Goal: Task Accomplishment & Management: Use online tool/utility

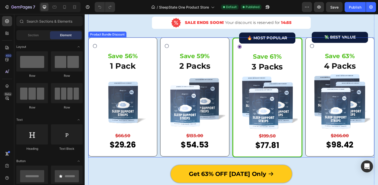
scroll to position [1510, 0]
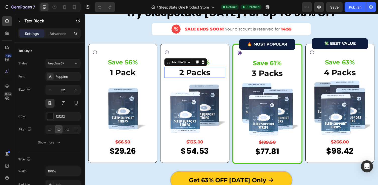
click at [198, 76] on p "2 Packs" at bounding box center [197, 74] width 61 height 11
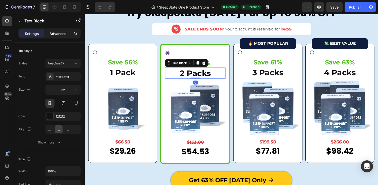
click at [62, 34] on p "Advanced" at bounding box center [58, 33] width 17 height 5
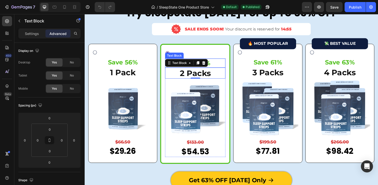
click at [217, 65] on p "Save 59%" at bounding box center [198, 64] width 61 height 8
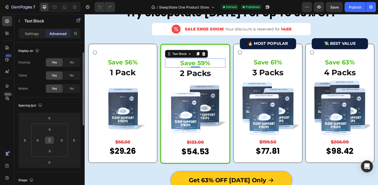
scroll to position [88, 0]
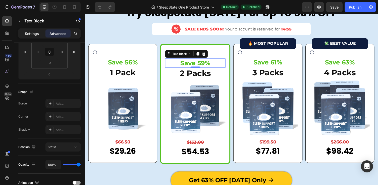
click at [25, 34] on div "Settings" at bounding box center [31, 33] width 25 height 8
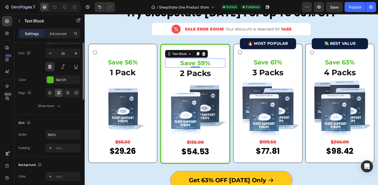
scroll to position [3, 0]
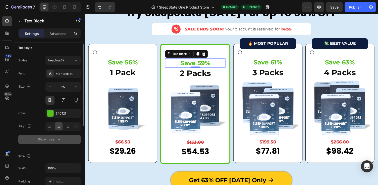
click at [53, 138] on div "Show more" at bounding box center [49, 139] width 23 height 5
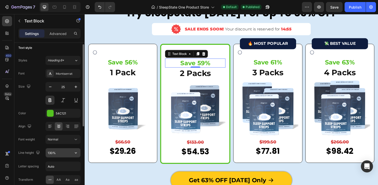
click at [52, 153] on input "130%" at bounding box center [63, 152] width 35 height 9
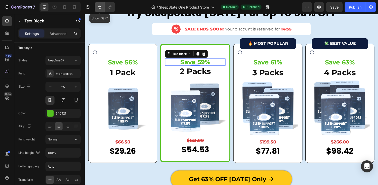
click at [99, 9] on icon "Undo/Redo" at bounding box center [99, 7] width 5 height 5
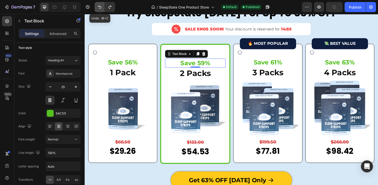
click at [99, 9] on icon "Undo/Redo" at bounding box center [99, 7] width 5 height 5
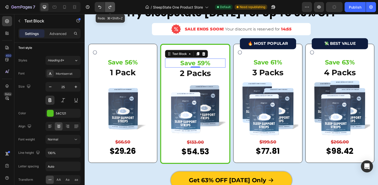
click at [112, 7] on icon "Undo/Redo" at bounding box center [110, 7] width 5 height 5
type input "100%"
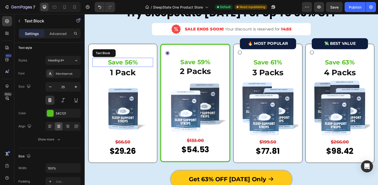
click at [127, 63] on p "Save 56%" at bounding box center [123, 63] width 61 height 8
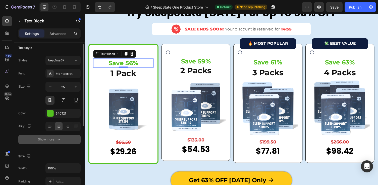
click at [55, 139] on div "Show more" at bounding box center [49, 139] width 23 height 5
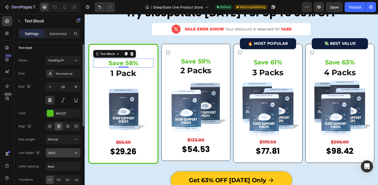
click at [51, 153] on input "130%" at bounding box center [63, 152] width 35 height 9
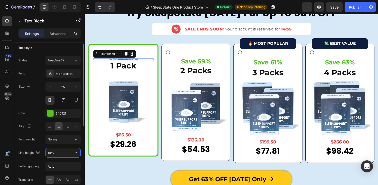
type input "100%"
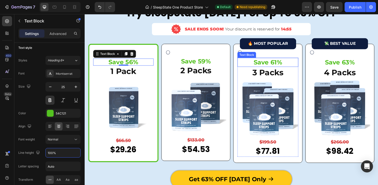
click at [273, 64] on p "Save 61%" at bounding box center [272, 63] width 61 height 8
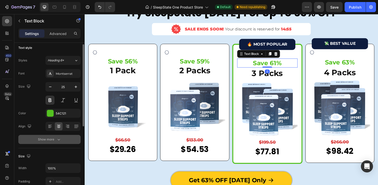
click at [48, 142] on div "Show more" at bounding box center [49, 139] width 23 height 5
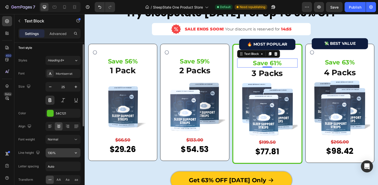
click at [52, 152] on input "130%" at bounding box center [63, 152] width 35 height 9
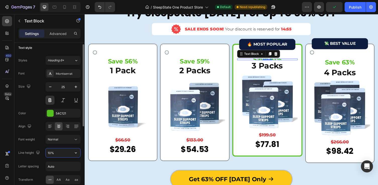
type input "100%"
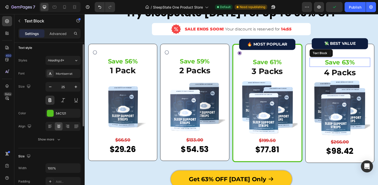
click at [348, 61] on p "Save 63%" at bounding box center [346, 63] width 61 height 8
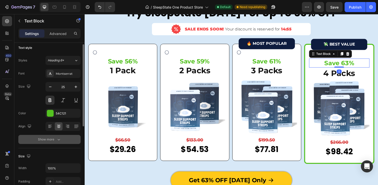
click at [48, 142] on div "Show more" at bounding box center [49, 139] width 23 height 5
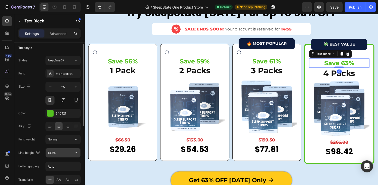
click at [51, 152] on input "130%" at bounding box center [63, 152] width 35 height 9
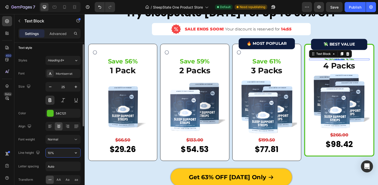
type input "100%"
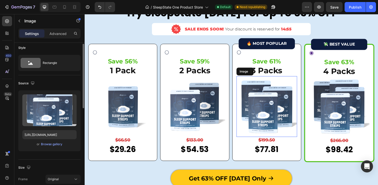
click at [287, 128] on img at bounding box center [272, 109] width 62 height 62
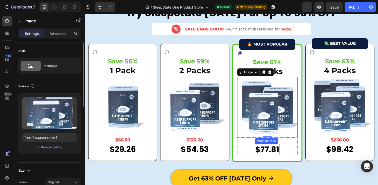
click at [271, 153] on div "$77.81" at bounding box center [272, 153] width 25 height 12
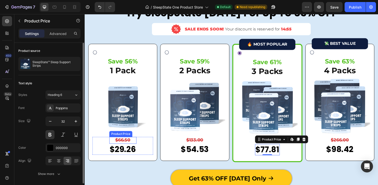
click at [127, 144] on div "$66.50" at bounding box center [124, 143] width 28 height 7
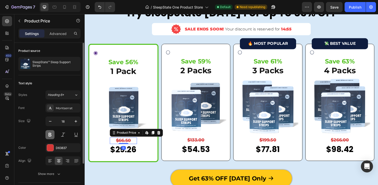
click at [49, 133] on button at bounding box center [49, 134] width 9 height 9
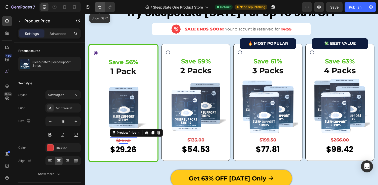
click at [99, 7] on icon "Undo/Redo" at bounding box center [99, 7] width 3 height 3
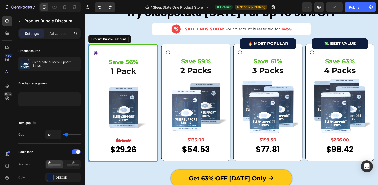
click at [292, 51] on div "🔥 MOST POPULAR Button Save 61% Text Block 3 Packs Text Block Image $199.50 Prod…" at bounding box center [273, 105] width 62 height 108
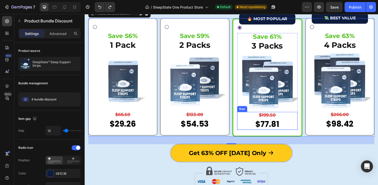
scroll to position [1535, 0]
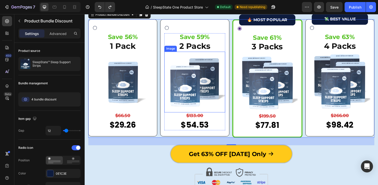
click at [200, 66] on img at bounding box center [198, 84] width 62 height 62
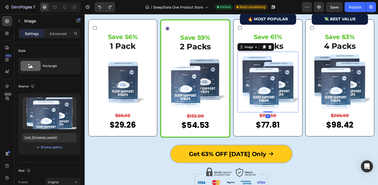
click at [286, 53] on img at bounding box center [273, 84] width 62 height 62
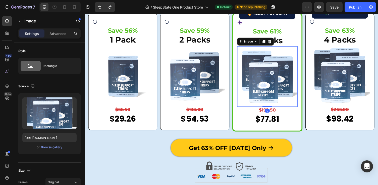
scroll to position [1540, 0]
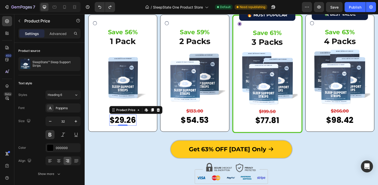
click at [132, 123] on div "$29.26" at bounding box center [124, 123] width 28 height 12
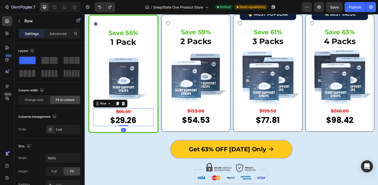
click at [107, 111] on div "$66.50 Product Price Product Price $29.26 Product Price Product Price Row 0" at bounding box center [124, 120] width 62 height 18
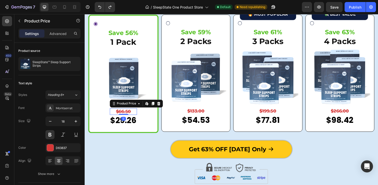
click at [123, 113] on div "$66.50" at bounding box center [125, 114] width 28 height 7
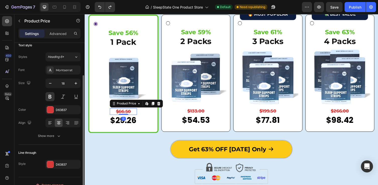
scroll to position [40, 0]
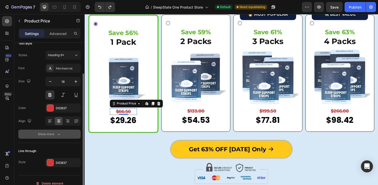
click at [52, 136] on button "Show more" at bounding box center [49, 133] width 62 height 9
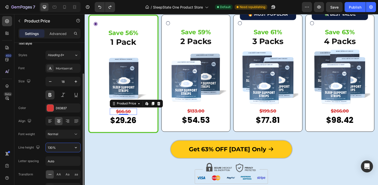
click at [50, 147] on input "130%" at bounding box center [63, 147] width 35 height 9
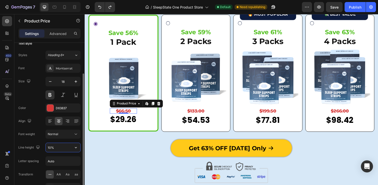
type input "100%"
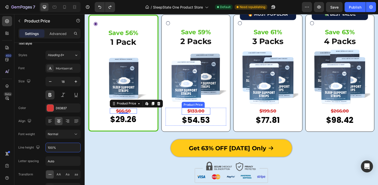
click at [199, 113] on div "$133.00" at bounding box center [198, 113] width 29 height 7
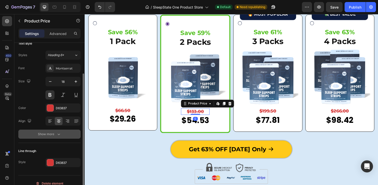
click at [45, 137] on button "Show more" at bounding box center [49, 133] width 62 height 9
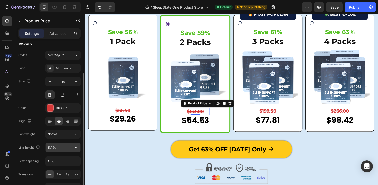
click at [52, 145] on input "130%" at bounding box center [63, 147] width 35 height 9
click at [51, 150] on input "130%" at bounding box center [63, 147] width 35 height 9
click at [51, 146] on input "130%" at bounding box center [63, 147] width 35 height 9
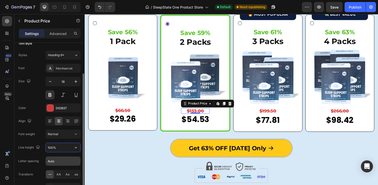
type input "100%"
click at [59, 161] on input "Auto" at bounding box center [63, 160] width 35 height 9
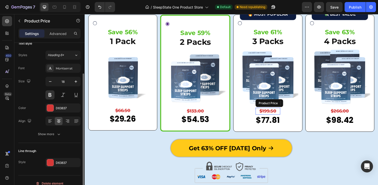
click at [275, 112] on div "$199.50" at bounding box center [272, 113] width 25 height 7
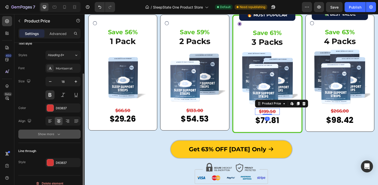
click at [49, 136] on div "Show more" at bounding box center [49, 133] width 23 height 5
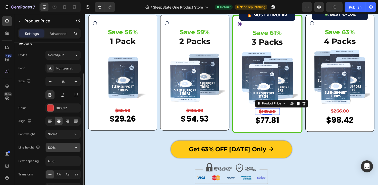
click at [50, 148] on input "130%" at bounding box center [63, 147] width 35 height 9
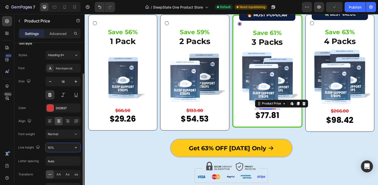
type input "100%"
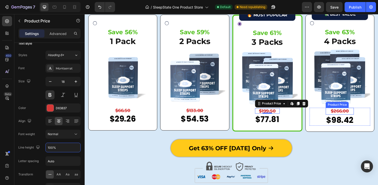
click at [340, 111] on div "$266.00" at bounding box center [347, 113] width 29 height 7
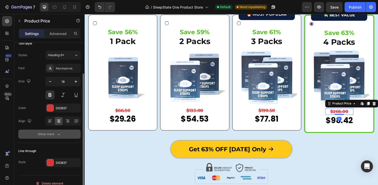
click at [53, 135] on div "Show more" at bounding box center [49, 133] width 23 height 5
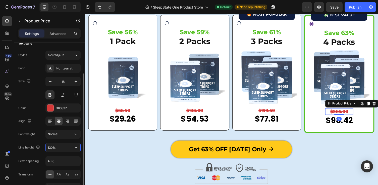
click at [51, 148] on input "130%" at bounding box center [63, 147] width 35 height 9
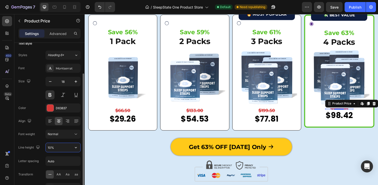
type input "100%"
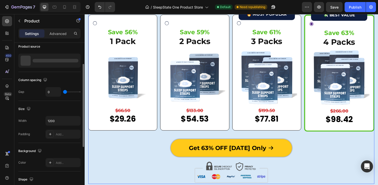
click at [128, 134] on div "Limited Time Offer: Try SleepState Today For Up To 63% OFF Heading Image SALE E…" at bounding box center [235, 52] width 294 height 180
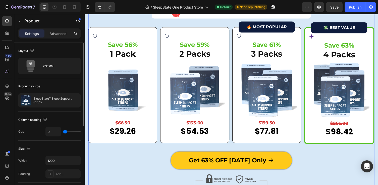
scroll to position [1516, 0]
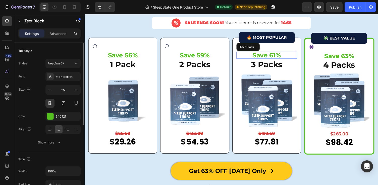
click at [272, 56] on p "Save 61%" at bounding box center [271, 56] width 61 height 6
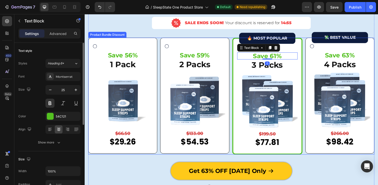
click at [240, 46] on div "🔥 MOST POPULAR Button Save 61% Text Block 0 3 Packs Text Block Image $199.50 Pr…" at bounding box center [273, 98] width 72 height 120
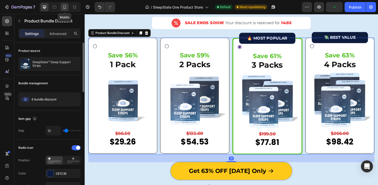
click at [62, 9] on icon at bounding box center [64, 7] width 5 height 5
type input "18"
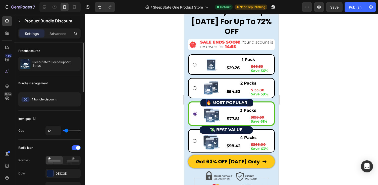
scroll to position [1267, 0]
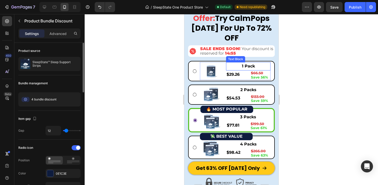
click at [248, 63] on p "1 Pack" at bounding box center [247, 66] width 43 height 7
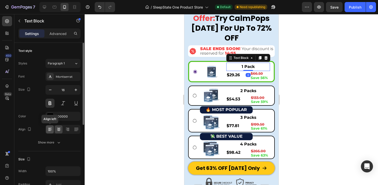
click at [51, 129] on icon at bounding box center [50, 129] width 5 height 5
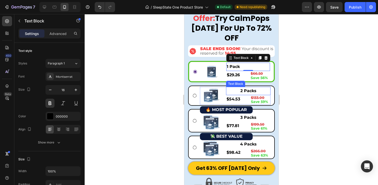
click at [256, 87] on p "2 Packs" at bounding box center [247, 90] width 43 height 7
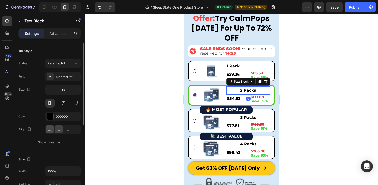
click at [50, 129] on icon at bounding box center [50, 129] width 5 height 5
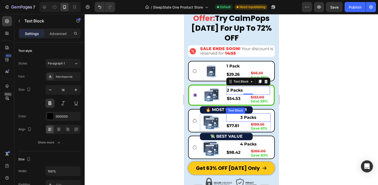
click at [247, 114] on p "3 Packs" at bounding box center [247, 117] width 43 height 7
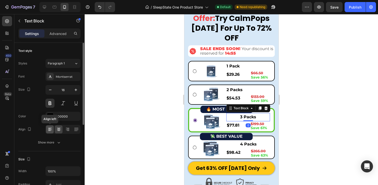
click at [49, 131] on icon at bounding box center [49, 130] width 3 height 1
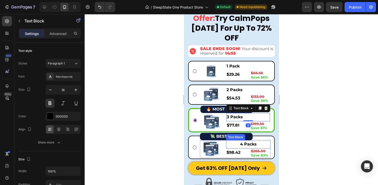
click at [243, 140] on p "4 Packs" at bounding box center [247, 143] width 43 height 7
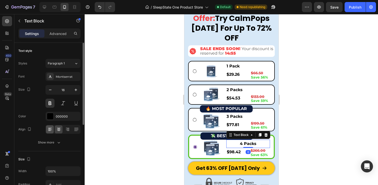
click at [49, 129] on icon at bounding box center [50, 129] width 4 height 1
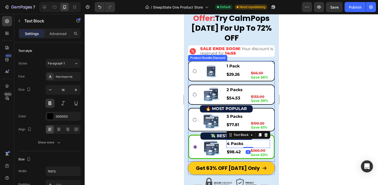
click at [316, 115] on div at bounding box center [232, 99] width 294 height 171
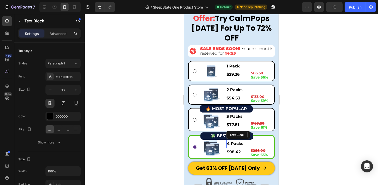
click at [239, 140] on p "4 Packs" at bounding box center [248, 143] width 43 height 7
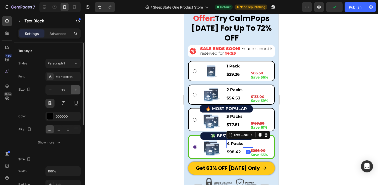
click at [75, 89] on icon "button" at bounding box center [75, 89] width 5 height 5
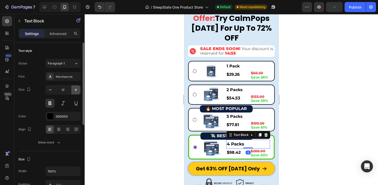
click at [75, 89] on icon "button" at bounding box center [75, 89] width 5 height 5
type input "18"
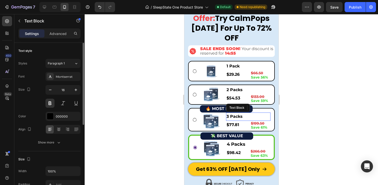
click at [231, 113] on p "3 Packs" at bounding box center [247, 116] width 43 height 7
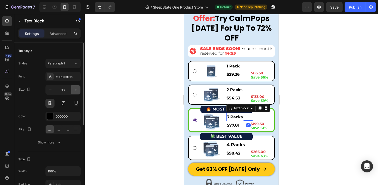
click at [75, 91] on icon "button" at bounding box center [75, 89] width 5 height 5
type input "18"
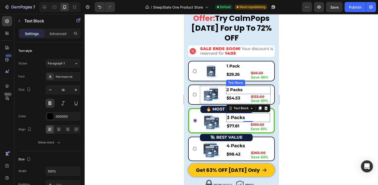
click at [244, 86] on p "2 Packs" at bounding box center [247, 89] width 43 height 7
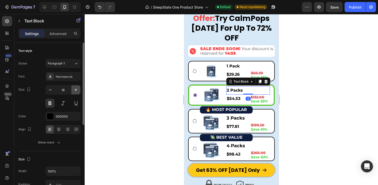
click at [77, 90] on icon "button" at bounding box center [75, 89] width 5 height 5
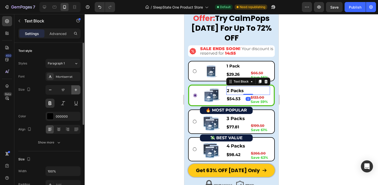
click at [77, 90] on icon "button" at bounding box center [76, 89] width 3 height 3
type input "18"
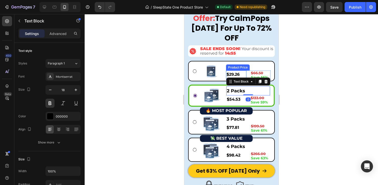
click at [235, 70] on div "$29.26 Product Price Product Price" at bounding box center [236, 74] width 20 height 8
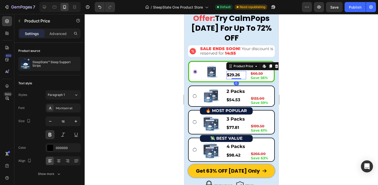
click at [316, 71] on div at bounding box center [232, 99] width 294 height 171
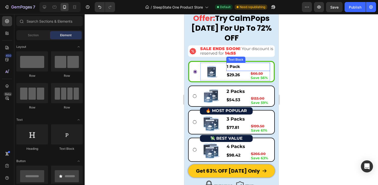
click at [236, 63] on p "1 Pack" at bounding box center [248, 66] width 43 height 7
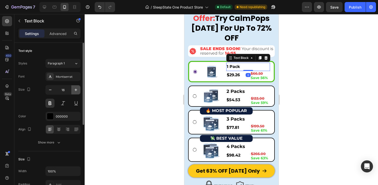
click at [72, 89] on button "button" at bounding box center [75, 89] width 9 height 9
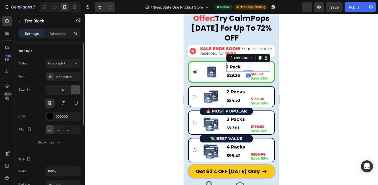
click at [72, 89] on button "button" at bounding box center [75, 89] width 9 height 9
type input "18"
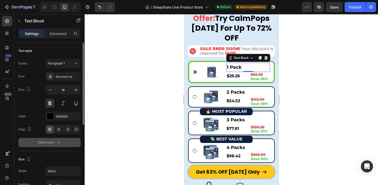
click at [57, 142] on icon "button" at bounding box center [58, 142] width 5 height 5
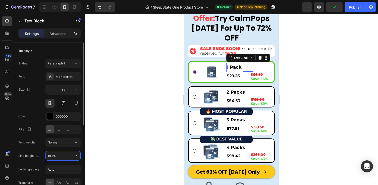
click at [51, 156] on input "180%" at bounding box center [63, 155] width 35 height 9
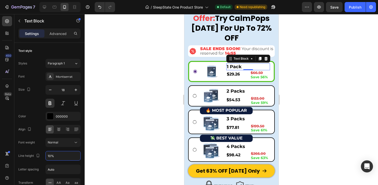
type input "120%"
click at [322, 85] on div at bounding box center [232, 99] width 294 height 171
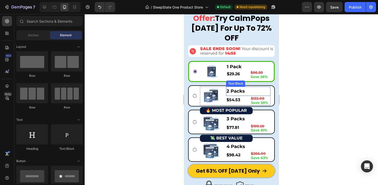
click at [248, 87] on p "2 Packs" at bounding box center [247, 91] width 43 height 8
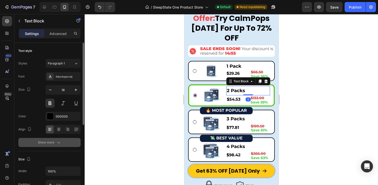
click at [56, 141] on icon "button" at bounding box center [58, 142] width 5 height 5
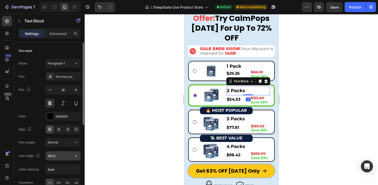
click at [49, 157] on input "180%" at bounding box center [63, 155] width 35 height 9
click at [51, 157] on input "180%" at bounding box center [63, 155] width 35 height 9
type input "120%"
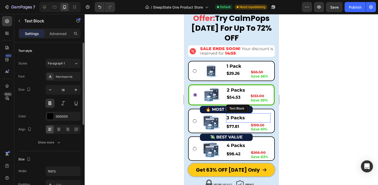
click at [254, 114] on p "3 Packs" at bounding box center [247, 118] width 43 height 8
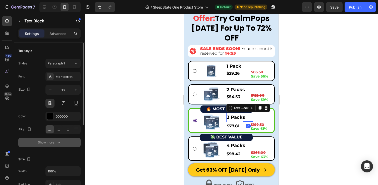
click at [50, 143] on div "Show more" at bounding box center [49, 142] width 23 height 5
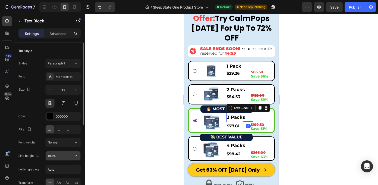
click at [51, 156] on input "180%" at bounding box center [63, 155] width 35 height 9
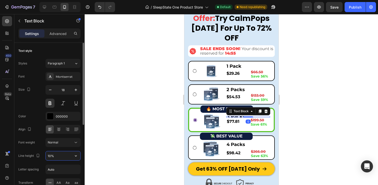
type input "120%"
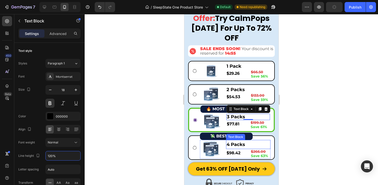
click at [237, 140] on p "4 Packs" at bounding box center [247, 144] width 43 height 8
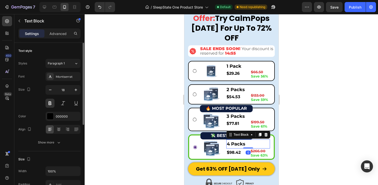
click at [55, 143] on div "Show more" at bounding box center [49, 142] width 23 height 5
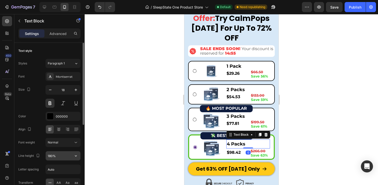
click at [52, 157] on input "180%" at bounding box center [63, 155] width 35 height 9
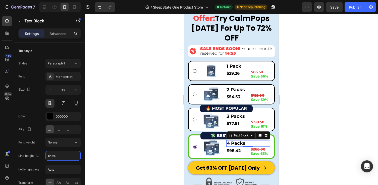
type input "120%"
click at [303, 98] on div at bounding box center [232, 99] width 294 height 171
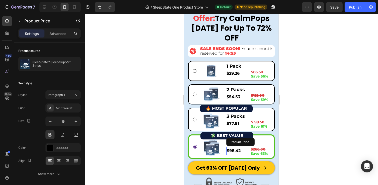
click at [230, 147] on div "$98.42" at bounding box center [236, 151] width 20 height 8
click at [305, 120] on div at bounding box center [232, 99] width 294 height 171
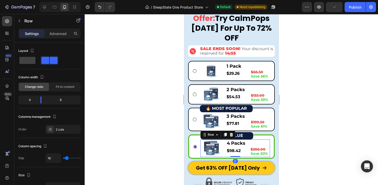
click at [224, 139] on div "Image 4 Packs Text Block $98.42 Product Price Product Price $266.00 Save 63% Te…" at bounding box center [235, 148] width 70 height 18
drag, startPoint x: 42, startPoint y: 101, endPoint x: 47, endPoint y: 101, distance: 5.0
click at [47, 0] on body "7 Version history / SleepState One Product Store Default Need republishing Prev…" at bounding box center [189, 0] width 378 height 0
drag, startPoint x: 47, startPoint y: 101, endPoint x: 41, endPoint y: 100, distance: 5.5
click at [41, 0] on body "7 Version history / SleepState One Product Store Default Need republishing Prev…" at bounding box center [189, 0] width 378 height 0
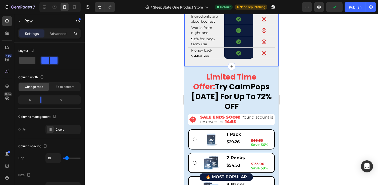
scroll to position [1225, 0]
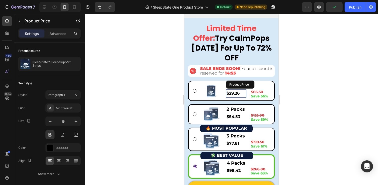
click at [235, 89] on div "$29.26" at bounding box center [236, 93] width 20 height 8
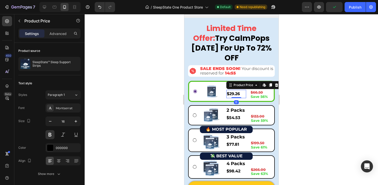
click at [315, 93] on div at bounding box center [232, 99] width 294 height 171
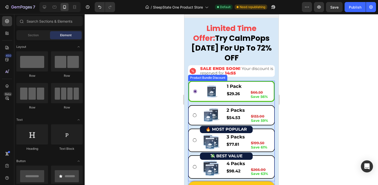
click at [312, 78] on div at bounding box center [232, 99] width 294 height 171
click at [305, 149] on div at bounding box center [232, 99] width 294 height 171
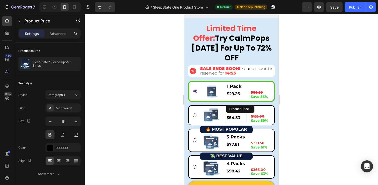
click at [236, 114] on div "$54.53" at bounding box center [236, 118] width 20 height 8
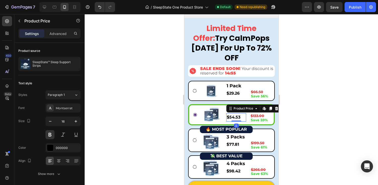
click at [325, 92] on div at bounding box center [232, 99] width 294 height 171
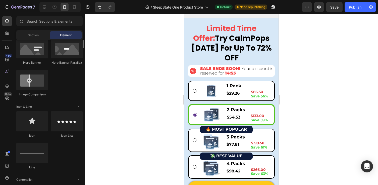
scroll to position [299, 0]
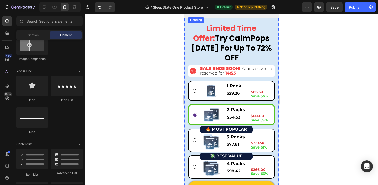
click at [245, 53] on strong "Try CalmPops Today For Up To 72% OFF" at bounding box center [231, 48] width 81 height 30
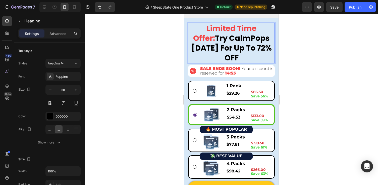
click at [246, 54] on strong "Try CalmPops Today For Up To 72% OFF" at bounding box center [231, 48] width 81 height 30
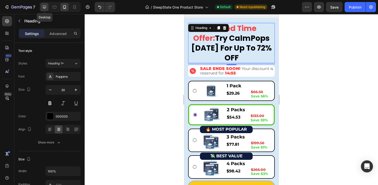
click at [47, 5] on icon at bounding box center [44, 7] width 5 height 5
type input "46"
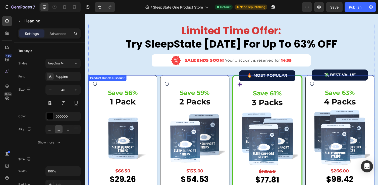
scroll to position [1344, 0]
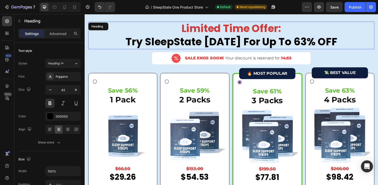
click at [202, 38] on h2 "Limited Time Offer: Try SleepState Today For Up To 63% OFF" at bounding box center [235, 36] width 294 height 28
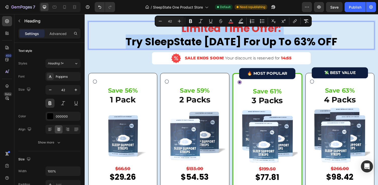
drag, startPoint x: 357, startPoint y: 38, endPoint x: 242, endPoint y: 35, distance: 115.4
click at [178, 23] on p "Limited Time Offer: Try SleepState Today For Up To 63% OFF" at bounding box center [235, 35] width 293 height 27
copy p "Limited Time Offer: Try SleepState Today For Up To 63% OFF"
click at [63, 8] on icon at bounding box center [64, 7] width 5 height 5
type input "46"
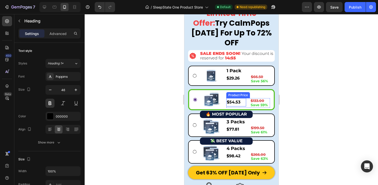
scroll to position [1218, 0]
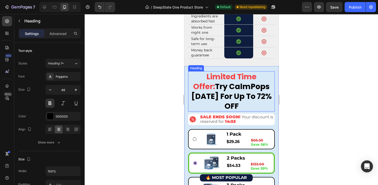
click at [241, 88] on strong "Try CalmPops Today For Up To 72% OFF" at bounding box center [231, 96] width 81 height 30
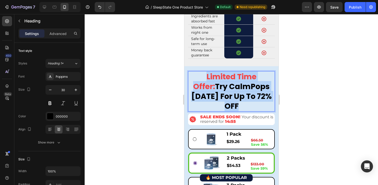
drag, startPoint x: 266, startPoint y: 102, endPoint x: 182, endPoint y: 81, distance: 86.4
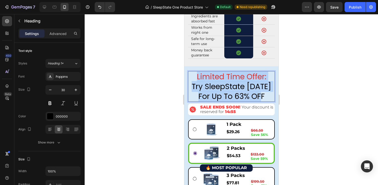
drag, startPoint x: 266, startPoint y: 101, endPoint x: 193, endPoint y: 78, distance: 76.5
click at [193, 78] on p "Limited Time Offer: Try SleepState Today For Up To 63% OFF" at bounding box center [231, 86] width 86 height 29
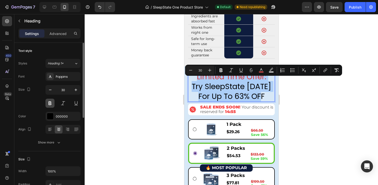
click at [50, 106] on button at bounding box center [49, 103] width 9 height 9
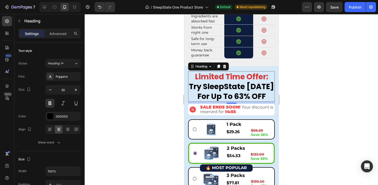
click at [319, 115] on div at bounding box center [232, 99] width 294 height 171
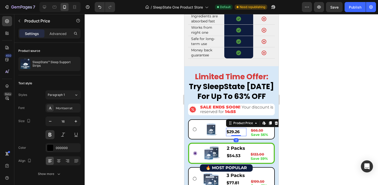
click at [242, 136] on div "$29.26" at bounding box center [236, 132] width 20 height 8
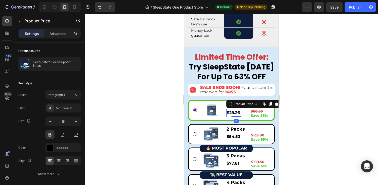
scroll to position [1241, 0]
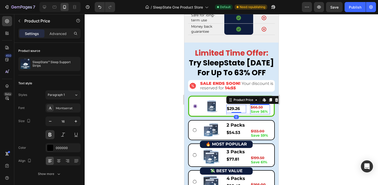
click at [267, 114] on strong "Save 56%" at bounding box center [259, 111] width 17 height 5
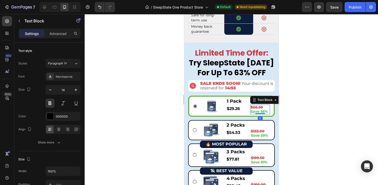
click at [305, 112] on div at bounding box center [232, 99] width 294 height 171
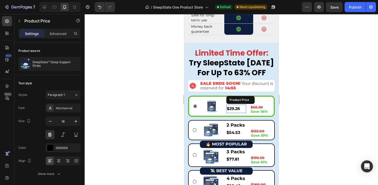
click at [226, 112] on div "$29.26" at bounding box center [236, 109] width 20 height 8
click at [221, 112] on div at bounding box center [211, 106] width 22 height 18
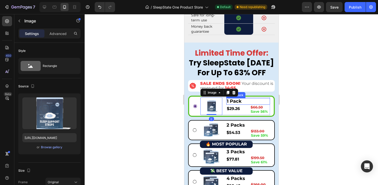
click at [259, 104] on p "1 Pack" at bounding box center [248, 102] width 43 height 6
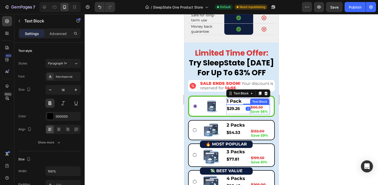
click at [269, 109] on p "$66.50" at bounding box center [260, 107] width 19 height 4
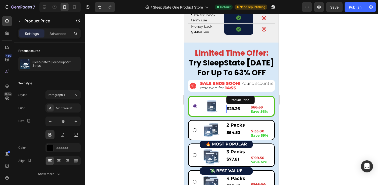
click at [245, 113] on div "$29.26" at bounding box center [236, 109] width 20 height 8
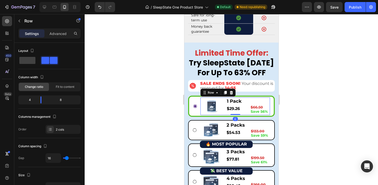
click at [245, 115] on div "1 Pack Text Block $29.26 Product Price Product Price $66.50 Save 56% Text Block…" at bounding box center [248, 106] width 44 height 18
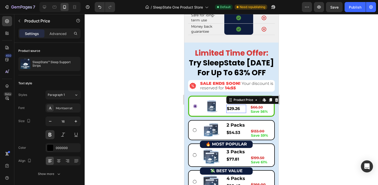
click at [241, 113] on div "$29.26" at bounding box center [236, 109] width 20 height 8
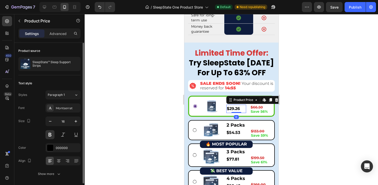
scroll to position [18, 0]
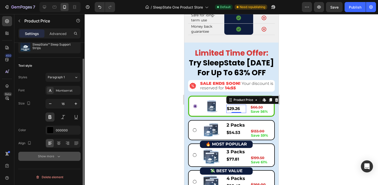
click at [43, 157] on div "Show more" at bounding box center [49, 156] width 23 height 5
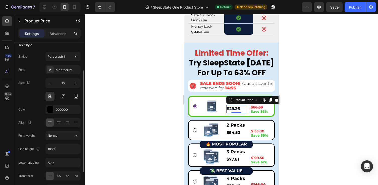
scroll to position [42, 0]
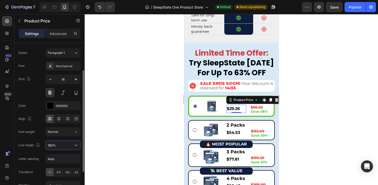
click at [53, 146] on input "180%" at bounding box center [63, 144] width 35 height 9
click at [52, 145] on input "180%" at bounding box center [63, 144] width 35 height 9
click at [51, 145] on input "180%" at bounding box center [63, 144] width 35 height 9
type input "100%"
click at [307, 118] on div at bounding box center [232, 99] width 294 height 171
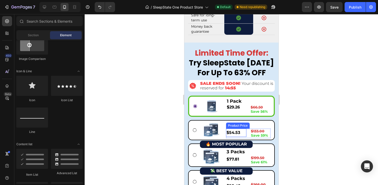
click at [243, 137] on div "$54.53" at bounding box center [236, 132] width 20 height 8
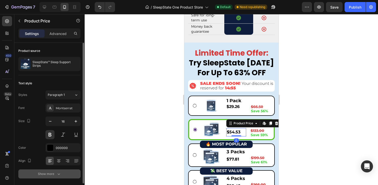
click at [54, 172] on div "Show more" at bounding box center [49, 173] width 23 height 5
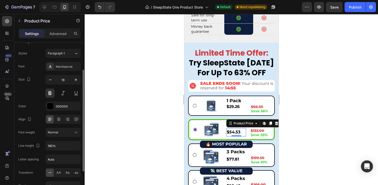
scroll to position [41, 0]
click at [52, 146] on input "180%" at bounding box center [63, 145] width 35 height 9
type input "100%"
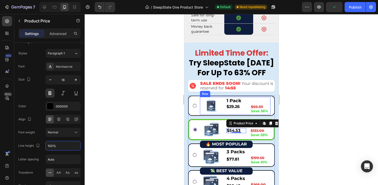
click at [321, 132] on div at bounding box center [232, 99] width 294 height 171
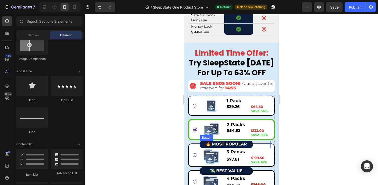
scroll to position [1251, 0]
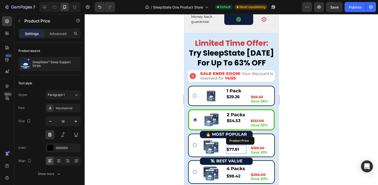
click at [234, 154] on div "$77.81" at bounding box center [236, 149] width 20 height 8
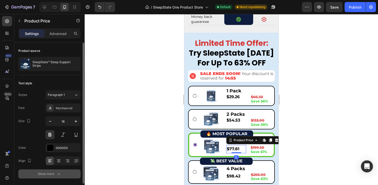
click at [50, 174] on div "Show more" at bounding box center [49, 173] width 23 height 5
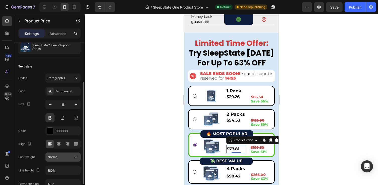
scroll to position [34, 0]
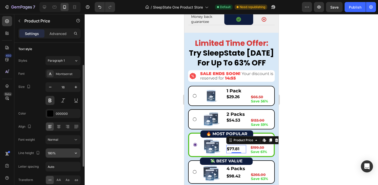
click at [50, 154] on input "180%" at bounding box center [63, 152] width 35 height 9
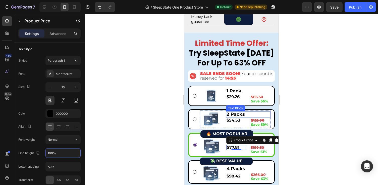
type input "100%"
click at [313, 121] on div at bounding box center [232, 99] width 294 height 171
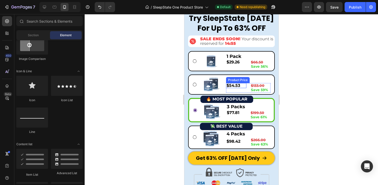
scroll to position [1298, 0]
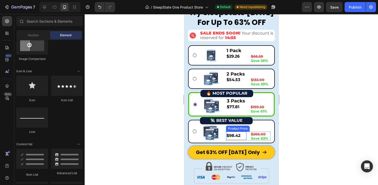
click at [234, 134] on div "$98.42" at bounding box center [236, 135] width 20 height 8
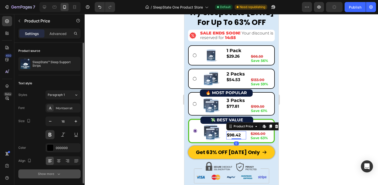
click at [51, 176] on button "Show more" at bounding box center [49, 173] width 62 height 9
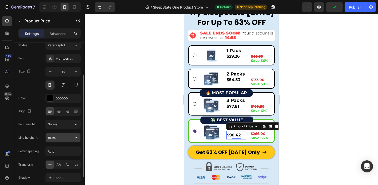
click at [50, 135] on input "180%" at bounding box center [63, 137] width 35 height 9
type input "100%"
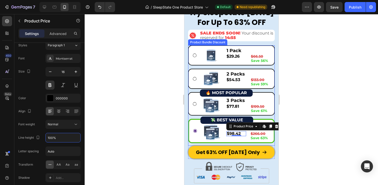
click at [323, 80] on div at bounding box center [232, 99] width 294 height 171
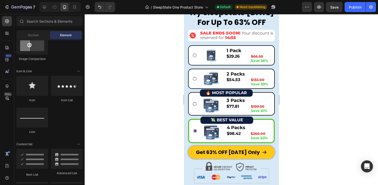
click at [314, 102] on div at bounding box center [232, 99] width 294 height 171
click at [309, 104] on div at bounding box center [232, 99] width 294 height 171
click at [233, 55] on div "$29.26" at bounding box center [236, 56] width 20 height 5
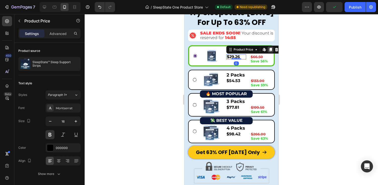
click at [271, 50] on icon at bounding box center [270, 50] width 3 height 4
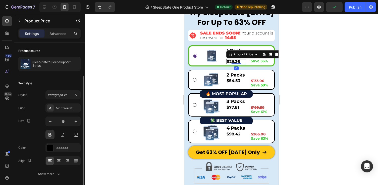
scroll to position [18, 0]
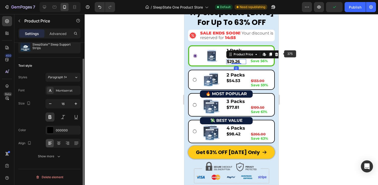
click at [292, 57] on div at bounding box center [232, 99] width 294 height 171
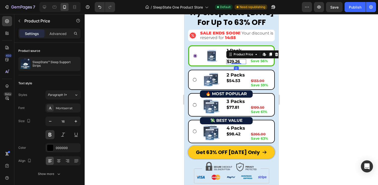
click at [230, 62] on div "$29.26" at bounding box center [236, 61] width 20 height 5
click at [242, 62] on div "$29.26" at bounding box center [236, 61] width 20 height 5
click at [241, 62] on div "$29.26" at bounding box center [236, 61] width 20 height 5
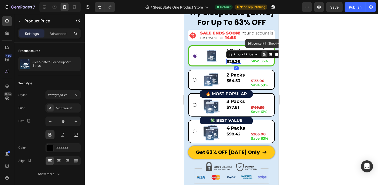
click at [240, 62] on div "$29.26" at bounding box center [236, 61] width 20 height 5
drag, startPoint x: 234, startPoint y: 62, endPoint x: 495, endPoint y: 80, distance: 261.3
click at [234, 62] on div "$29.26" at bounding box center [236, 61] width 20 height 5
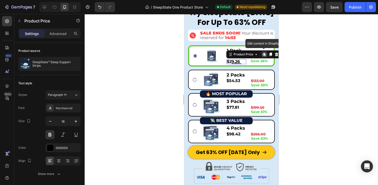
click at [333, 76] on div at bounding box center [232, 99] width 294 height 171
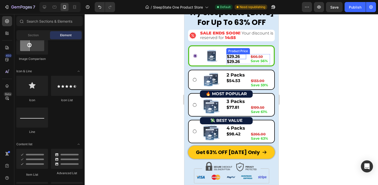
click at [233, 59] on div "$29.26" at bounding box center [236, 61] width 20 height 5
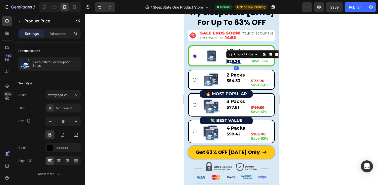
click at [233, 59] on div "$29.26" at bounding box center [236, 61] width 20 height 5
click at [234, 60] on div "$29.26" at bounding box center [236, 61] width 20 height 5
click at [235, 61] on div "$29.26" at bounding box center [236, 61] width 20 height 5
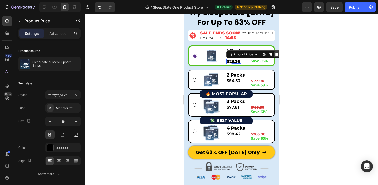
click at [277, 55] on icon at bounding box center [276, 54] width 4 height 4
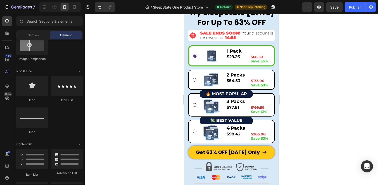
click at [298, 60] on div at bounding box center [232, 99] width 294 height 171
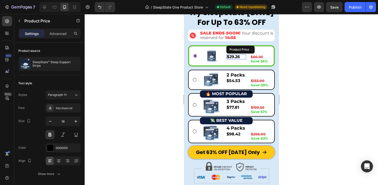
click at [240, 58] on div "$29.26" at bounding box center [236, 56] width 20 height 5
click at [253, 51] on div "Product Price" at bounding box center [243, 49] width 22 height 5
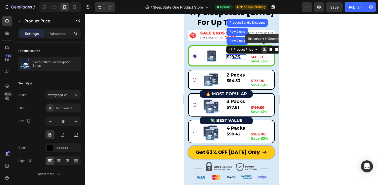
click at [264, 51] on icon at bounding box center [264, 49] width 2 height 3
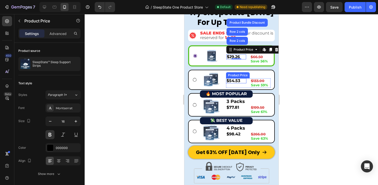
click at [239, 81] on div "$54.53" at bounding box center [236, 80] width 20 height 5
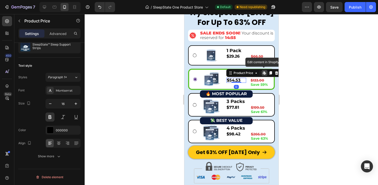
click at [264, 73] on icon at bounding box center [264, 72] width 2 height 3
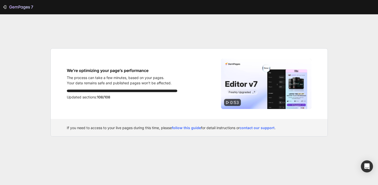
click at [159, 82] on p "Your data remains safe and published pages won’t be affected." at bounding box center [119, 82] width 105 height 5
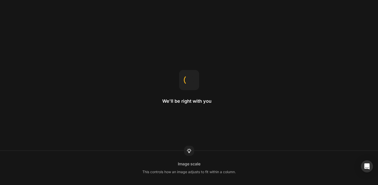
click at [179, 1] on div "We'll be right with you Image scale This controls how an image adjusts to fit w…" at bounding box center [189, 92] width 378 height 185
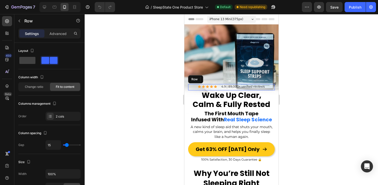
click at [269, 87] on div "Icon Icon Icon Icon Icon Icon List 4.9 | 89,000+ verified reviews Text Block Row" at bounding box center [231, 87] width 87 height 6
click at [56, 31] on p "Advanced" at bounding box center [58, 33] width 17 height 5
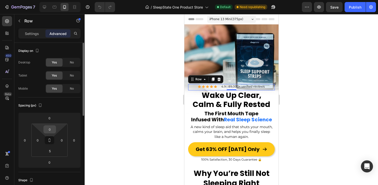
click at [52, 130] on input "0" at bounding box center [50, 129] width 10 height 8
type input "č"
type input "2"
type input "1"
type input "0"
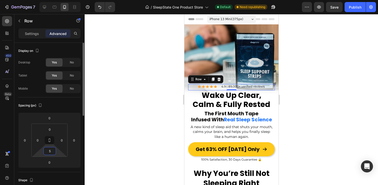
click at [52, 149] on input "5" at bounding box center [50, 151] width 10 height 8
type input "1"
type input "5"
drag, startPoint x: 91, startPoint y: 88, endPoint x: 313, endPoint y: 100, distance: 222.5
click at [313, 100] on div at bounding box center [232, 99] width 294 height 171
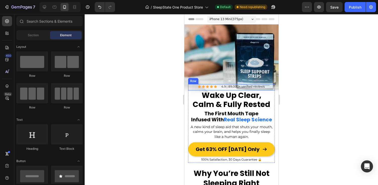
click at [194, 89] on div "Icon Icon Icon Icon Icon Icon List 4.9 | 89,000+ verified reviews Text Block Row" at bounding box center [231, 87] width 87 height 6
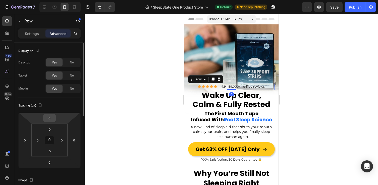
click at [50, 121] on input "0" at bounding box center [49, 118] width 10 height 8
type input "1"
click at [50, 127] on input "0" at bounding box center [50, 129] width 10 height 8
type input "0"
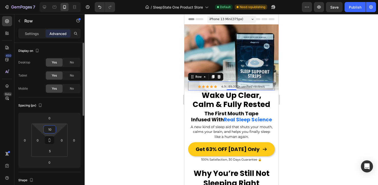
type input "1"
type input "0"
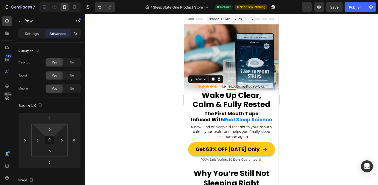
click at [309, 89] on div at bounding box center [232, 99] width 294 height 171
click at [218, 89] on div "Icon Icon Icon Icon Icon Icon List 4.9 | 89,000+ verified reviews Text Block Ro…" at bounding box center [231, 87] width 87 height 6
click at [223, 89] on div "4.9 | 89,000+ verified reviews" at bounding box center [243, 86] width 44 height 5
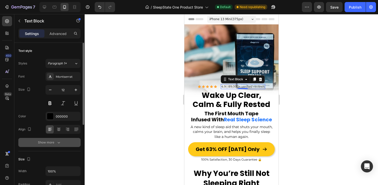
click at [50, 145] on div "Show more" at bounding box center [49, 142] width 23 height 5
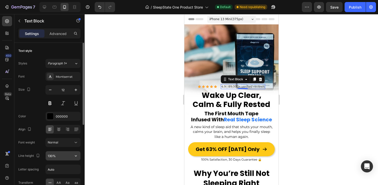
click at [52, 154] on input "130%" at bounding box center [63, 155] width 35 height 9
click at [52, 156] on input "130%" at bounding box center [63, 155] width 35 height 9
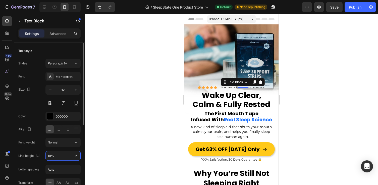
type input "100%"
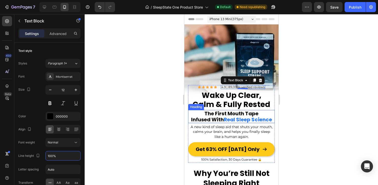
click at [297, 114] on div at bounding box center [232, 99] width 294 height 171
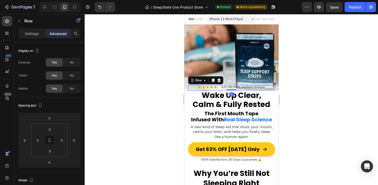
click at [273, 86] on div "Icon Icon Icon Icon Icon Icon List 4.9 | 89,000+ verified reviews Text Block Ro…" at bounding box center [231, 87] width 87 height 5
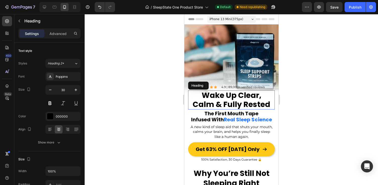
click at [274, 96] on h2 "Wake Up Clear, Calm & Fully Rested" at bounding box center [231, 99] width 87 height 19
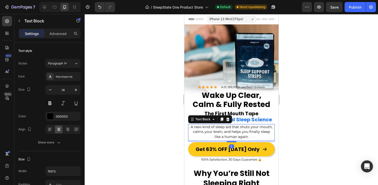
click at [274, 135] on p "like a human again." at bounding box center [231, 136] width 86 height 5
click at [271, 162] on div "Icon Icon Icon Icon Icon Icon List 4.9 | 89,000+ verified reviews Text Block Ro…" at bounding box center [231, 120] width 94 height 90
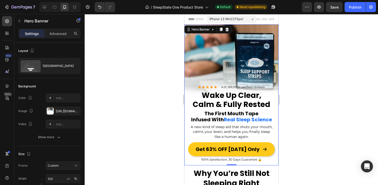
click at [297, 147] on div at bounding box center [232, 99] width 294 height 171
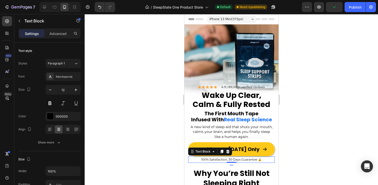
click at [274, 159] on div "100% Satisfaction, 30 Days Guarantee 🔒" at bounding box center [231, 159] width 87 height 7
click at [294, 146] on div at bounding box center [232, 99] width 294 height 171
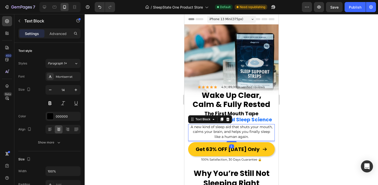
click at [274, 140] on div "A new kind of sleep aid that shuts your mouth, calms your brain, and helps you …" at bounding box center [231, 132] width 87 height 17
click at [188, 160] on div "100% Satisfaction, 30 Days Guarantee 🔒" at bounding box center [231, 159] width 87 height 7
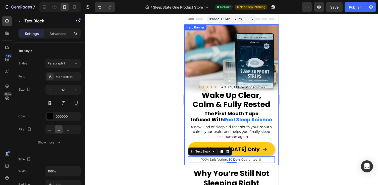
click at [187, 146] on div "Icon Icon Icon Icon Icon Icon List 4.9 | 89,000+ verified reviews Text Block Ro…" at bounding box center [231, 120] width 94 height 90
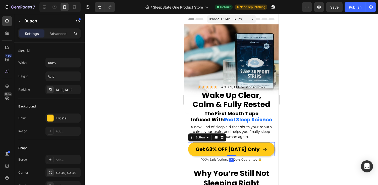
click at [189, 143] on div "Get 63% OFF Today Only Button 0" at bounding box center [231, 149] width 87 height 14
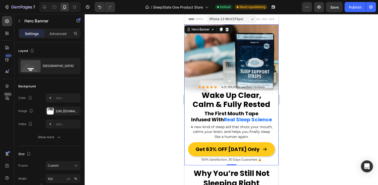
click at [187, 138] on div "Icon Icon Icon Icon Icon Icon List 4.9 | 89,000+ verified reviews Text Block Ro…" at bounding box center [231, 120] width 94 height 90
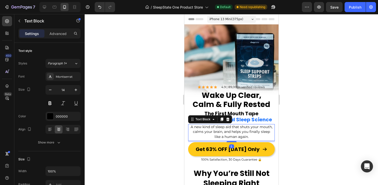
click at [188, 124] on div "Icon Icon Icon Icon Icon Icon List 4.9 | 89,000+ verified reviews Text Block Ro…" at bounding box center [231, 120] width 87 height 71
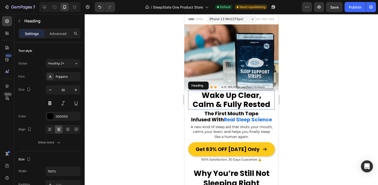
click at [189, 101] on h2 "Wake Up Clear, Calm & Fully Rested" at bounding box center [231, 99] width 87 height 19
click at [307, 112] on div at bounding box center [232, 99] width 294 height 171
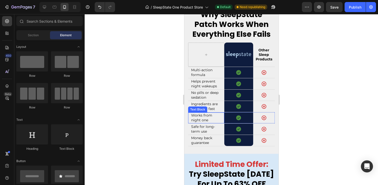
scroll to position [2001, 0]
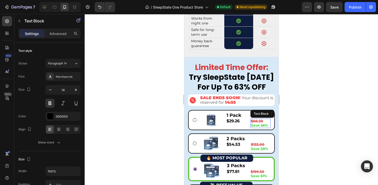
click at [261, 121] on strong "$66.50" at bounding box center [257, 121] width 12 height 5
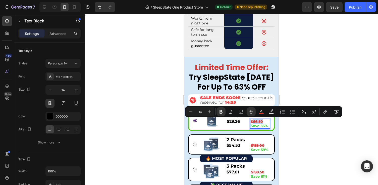
click at [262, 122] on strong "$66.50" at bounding box center [257, 121] width 12 height 5
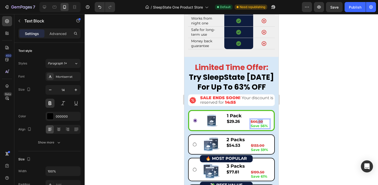
drag, startPoint x: 257, startPoint y: 122, endPoint x: 266, endPoint y: 122, distance: 9.3
click at [266, 122] on p "$66.50" at bounding box center [260, 121] width 19 height 4
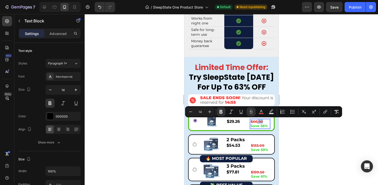
click at [264, 122] on p "$66.50" at bounding box center [260, 121] width 19 height 4
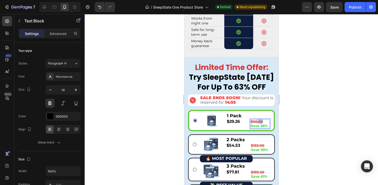
drag, startPoint x: 264, startPoint y: 122, endPoint x: 257, endPoint y: 122, distance: 7.0
click at [257, 122] on p "$66.50" at bounding box center [260, 121] width 19 height 4
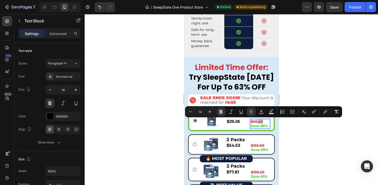
click at [257, 122] on strong "$66.50" at bounding box center [257, 121] width 12 height 5
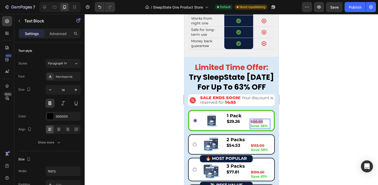
drag, startPoint x: 253, startPoint y: 121, endPoint x: 262, endPoint y: 121, distance: 9.0
click at [262, 121] on strong "$66.50" at bounding box center [257, 121] width 12 height 5
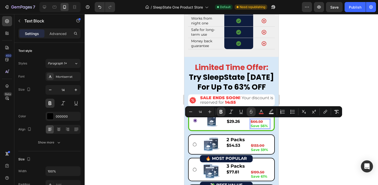
click at [303, 126] on div at bounding box center [232, 99] width 294 height 171
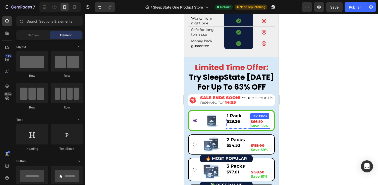
click at [263, 121] on strong "$66.50" at bounding box center [257, 121] width 12 height 5
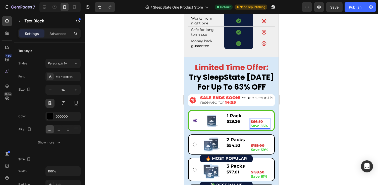
click at [265, 122] on p "$66.50" at bounding box center [260, 121] width 19 height 4
click at [301, 121] on div at bounding box center [232, 99] width 294 height 171
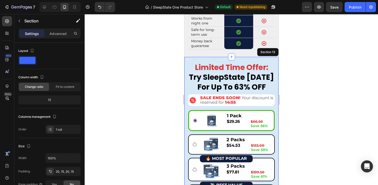
click at [250, 59] on div "Limited Time Offer: Try SleepState Today For Up To 63% OFF Heading Image SALE E…" at bounding box center [231, 154] width 94 height 194
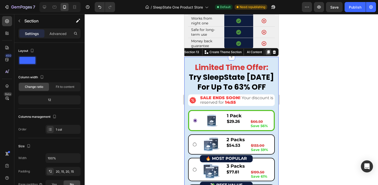
click at [267, 53] on icon at bounding box center [268, 52] width 3 height 4
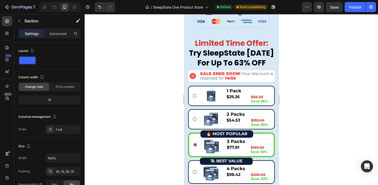
scroll to position [2222, 0]
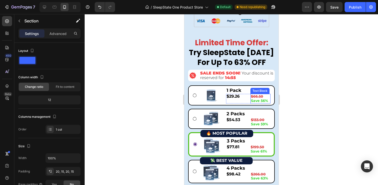
click at [262, 96] on strong "$66.50" at bounding box center [257, 96] width 12 height 5
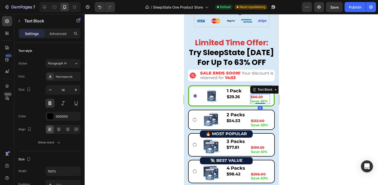
click at [262, 96] on strong "$66.50" at bounding box center [257, 97] width 12 height 5
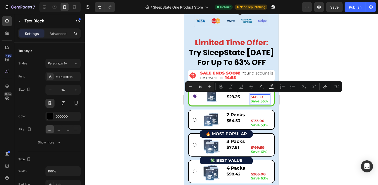
click at [264, 96] on p "$66.50" at bounding box center [260, 97] width 19 height 4
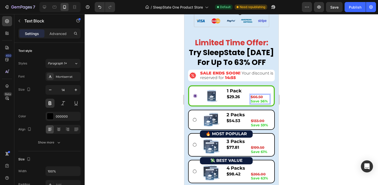
click at [264, 96] on p "$66.50" at bounding box center [260, 97] width 19 height 4
click at [255, 101] on strong "Save 56%" at bounding box center [259, 101] width 17 height 5
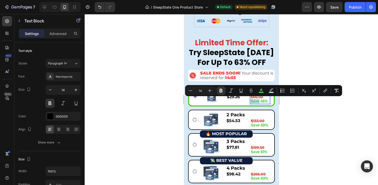
copy strong "Save"
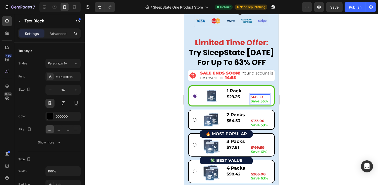
click at [266, 98] on p "$66.50" at bounding box center [260, 97] width 19 height 4
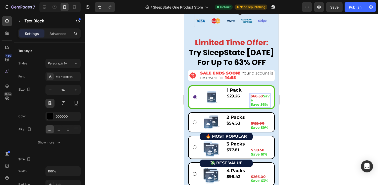
click at [263, 96] on strong "Save" at bounding box center [260, 98] width 19 height 9
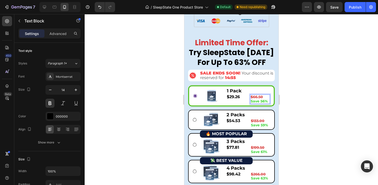
click at [252, 101] on strong "Save 56%" at bounding box center [259, 101] width 17 height 5
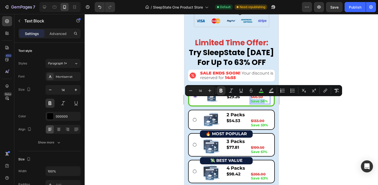
drag, startPoint x: 263, startPoint y: 101, endPoint x: 250, endPoint y: 101, distance: 12.3
click at [250, 101] on div "$66.50 Save 56%" at bounding box center [260, 99] width 20 height 10
copy strong "Save 5"
click at [267, 99] on strong "Save 56%" at bounding box center [259, 101] width 17 height 5
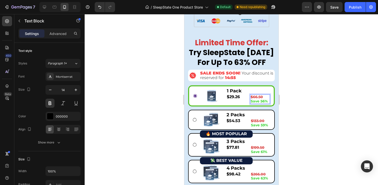
click at [266, 97] on p "$66.50" at bounding box center [260, 97] width 19 height 4
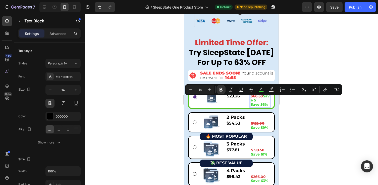
drag, startPoint x: 262, startPoint y: 100, endPoint x: 252, endPoint y: 100, distance: 10.6
click at [252, 100] on p "$66.50 Save 5" at bounding box center [260, 98] width 19 height 9
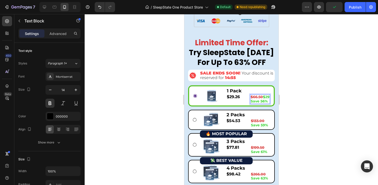
click at [262, 96] on strong "$66.50" at bounding box center [257, 97] width 12 height 5
click at [267, 96] on p "$69 $29" at bounding box center [260, 97] width 19 height 4
click at [268, 99] on strong "Save 56%" at bounding box center [259, 101] width 17 height 5
drag, startPoint x: 269, startPoint y: 99, endPoint x: 248, endPoint y: 99, distance: 20.4
click at [248, 99] on div "$29.26 Product Price Product Price $69 $29 Save 56% Text Block 0 Row" at bounding box center [248, 99] width 44 height 10
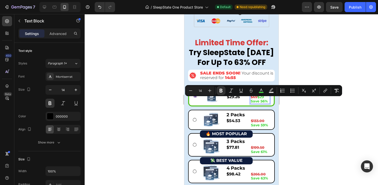
click at [335, 106] on div at bounding box center [232, 99] width 294 height 171
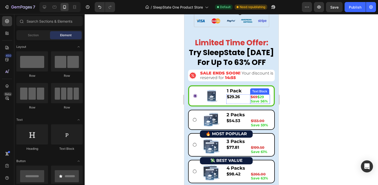
click at [260, 95] on strong "$29" at bounding box center [260, 97] width 7 height 5
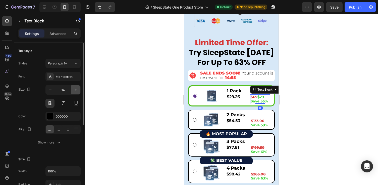
click at [76, 89] on icon "button" at bounding box center [75, 89] width 5 height 5
type input "15"
click at [61, 30] on div "Advanced" at bounding box center [57, 33] width 25 height 8
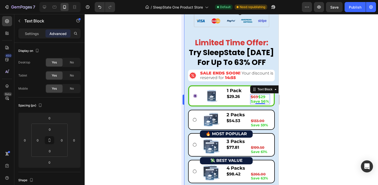
drag, startPoint x: 38, startPoint y: 35, endPoint x: 181, endPoint y: 23, distance: 143.8
click at [38, 35] on p "Settings" at bounding box center [32, 33] width 14 height 5
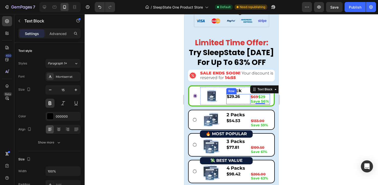
click at [247, 101] on div "$29.26 Product Price Product Price $69 $29 Save 56% Text Block 0 Row" at bounding box center [248, 99] width 44 height 10
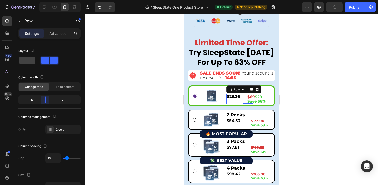
drag, startPoint x: 49, startPoint y: 101, endPoint x: 43, endPoint y: 100, distance: 5.4
click at [43, 0] on body "7 Version history / SleepState One Product Store Default Need republishing Prev…" at bounding box center [189, 0] width 378 height 0
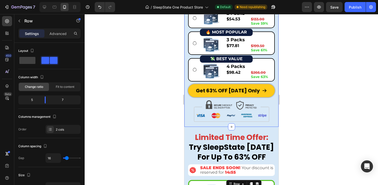
scroll to position [2048, 0]
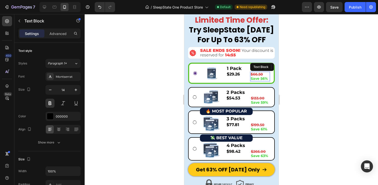
click at [263, 73] on p "$66.50" at bounding box center [260, 74] width 19 height 4
click at [238, 75] on div "$29.26" at bounding box center [236, 74] width 20 height 5
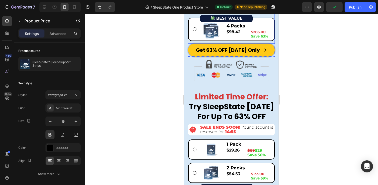
scroll to position [2219, 0]
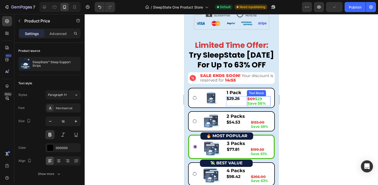
click at [266, 98] on p "$69 $29" at bounding box center [258, 99] width 23 height 5
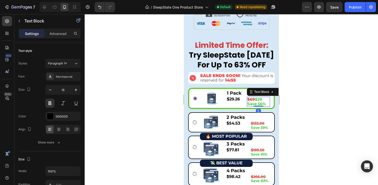
click at [260, 101] on strong "Save 56%" at bounding box center [256, 103] width 18 height 5
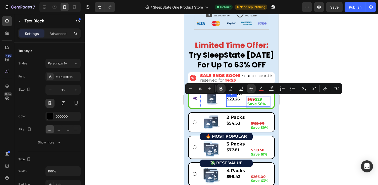
drag, startPoint x: 265, startPoint y: 100, endPoint x: 246, endPoint y: 99, distance: 19.1
click at [246, 99] on div "$29.26 Product Price Product Price $69 $29 Save 56% Text Block 0 Row" at bounding box center [248, 102] width 44 height 10
click at [262, 87] on icon "Editor contextual toolbar" at bounding box center [261, 87] width 3 height 3
type input "D63837"
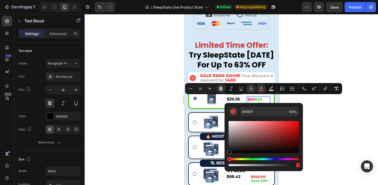
drag, startPoint x: 229, startPoint y: 151, endPoint x: 225, endPoint y: 157, distance: 8.1
click at [225, 157] on div "D63837 100 %" at bounding box center [264, 135] width 78 height 64
type input "000000"
click at [352, 95] on div at bounding box center [232, 99] width 294 height 171
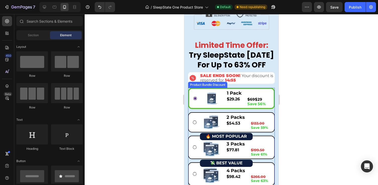
click at [264, 105] on strong "Save 56%" at bounding box center [256, 103] width 18 height 5
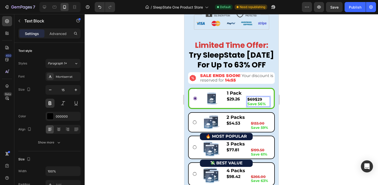
drag, startPoint x: 267, startPoint y: 102, endPoint x: 251, endPoint y: 103, distance: 15.8
click at [253, 103] on p "Save 56%" at bounding box center [258, 104] width 22 height 5
click at [249, 103] on strong "Save 56%" at bounding box center [256, 103] width 18 height 5
click at [265, 101] on strong "Save 56%" at bounding box center [256, 103] width 18 height 5
drag, startPoint x: 268, startPoint y: 102, endPoint x: 248, endPoint y: 102, distance: 20.1
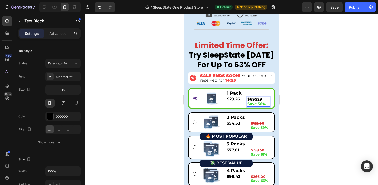
click at [248, 102] on p "Save 56%" at bounding box center [258, 104] width 22 height 5
click at [325, 109] on div at bounding box center [232, 99] width 294 height 171
click at [261, 101] on strong "$29" at bounding box center [258, 101] width 7 height 5
click at [264, 101] on p "$69 $29" at bounding box center [258, 101] width 22 height 5
click at [255, 101] on strong "$29" at bounding box center [258, 101] width 7 height 5
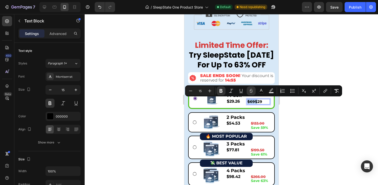
drag, startPoint x: 254, startPoint y: 101, endPoint x: 248, endPoint y: 101, distance: 6.8
click at [248, 101] on span "$69 $29" at bounding box center [254, 101] width 15 height 5
click at [221, 92] on icon "Editor contextual toolbar" at bounding box center [221, 91] width 3 height 4
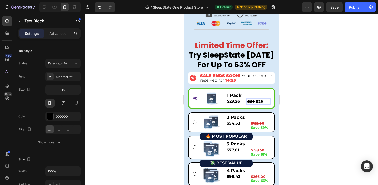
drag, startPoint x: 267, startPoint y: 102, endPoint x: 251, endPoint y: 102, distance: 15.8
click at [259, 102] on p "$69 $29" at bounding box center [258, 101] width 22 height 5
click at [249, 101] on s "$69" at bounding box center [251, 101] width 8 height 5
drag, startPoint x: 261, startPoint y: 101, endPoint x: 246, endPoint y: 101, distance: 15.1
click at [246, 101] on div "$29.26 Product Price Product Price $69 $29 Text Block 0 Row" at bounding box center [248, 102] width 44 height 6
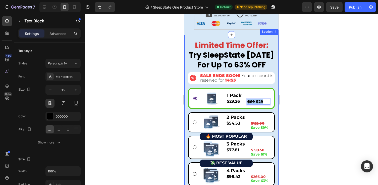
click at [285, 100] on div at bounding box center [232, 99] width 294 height 171
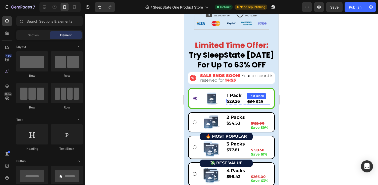
click at [258, 100] on strong "$29" at bounding box center [259, 101] width 7 height 5
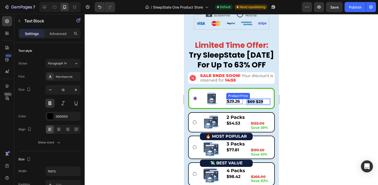
drag, startPoint x: 263, startPoint y: 101, endPoint x: 241, endPoint y: 101, distance: 22.1
click at [241, 101] on div "$29.26 Product Price Product Price $69 $29 Text Block 0 Row" at bounding box center [248, 102] width 44 height 6
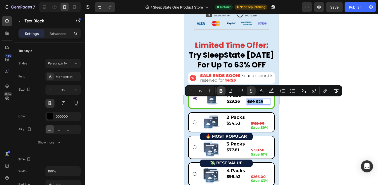
click at [222, 90] on icon "Editor contextual toolbar" at bounding box center [221, 91] width 3 height 4
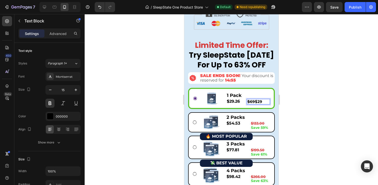
click at [288, 104] on div at bounding box center [232, 99] width 294 height 171
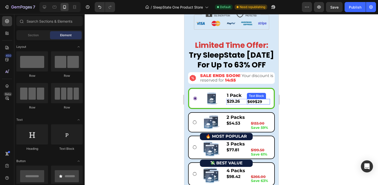
click at [256, 103] on div "$69 $29 Text Block" at bounding box center [258, 102] width 23 height 6
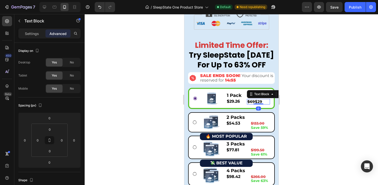
click at [256, 103] on div at bounding box center [258, 103] width 10 height 1
drag, startPoint x: 266, startPoint y: 102, endPoint x: 247, endPoint y: 102, distance: 18.6
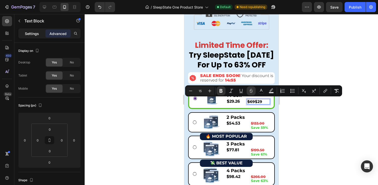
click at [37, 35] on p "Settings" at bounding box center [32, 33] width 14 height 5
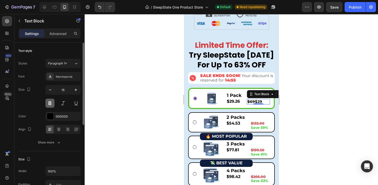
click at [52, 105] on button at bounding box center [49, 103] width 9 height 9
click at [306, 106] on div at bounding box center [232, 99] width 294 height 171
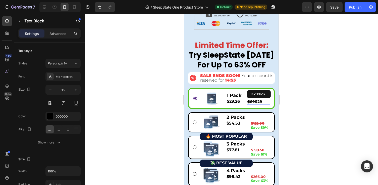
click at [262, 102] on strong "$29" at bounding box center [258, 101] width 7 height 5
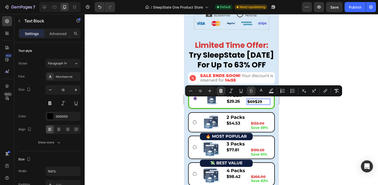
drag, startPoint x: 262, startPoint y: 102, endPoint x: 251, endPoint y: 102, distance: 10.8
click at [251, 102] on span "$69 $29" at bounding box center [254, 101] width 15 height 5
click at [221, 90] on icon "Editor contextual toolbar" at bounding box center [221, 90] width 5 height 5
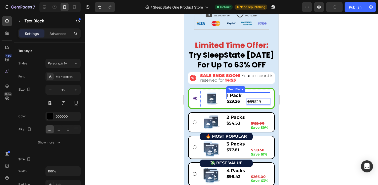
click at [300, 104] on div at bounding box center [232, 99] width 294 height 171
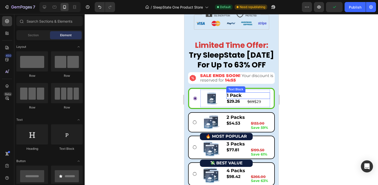
click at [292, 102] on div at bounding box center [232, 99] width 294 height 171
click at [260, 99] on span "$69 $29" at bounding box center [254, 101] width 14 height 5
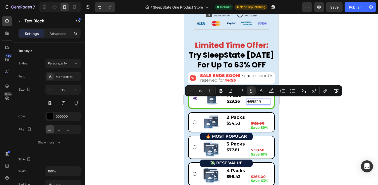
drag, startPoint x: 264, startPoint y: 102, endPoint x: 247, endPoint y: 99, distance: 17.4
click at [247, 99] on div "$69 $29" at bounding box center [258, 102] width 23 height 6
click at [48, 105] on button at bounding box center [49, 103] width 9 height 9
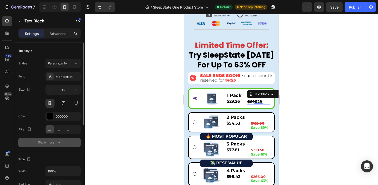
click at [40, 145] on div "Show more" at bounding box center [49, 142] width 23 height 5
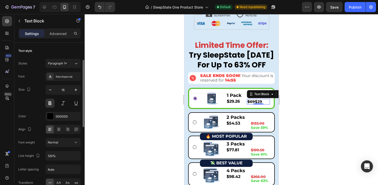
scroll to position [63, 0]
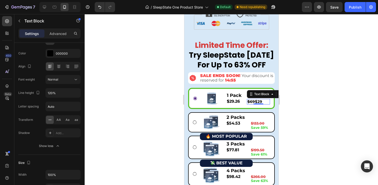
click at [301, 116] on div at bounding box center [232, 99] width 294 height 171
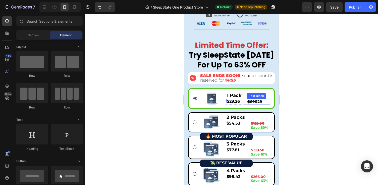
click at [248, 99] on s "$69" at bounding box center [251, 101] width 8 height 5
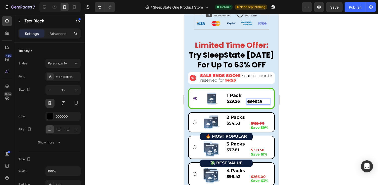
click at [302, 107] on div at bounding box center [232, 99] width 294 height 171
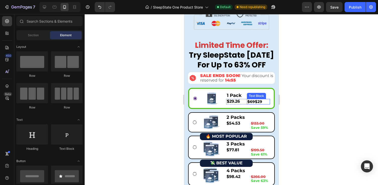
click at [261, 102] on span "$69 $29" at bounding box center [254, 101] width 15 height 5
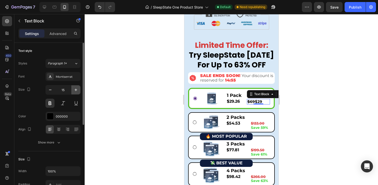
click at [76, 89] on icon "button" at bounding box center [75, 89] width 5 height 5
click at [75, 89] on icon "button" at bounding box center [75, 89] width 5 height 5
type input "18"
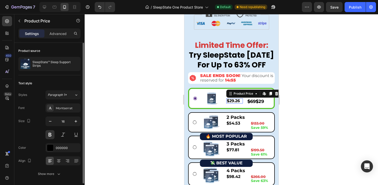
click at [231, 101] on div "$29.26" at bounding box center [234, 100] width 17 height 5
click at [240, 102] on div "$29.26" at bounding box center [234, 100] width 17 height 5
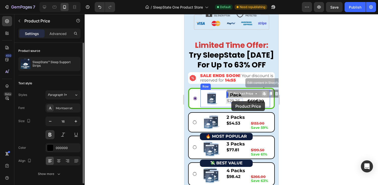
drag, startPoint x: 240, startPoint y: 102, endPoint x: 232, endPoint y: 101, distance: 7.8
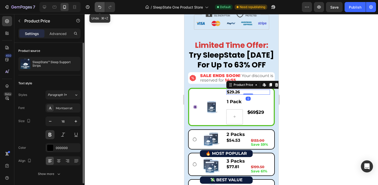
click at [100, 7] on icon "Undo/Redo" at bounding box center [99, 7] width 3 height 3
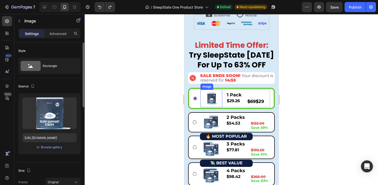
click at [214, 100] on img at bounding box center [212, 98] width 18 height 18
click at [225, 102] on div "Image 0 1 Pack Text Block $29.26 Product Price Product Price $69 $29 Text Block…" at bounding box center [235, 98] width 70 height 18
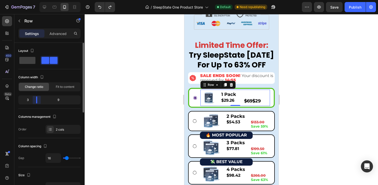
drag, startPoint x: 39, startPoint y: 101, endPoint x: 36, endPoint y: 101, distance: 2.8
click at [36, 0] on body "7 Version history / SleepState One Product Store Default Need republishing Prev…" at bounding box center [189, 0] width 378 height 0
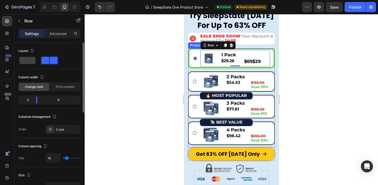
scroll to position [2225, 0]
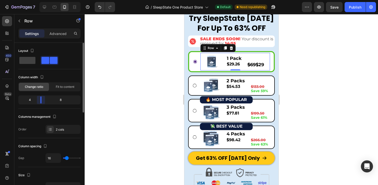
drag, startPoint x: 36, startPoint y: 100, endPoint x: 41, endPoint y: 100, distance: 4.5
click at [41, 0] on body "7 Version history / SleepState One Product Store Default Need republishing Prev…" at bounding box center [189, 0] width 378 height 0
type input "14"
type input "7"
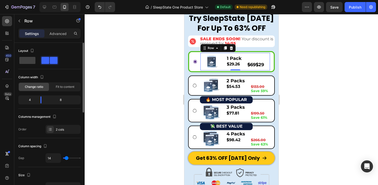
type input "7"
type input "1"
type input "0"
drag, startPoint x: 66, startPoint y: 157, endPoint x: 57, endPoint y: 156, distance: 9.4
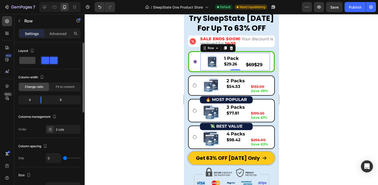
type input "0"
click at [57, 156] on div "0" at bounding box center [62, 158] width 35 height 10
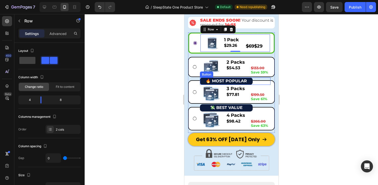
scroll to position [2242, 0]
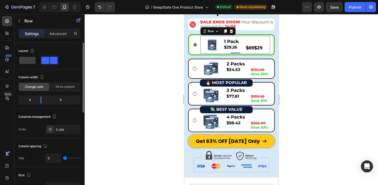
type input "1"
type input "3"
type input "5"
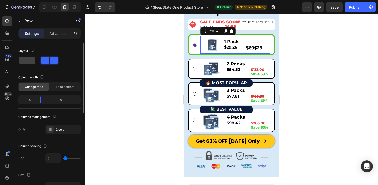
type input "5"
type input "7"
type input "9"
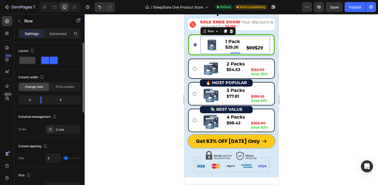
type input "12"
type input "14"
type input "16"
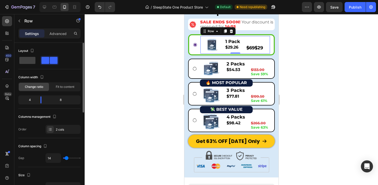
type input "16"
type input "18"
type input "20"
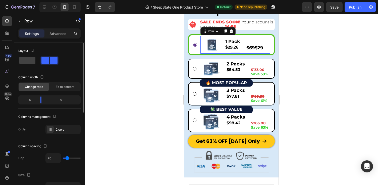
type input "22"
type input "24"
type input "26"
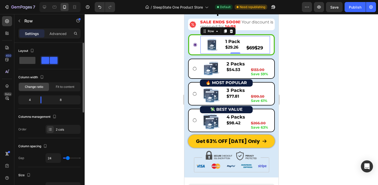
type input "26"
type input "28"
type input "31"
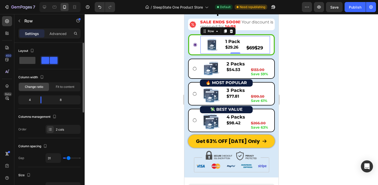
type input "33"
type input "31"
type input "26"
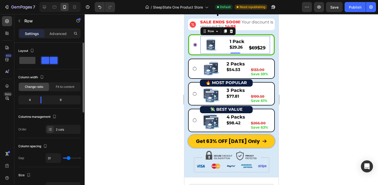
type input "26"
type input "20"
type input "14"
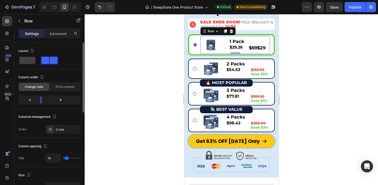
type input "7"
type input "3"
type input "0"
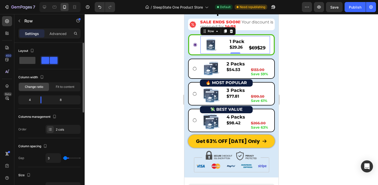
type input "0"
drag, startPoint x: 64, startPoint y: 158, endPoint x: 53, endPoint y: 153, distance: 11.4
click at [53, 153] on div "0" at bounding box center [62, 158] width 35 height 10
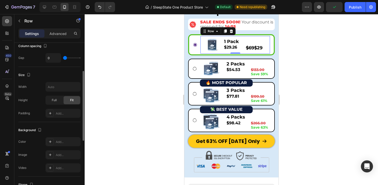
scroll to position [103, 0]
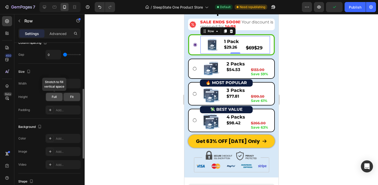
click at [58, 97] on div "Full" at bounding box center [54, 97] width 17 height 8
click at [71, 96] on span "Fit" at bounding box center [72, 97] width 4 height 5
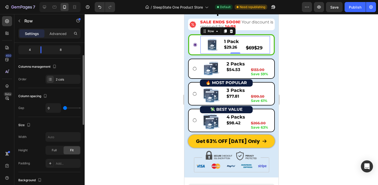
scroll to position [22, 0]
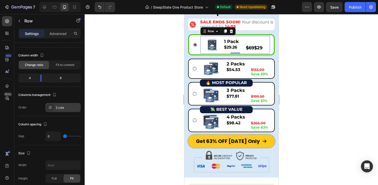
click at [57, 110] on div "2 cols" at bounding box center [62, 107] width 35 height 9
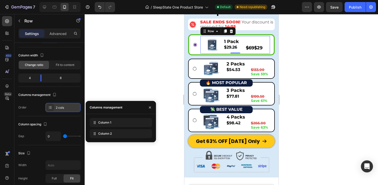
click at [57, 110] on div "2 cols" at bounding box center [62, 107] width 35 height 9
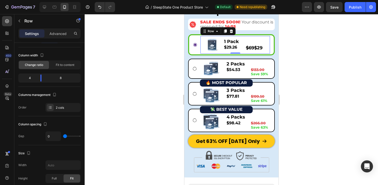
click at [304, 49] on div at bounding box center [232, 99] width 294 height 171
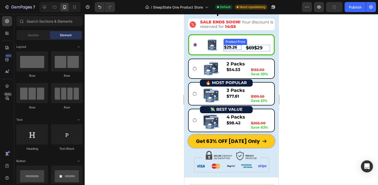
click at [234, 48] on div "$29.26" at bounding box center [232, 47] width 18 height 5
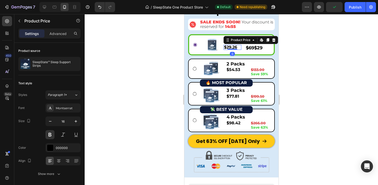
click at [288, 50] on div at bounding box center [232, 99] width 294 height 171
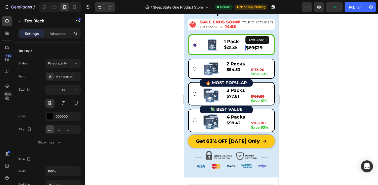
click at [253, 48] on s "$69" at bounding box center [250, 48] width 8 height 6
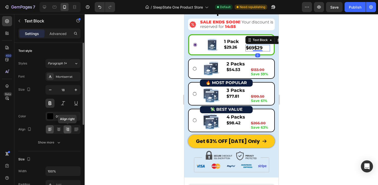
click at [68, 129] on icon at bounding box center [68, 129] width 4 height 1
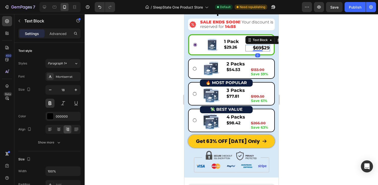
click at [311, 93] on div at bounding box center [232, 99] width 294 height 171
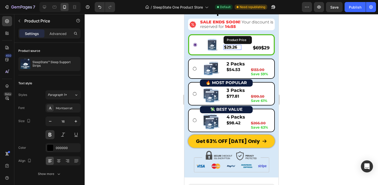
click at [235, 48] on div "$29.26" at bounding box center [232, 47] width 18 height 5
click at [239, 48] on div "$29.26" at bounding box center [232, 47] width 18 height 5
click at [237, 48] on div "$29.26" at bounding box center [232, 47] width 18 height 5
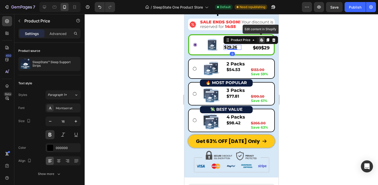
click at [237, 48] on div "$29.26" at bounding box center [232, 47] width 18 height 5
click at [232, 47] on div "$29.26" at bounding box center [232, 47] width 18 height 5
click at [321, 58] on div at bounding box center [232, 99] width 294 height 171
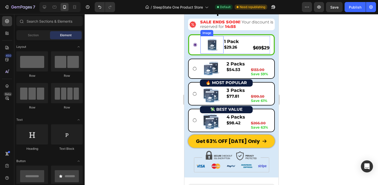
click at [228, 48] on div "$29.26" at bounding box center [232, 47] width 18 height 5
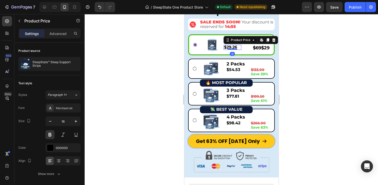
click at [228, 48] on div "$29.26" at bounding box center [232, 47] width 18 height 5
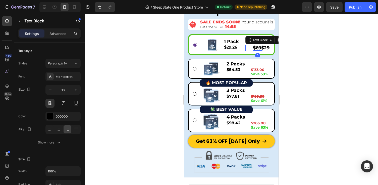
click at [256, 49] on s "$69" at bounding box center [257, 48] width 8 height 6
click at [232, 50] on div "$29.26 Product Price Product Price" at bounding box center [232, 47] width 18 height 5
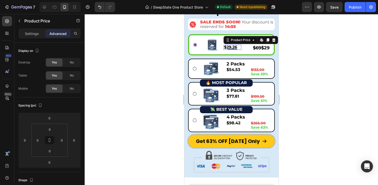
drag, startPoint x: 290, startPoint y: 68, endPoint x: 283, endPoint y: 67, distance: 6.4
click at [290, 68] on div at bounding box center [232, 99] width 294 height 171
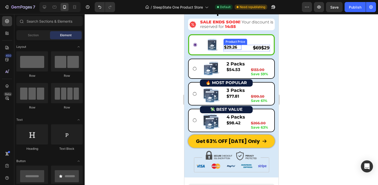
click at [235, 45] on div "$29.26" at bounding box center [232, 47] width 18 height 5
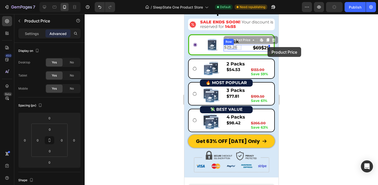
drag, startPoint x: 228, startPoint y: 40, endPoint x: 267, endPoint y: 47, distance: 40.0
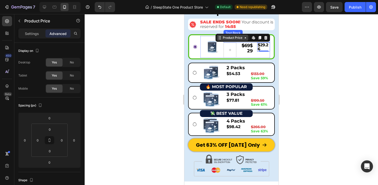
click at [247, 38] on div "Product Price" at bounding box center [233, 38] width 32 height 6
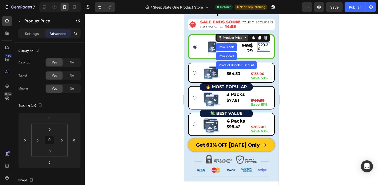
click at [247, 38] on icon at bounding box center [245, 38] width 4 height 4
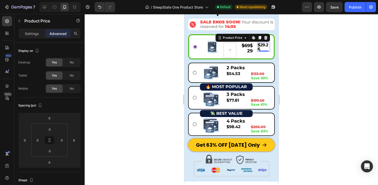
click at [296, 50] on div at bounding box center [232, 99] width 294 height 171
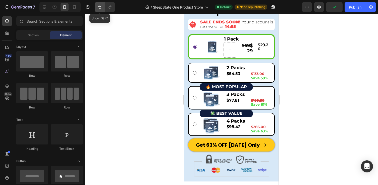
click at [100, 9] on icon "Undo/Redo" at bounding box center [99, 7] width 5 height 5
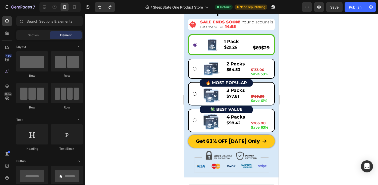
click at [300, 58] on div at bounding box center [232, 99] width 294 height 171
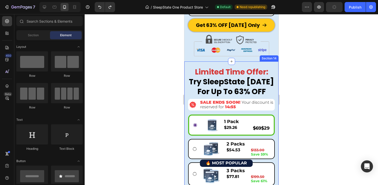
scroll to position [2211, 0]
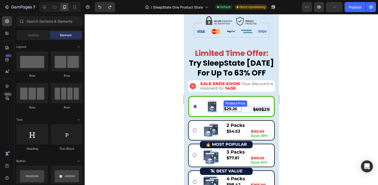
click at [228, 110] on div "$29.26" at bounding box center [232, 108] width 18 height 5
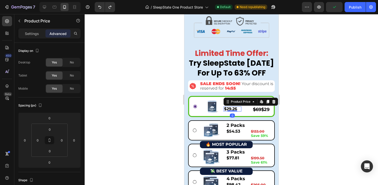
click at [228, 110] on div "$29.26" at bounding box center [232, 108] width 18 height 5
click at [238, 109] on div "$29.26" at bounding box center [232, 108] width 18 height 5
click at [33, 38] on div "Settings Advanced" at bounding box center [49, 33] width 62 height 10
click at [33, 35] on p "Settings" at bounding box center [32, 33] width 14 height 5
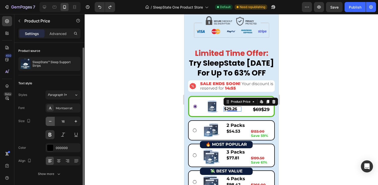
scroll to position [18, 0]
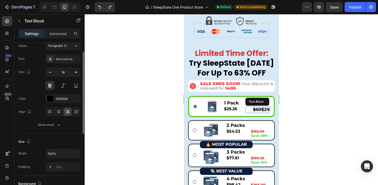
click at [256, 109] on s "$69" at bounding box center [257, 110] width 8 height 6
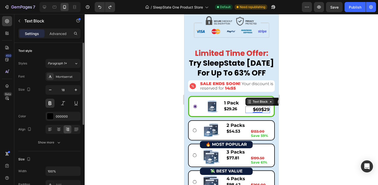
scroll to position [2214, 0]
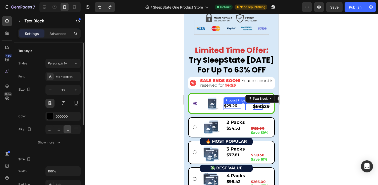
click at [227, 106] on div "$29.26" at bounding box center [232, 105] width 18 height 5
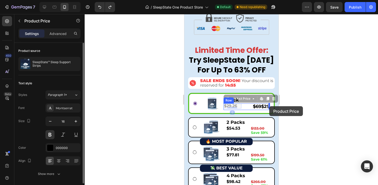
drag, startPoint x: 227, startPoint y: 99, endPoint x: 269, endPoint y: 106, distance: 42.8
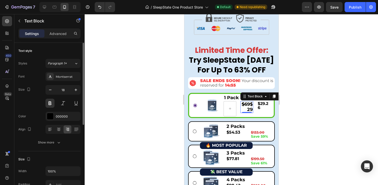
click at [251, 108] on span "$69 $29" at bounding box center [247, 106] width 11 height 11
click at [246, 107] on span "$69 $29" at bounding box center [247, 106] width 11 height 11
click at [340, 92] on div at bounding box center [232, 99] width 294 height 171
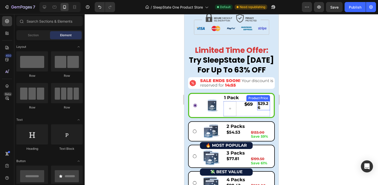
click at [265, 104] on div "$29.26" at bounding box center [263, 105] width 13 height 9
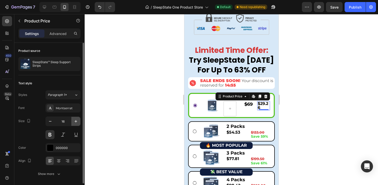
click at [73, 119] on button "button" at bounding box center [75, 121] width 9 height 9
type input "18"
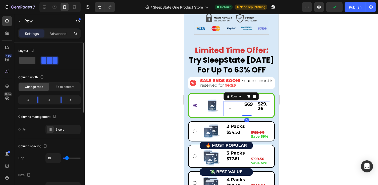
click at [252, 108] on div "$69 Text Block" at bounding box center [246, 108] width 13 height 15
click at [54, 129] on div "3 cols" at bounding box center [62, 129] width 35 height 9
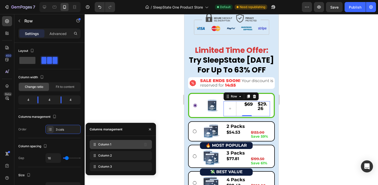
click at [115, 145] on div "Column 1" at bounding box center [121, 144] width 62 height 9
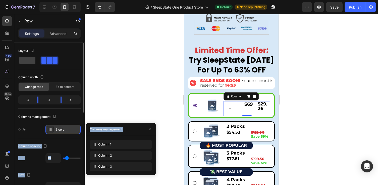
drag, startPoint x: 95, startPoint y: 145, endPoint x: 67, endPoint y: 126, distance: 34.0
click at [66, 126] on div "450 Beta Sections(18) Elements(83) Section Element Hero Section Product Detail …" at bounding box center [42, 99] width 85 height 171
click at [336, 73] on div at bounding box center [232, 99] width 294 height 171
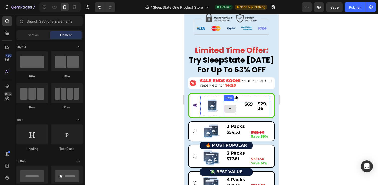
drag, startPoint x: 231, startPoint y: 110, endPoint x: 230, endPoint y: 108, distance: 3.1
click at [230, 108] on icon at bounding box center [230, 108] width 4 height 4
click at [234, 99] on p "1 Pack" at bounding box center [246, 98] width 45 height 6
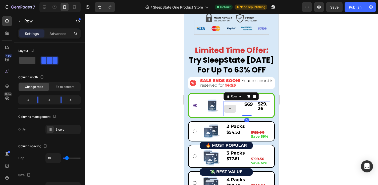
click at [234, 102] on div at bounding box center [229, 108] width 13 height 15
click at [231, 102] on div at bounding box center [229, 108] width 13 height 15
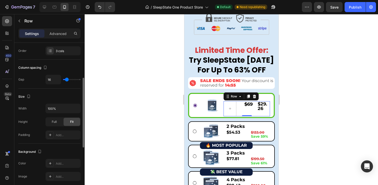
scroll to position [195, 0]
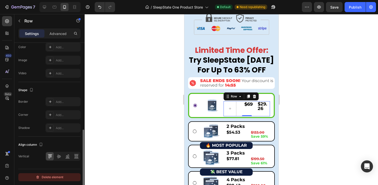
click at [51, 179] on div "Delete element" at bounding box center [50, 177] width 28 height 6
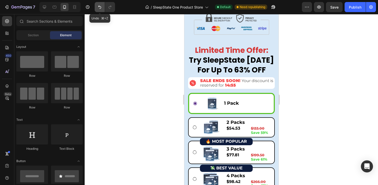
click at [100, 8] on icon "Undo/Redo" at bounding box center [99, 7] width 5 height 5
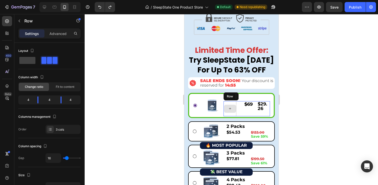
click at [229, 102] on div at bounding box center [229, 108] width 13 height 15
drag, startPoint x: 37, startPoint y: 100, endPoint x: 28, endPoint y: 100, distance: 9.0
click at [28, 0] on body "7 Version history / SleepState One Product Store Default Need republishing Prev…" at bounding box center [189, 0] width 378 height 0
drag, startPoint x: 61, startPoint y: 99, endPoint x: 55, endPoint y: 98, distance: 6.6
click at [55, 0] on body "7 Version history / SleepState One Product Store Default Need republishing Prev…" at bounding box center [189, 0] width 378 height 0
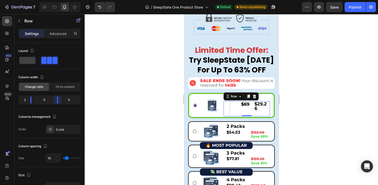
drag, startPoint x: 55, startPoint y: 98, endPoint x: 51, endPoint y: 98, distance: 4.0
click at [51, 0] on body "7 Version history / SleepState One Product Store Default Need republishing Prev…" at bounding box center [189, 0] width 378 height 0
click at [322, 99] on div at bounding box center [232, 99] width 294 height 171
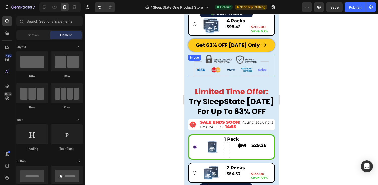
scroll to position [2164, 0]
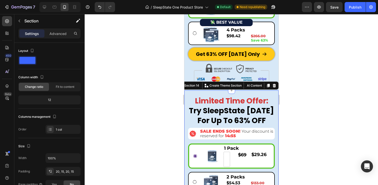
click at [273, 85] on icon at bounding box center [274, 86] width 3 height 4
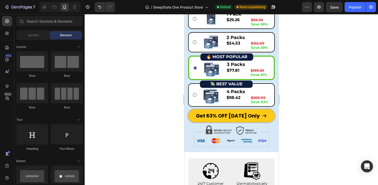
scroll to position [2053, 0]
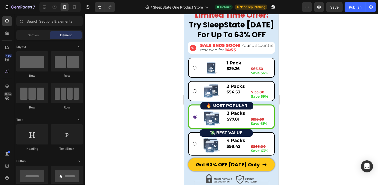
click at [318, 80] on div at bounding box center [232, 99] width 294 height 171
click at [354, 9] on div "Publish" at bounding box center [355, 7] width 13 height 5
click at [314, 50] on div at bounding box center [232, 99] width 294 height 171
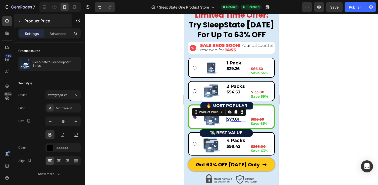
click at [16, 21] on button "button" at bounding box center [19, 21] width 8 height 8
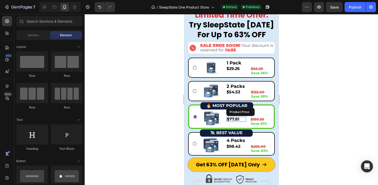
click at [233, 118] on div "$77.81" at bounding box center [236, 119] width 20 height 5
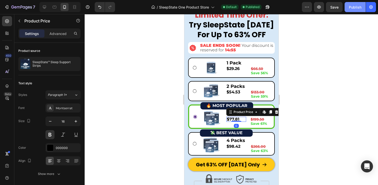
click at [356, 9] on div "Publish" at bounding box center [355, 7] width 13 height 5
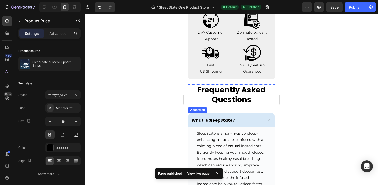
scroll to position [2222, 0]
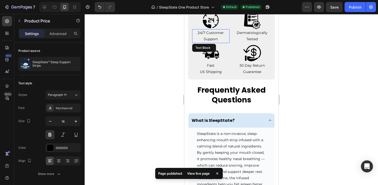
click at [215, 32] on p "24/7 Customer Support" at bounding box center [211, 36] width 36 height 13
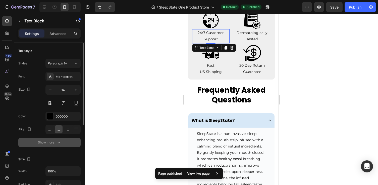
click at [50, 144] on div "Show more" at bounding box center [49, 142] width 23 height 5
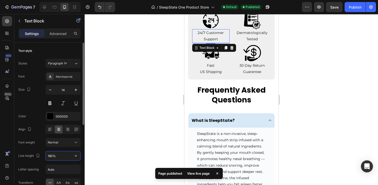
click at [50, 156] on input "180%" at bounding box center [63, 155] width 35 height 9
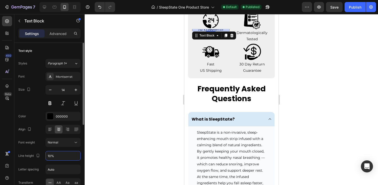
type input "130%"
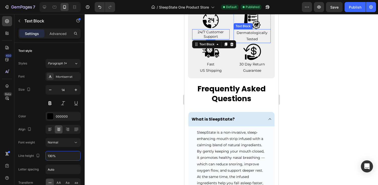
click at [253, 36] on p "Dermatologically Tested" at bounding box center [252, 36] width 36 height 13
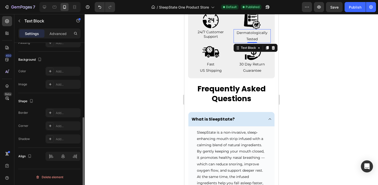
scroll to position [0, 0]
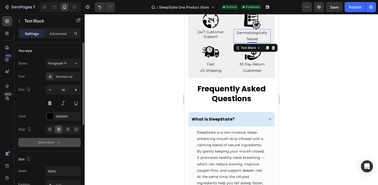
click at [50, 146] on button "Show more" at bounding box center [49, 142] width 62 height 9
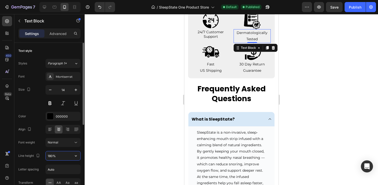
click at [52, 155] on input "180%" at bounding box center [63, 155] width 35 height 9
type input "130%"
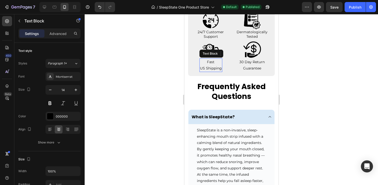
click at [218, 67] on p "US Shipping" at bounding box center [211, 68] width 22 height 6
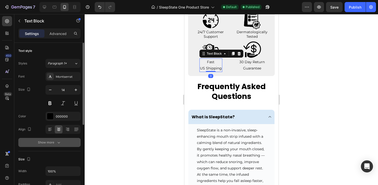
click at [51, 144] on div "Show more" at bounding box center [49, 142] width 23 height 5
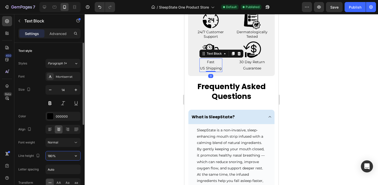
click at [51, 157] on input "180%" at bounding box center [63, 155] width 35 height 9
type input "130%"
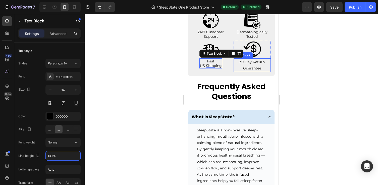
click at [249, 69] on p "30 Day Return Guarantee" at bounding box center [252, 65] width 36 height 13
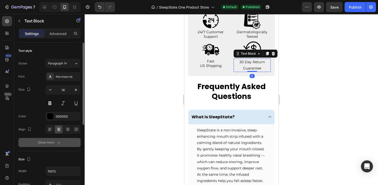
click at [46, 142] on div "Show more" at bounding box center [49, 142] width 23 height 5
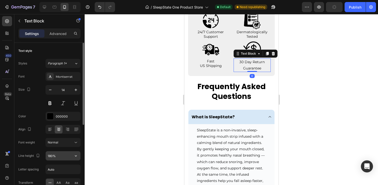
click at [52, 156] on input "180%" at bounding box center [63, 155] width 35 height 9
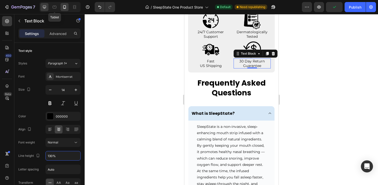
type input "130%"
click at [46, 7] on icon at bounding box center [44, 7] width 3 height 3
type input "16"
type input "140%"
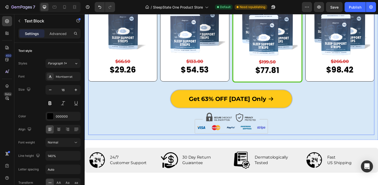
scroll to position [2344, 0]
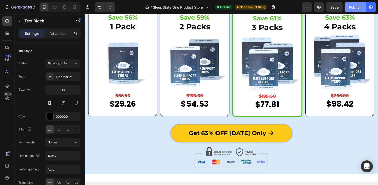
click at [357, 8] on div "Publish" at bounding box center [355, 7] width 13 height 5
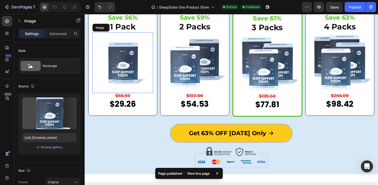
click at [128, 49] on img at bounding box center [124, 64] width 62 height 62
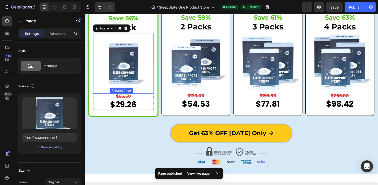
click at [123, 101] on div "$29.26 Product Price Product Price" at bounding box center [125, 107] width 28 height 12
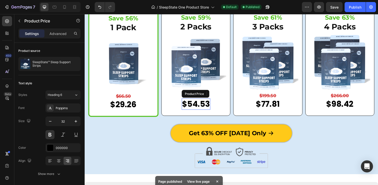
click at [202, 104] on div "$54.53" at bounding box center [198, 107] width 29 height 12
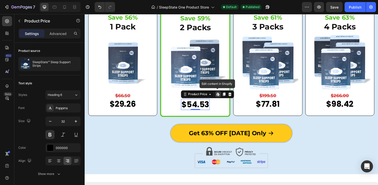
click at [222, 93] on div "Edit content in Shopify" at bounding box center [222, 96] width 6 height 6
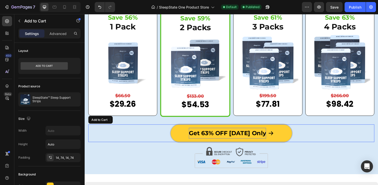
click at [231, 142] on button "Get 63% OFF Today Only" at bounding box center [235, 136] width 125 height 18
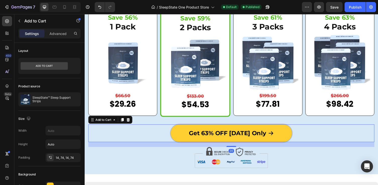
click at [245, 129] on button "Get 63% OFF Today Only" at bounding box center [235, 136] width 125 height 18
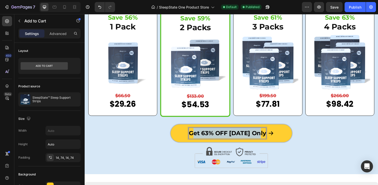
drag, startPoint x: 268, startPoint y: 135, endPoint x: 197, endPoint y: 135, distance: 70.9
click at [197, 135] on p "Get 63% OFF Today Only" at bounding box center [231, 136] width 79 height 11
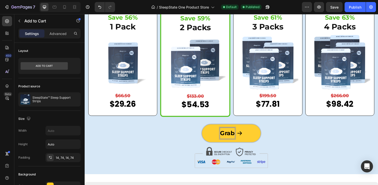
click at [235, 135] on button "Grab" at bounding box center [235, 136] width 60 height 18
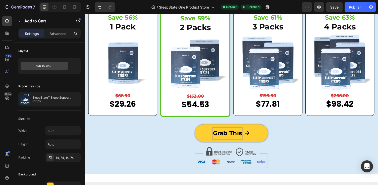
click at [235, 135] on button "Grab This" at bounding box center [235, 136] width 75 height 18
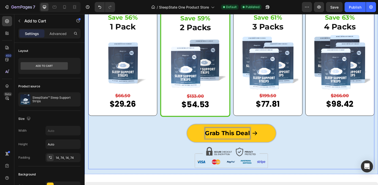
click at [316, 146] on div "Grab This Deal Add to Cart 20" at bounding box center [235, 138] width 294 height 23
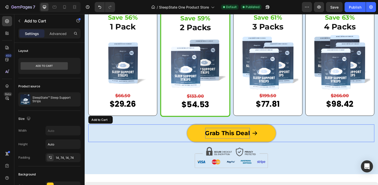
click at [262, 135] on icon "Grab This Deal" at bounding box center [260, 136] width 6 height 6
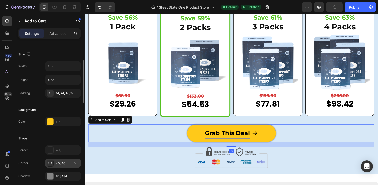
scroll to position [160, 0]
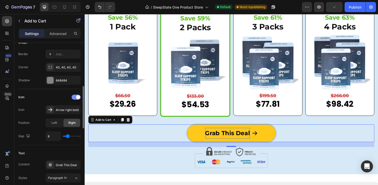
click at [76, 97] on div at bounding box center [76, 97] width 9 height 5
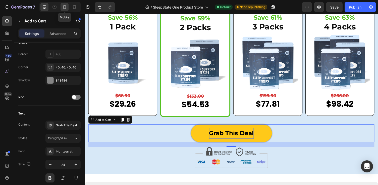
click at [64, 7] on icon at bounding box center [64, 7] width 3 height 4
type input "14"
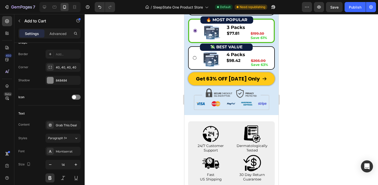
scroll to position [1786, 0]
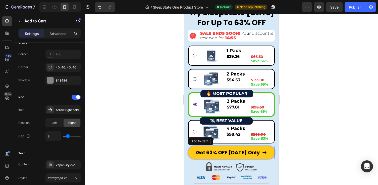
click at [226, 153] on span "Get 63% OFF Today Only" at bounding box center [228, 152] width 64 height 9
click at [209, 151] on span "Get 63% OFF Today Only" at bounding box center [228, 152] width 64 height 7
drag, startPoint x: 201, startPoint y: 150, endPoint x: 257, endPoint y: 151, distance: 56.6
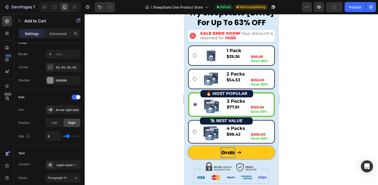
click at [231, 152] on button "Grab" at bounding box center [231, 152] width 87 height 13
click at [231, 152] on button "Grab Thi" at bounding box center [231, 152] width 87 height 13
click at [252, 151] on icon at bounding box center [251, 152] width 4 height 3
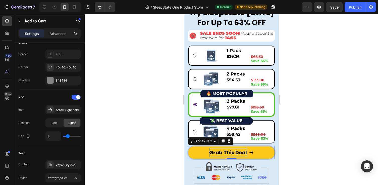
click at [252, 151] on icon at bounding box center [251, 152] width 5 height 5
click at [73, 94] on div "Icon" at bounding box center [49, 97] width 62 height 8
click at [76, 98] on div at bounding box center [76, 97] width 9 height 5
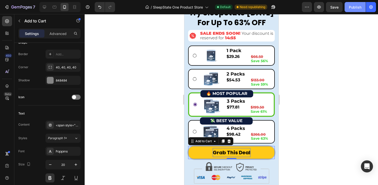
click at [362, 5] on button "Publish" at bounding box center [355, 7] width 21 height 10
click at [143, 111] on div at bounding box center [232, 99] width 294 height 171
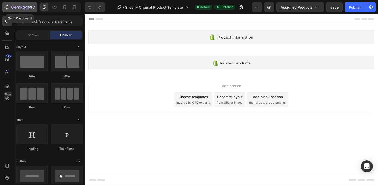
click at [7, 8] on icon "button" at bounding box center [6, 7] width 5 height 5
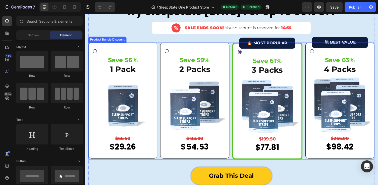
scroll to position [1556, 0]
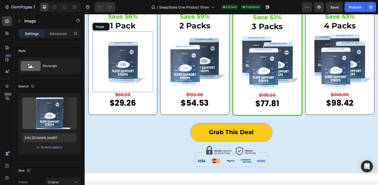
click at [132, 61] on img at bounding box center [124, 63] width 62 height 62
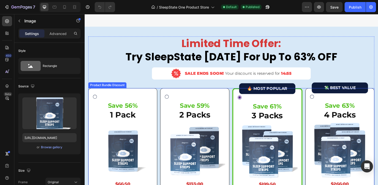
scroll to position [1464, 0]
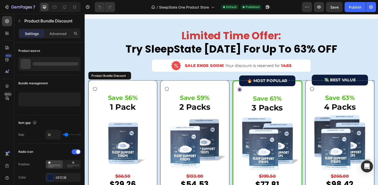
click at [149, 97] on div "Save 56% Text Block 1 Pack Text Block Image $66.50 Product Price Product Price …" at bounding box center [124, 141] width 62 height 106
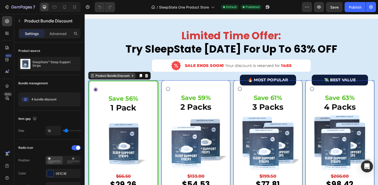
click at [123, 80] on div "Product Bundle Discount" at bounding box center [113, 77] width 47 height 6
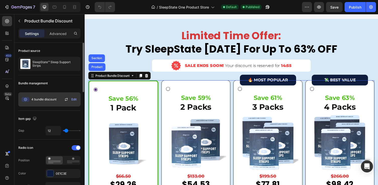
click at [50, 102] on div "4 bundle discount" at bounding box center [38, 99] width 36 height 10
click at [74, 99] on span "Edit" at bounding box center [73, 99] width 5 height 5
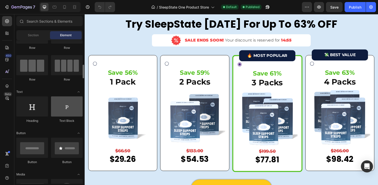
scroll to position [59, 0]
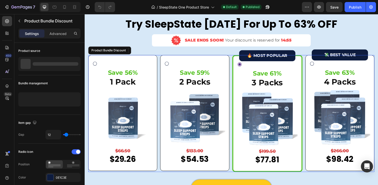
click at [128, 63] on div "Save 56% Text Block 1 Pack Text Block Image $66.50 Product Price Product Price …" at bounding box center [124, 115] width 62 height 106
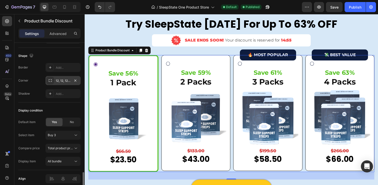
scroll to position [335, 0]
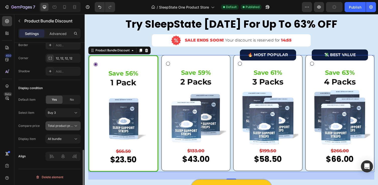
click at [75, 124] on icon at bounding box center [75, 125] width 5 height 5
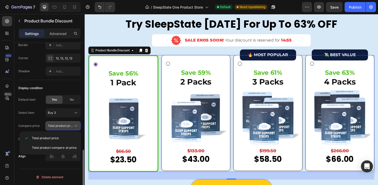
click at [75, 124] on icon at bounding box center [75, 125] width 5 height 5
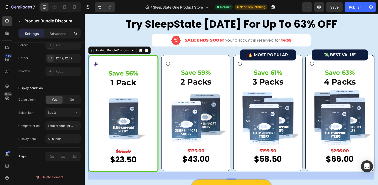
click at [202, 61] on div "Save 59% Text Block 2 Packs Text Block Image $133.00 Product Price Product Pric…" at bounding box center [199, 115] width 71 height 119
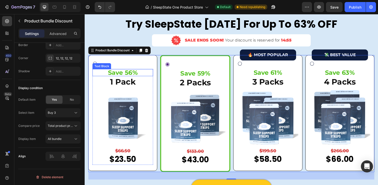
click at [128, 77] on div "Save 56% Text Block" at bounding box center [124, 73] width 62 height 7
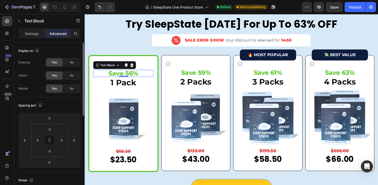
click at [129, 73] on p "Save 56%" at bounding box center [124, 75] width 61 height 6
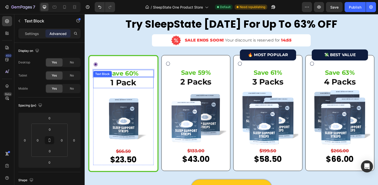
click at [137, 84] on p "1 Pack" at bounding box center [124, 84] width 61 height 11
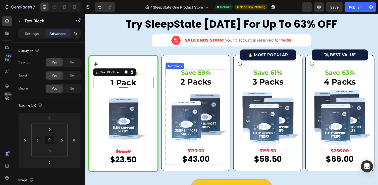
click at [201, 72] on p "Save 59%" at bounding box center [198, 74] width 61 height 6
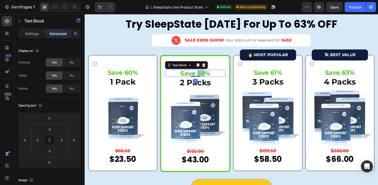
click at [201, 72] on p "Save 59%" at bounding box center [198, 75] width 61 height 6
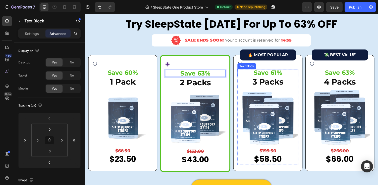
click at [280, 75] on p "Save 61%" at bounding box center [272, 74] width 61 height 6
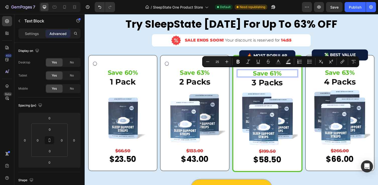
click at [280, 74] on p "Save 61%" at bounding box center [272, 75] width 61 height 6
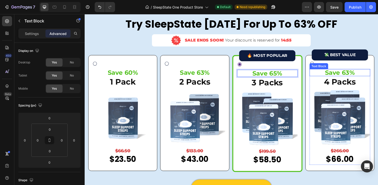
click at [354, 74] on p "Save 63%" at bounding box center [346, 74] width 61 height 6
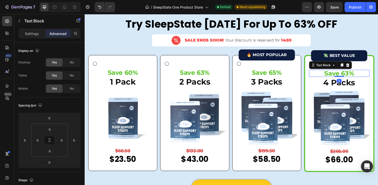
click at [354, 74] on p "Save 63%" at bounding box center [346, 75] width 61 height 6
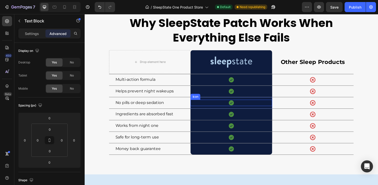
scroll to position [1142, 0]
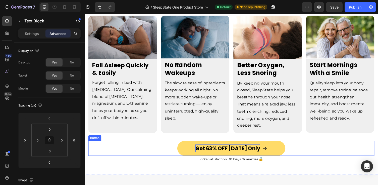
click at [240, 148] on span "Get 63% OFF [DATE] Only" at bounding box center [232, 151] width 67 height 7
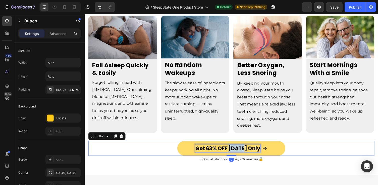
click at [240, 148] on span "Get 63% OFF [DATE] Only" at bounding box center [232, 151] width 67 height 7
click at [215, 149] on span "Get 63% OFF [DATE] Only" at bounding box center [232, 151] width 67 height 7
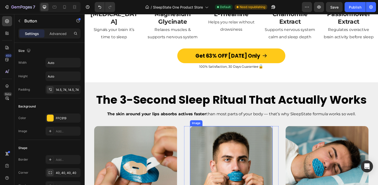
scroll to position [838, 0]
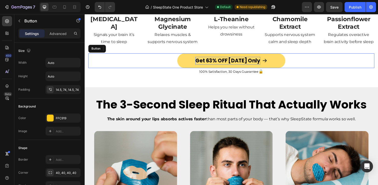
click at [219, 65] on span "Get 63% OFF [DATE] Only" at bounding box center [232, 61] width 67 height 7
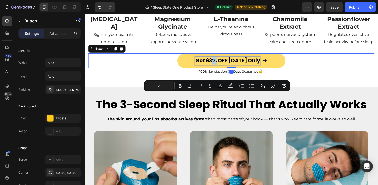
click at [218, 65] on span "Get 63% OFF [DATE] Only" at bounding box center [232, 61] width 67 height 7
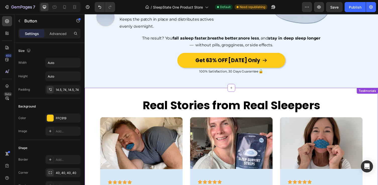
scroll to position [518, 0]
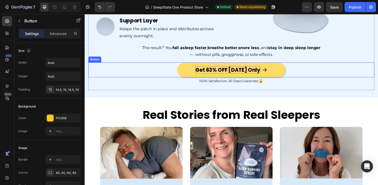
click at [215, 69] on span "Get 63% OFF [DATE] Only" at bounding box center [232, 71] width 67 height 7
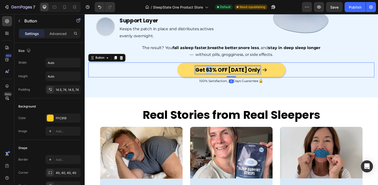
click at [215, 69] on span "Get 63% OFF [DATE] Only" at bounding box center [232, 71] width 67 height 7
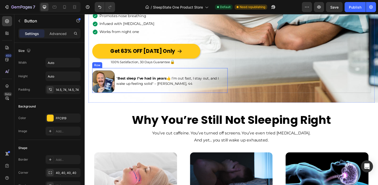
scroll to position [104, 0]
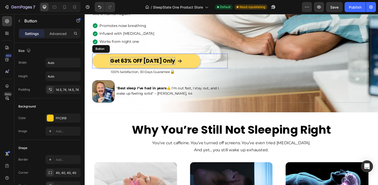
click at [135, 58] on span "Get 63% OFF [DATE] Only" at bounding box center [144, 61] width 67 height 7
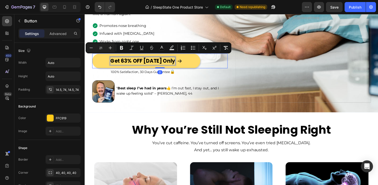
click at [125, 60] on span "Get 63% OFF [DATE] Only" at bounding box center [144, 61] width 67 height 7
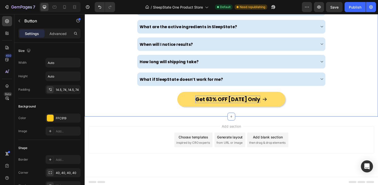
scroll to position [1881, 0]
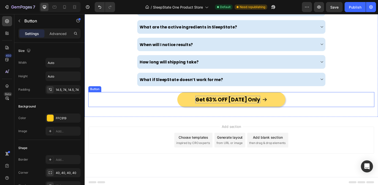
click at [222, 98] on span "Get 63% OFF [DATE] Only" at bounding box center [232, 101] width 67 height 7
click at [216, 98] on span "Get 63% OFF [DATE] Only" at bounding box center [232, 101] width 67 height 7
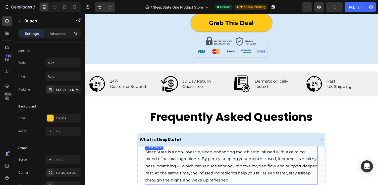
scroll to position [1546, 0]
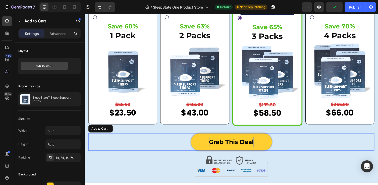
click at [221, 144] on div "Grab This Deal" at bounding box center [236, 145] width 46 height 11
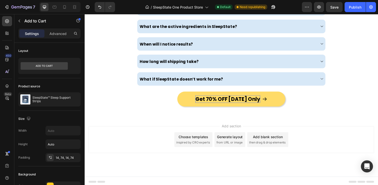
scroll to position [1881, 0]
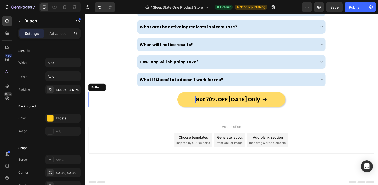
click at [230, 99] on span "Get 70% OFF [DATE] Only" at bounding box center [232, 101] width 67 height 7
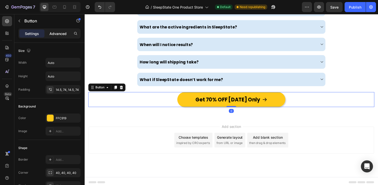
click at [53, 36] on div "Advanced" at bounding box center [57, 33] width 25 height 8
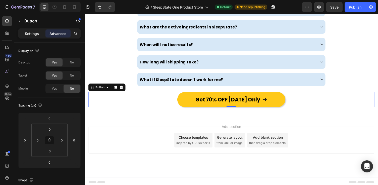
click at [38, 34] on p "Settings" at bounding box center [32, 33] width 14 height 5
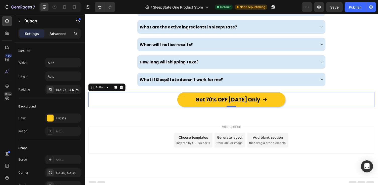
click at [56, 32] on p "Advanced" at bounding box center [58, 33] width 17 height 5
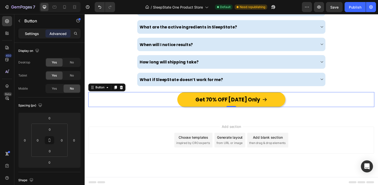
click at [34, 32] on p "Settings" at bounding box center [32, 33] width 14 height 5
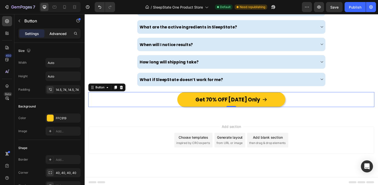
click at [60, 34] on p "Advanced" at bounding box center [58, 33] width 17 height 5
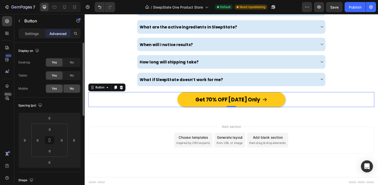
click at [52, 87] on span "Yes" at bounding box center [54, 88] width 5 height 5
click at [74, 8] on icon at bounding box center [74, 7] width 5 height 5
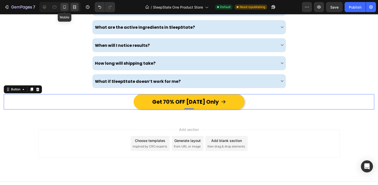
click at [63, 6] on icon at bounding box center [64, 7] width 5 height 5
type input "32"
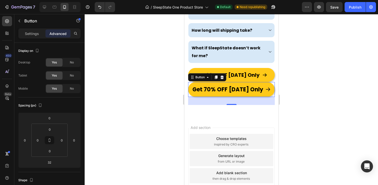
scroll to position [1877, 0]
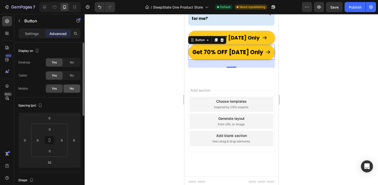
click at [72, 89] on span "No" at bounding box center [72, 88] width 4 height 5
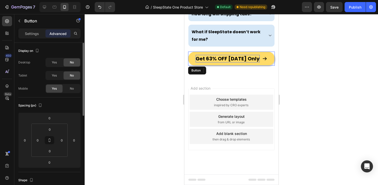
click at [212, 55] on span "Get 63% OFF [DATE] Only" at bounding box center [228, 58] width 64 height 7
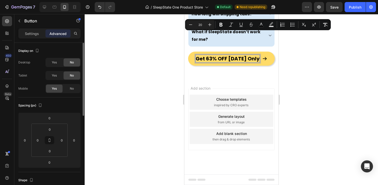
click at [209, 55] on span "Get 63% OFF [DATE] Only" at bounding box center [228, 58] width 64 height 7
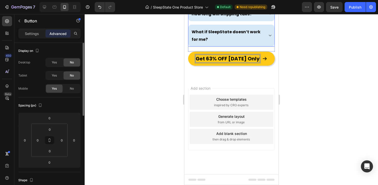
scroll to position [1855, 0]
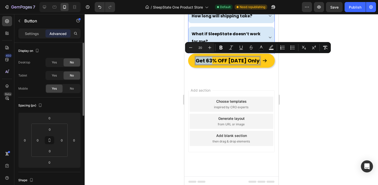
drag, startPoint x: 214, startPoint y: 36, endPoint x: 393, endPoint y: 61, distance: 180.1
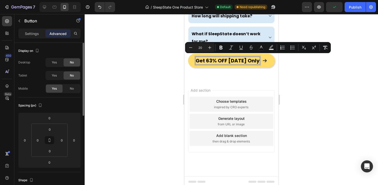
click at [213, 60] on span "Get 63% OFF [DATE] Only" at bounding box center [228, 60] width 64 height 7
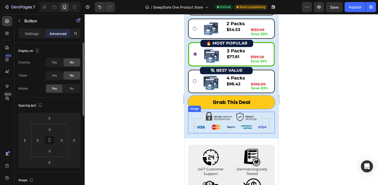
scroll to position [1487, 0]
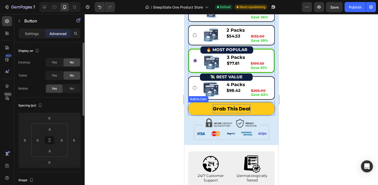
click at [221, 108] on span "Grab This Deal" at bounding box center [232, 108] width 38 height 9
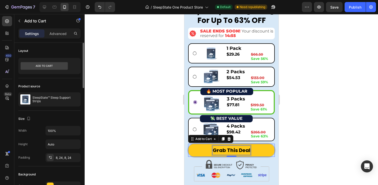
scroll to position [1439, 0]
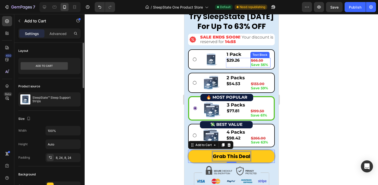
click at [261, 64] on strong "Save 56%" at bounding box center [259, 64] width 17 height 5
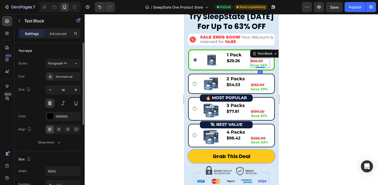
click at [261, 64] on strong "Save 56%" at bounding box center [259, 65] width 17 height 5
click at [264, 88] on strong "Save 59%" at bounding box center [259, 89] width 17 height 5
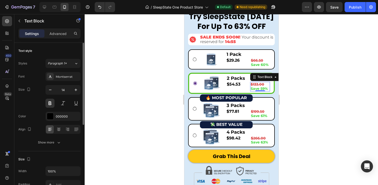
click at [265, 89] on strong "Save 59%" at bounding box center [259, 88] width 17 height 5
click at [262, 115] on strong "Save 61%" at bounding box center [259, 115] width 16 height 5
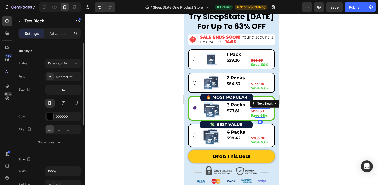
click at [264, 115] on strong "Save 61%" at bounding box center [259, 115] width 16 height 5
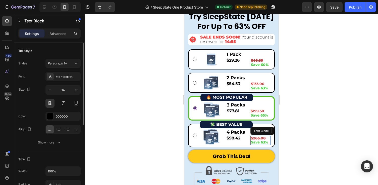
click at [264, 142] on strong "Save 63%" at bounding box center [259, 142] width 17 height 5
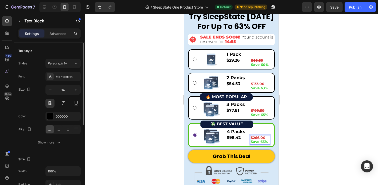
click at [263, 141] on strong "Save 63%" at bounding box center [259, 141] width 17 height 5
click at [313, 78] on div at bounding box center [232, 99] width 294 height 171
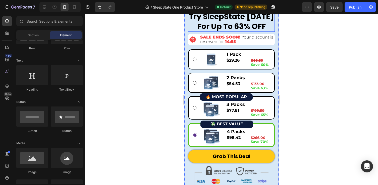
click at [240, 24] on h2 "Limited Time Offer: Try SleepState Today For Up To 63% OFF" at bounding box center [231, 16] width 87 height 30
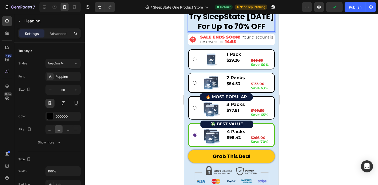
click at [314, 51] on div at bounding box center [232, 99] width 294 height 171
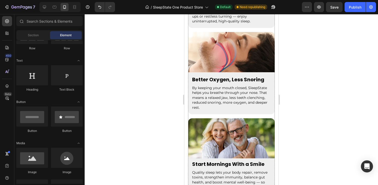
scroll to position [1376, 0]
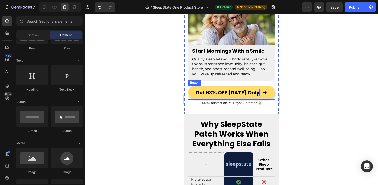
click at [219, 89] on span "Get 63% OFF [DATE] Only" at bounding box center [228, 92] width 64 height 7
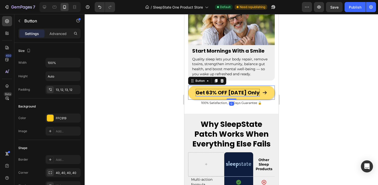
click at [219, 89] on span "Get 63% OFF [DATE] Only" at bounding box center [228, 92] width 64 height 7
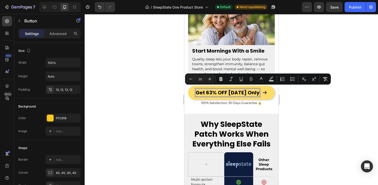
click at [209, 90] on span "Get 63% OFF [DATE] Only" at bounding box center [228, 92] width 64 height 7
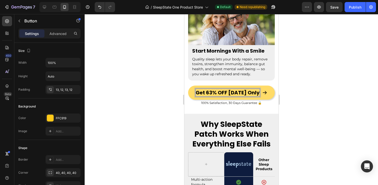
click at [212, 90] on span "Get 63% OFF [DATE] Only" at bounding box center [228, 92] width 64 height 7
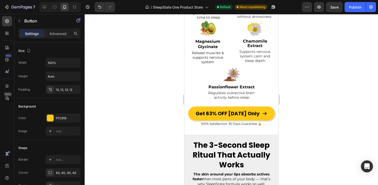
scroll to position [770, 0]
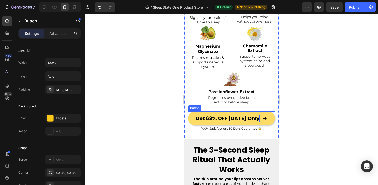
click at [210, 122] on span "Get 63% OFF [DATE] Only" at bounding box center [228, 118] width 64 height 7
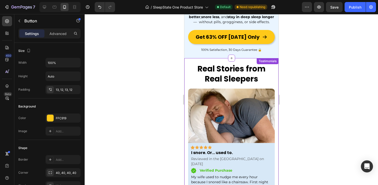
scroll to position [480, 0]
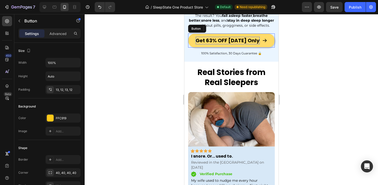
click at [212, 44] on span "Get 63% OFF [DATE] Only" at bounding box center [228, 40] width 64 height 7
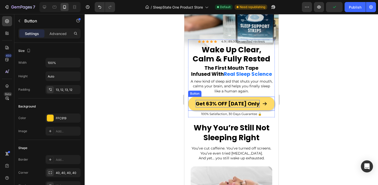
scroll to position [45, 0]
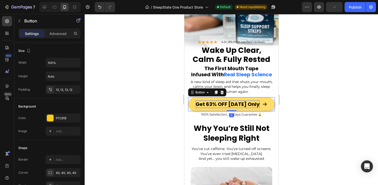
click at [211, 106] on span "Get 63% OFF [DATE] Only" at bounding box center [228, 104] width 64 height 7
click at [315, 86] on div at bounding box center [232, 99] width 294 height 171
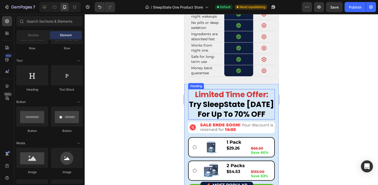
scroll to position [1847, 0]
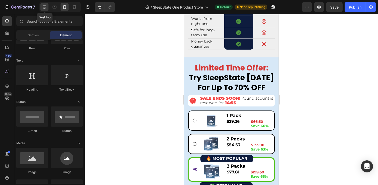
click at [42, 8] on icon at bounding box center [44, 7] width 5 height 5
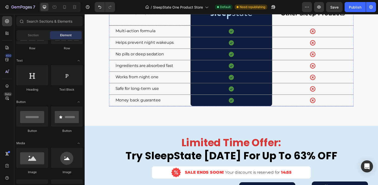
scroll to position [2122, 0]
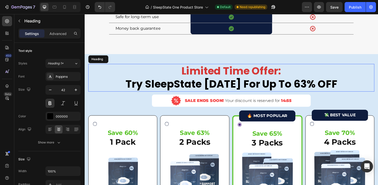
click at [308, 84] on h2 "Limited Time Offer: Try SleepState Today For Up To 63% OFF" at bounding box center [235, 79] width 294 height 28
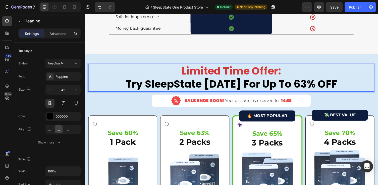
click at [311, 88] on p "Limited Time Offer: Try SleepState Today For Up To 63% OFF" at bounding box center [235, 79] width 293 height 27
click at [359, 5] on div "Publish" at bounding box center [355, 7] width 13 height 5
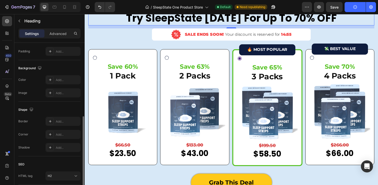
scroll to position [139, 0]
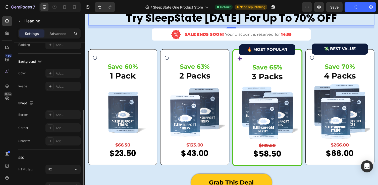
click at [61, 29] on div "Settings Advanced" at bounding box center [49, 33] width 62 height 10
click at [62, 32] on p "Advanced" at bounding box center [58, 33] width 17 height 5
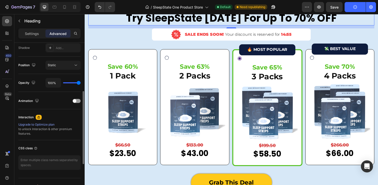
scroll to position [0, 0]
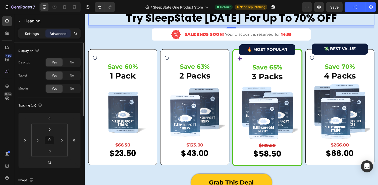
click at [37, 31] on p "Settings" at bounding box center [32, 33] width 14 height 5
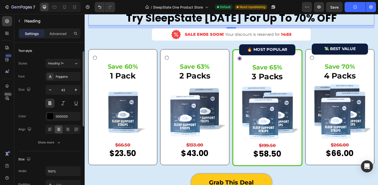
scroll to position [10, 0]
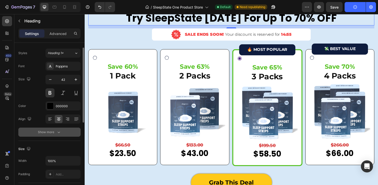
click at [52, 130] on div "Show more" at bounding box center [49, 131] width 23 height 5
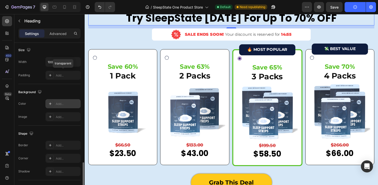
scroll to position [236, 0]
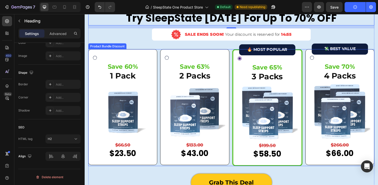
click at [239, 53] on div "🔥 MOST POPULAR Button Save 65% Text Block 3 Packs Text Block Image $199.50 Prod…" at bounding box center [273, 110] width 72 height 120
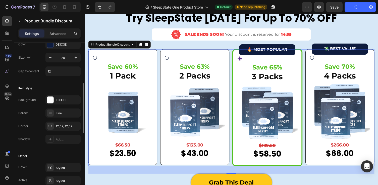
scroll to position [128, 0]
click at [60, 113] on div "Line" at bounding box center [63, 113] width 15 height 5
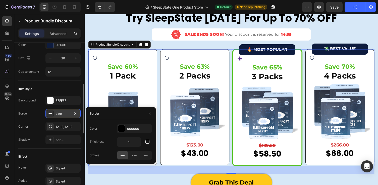
click at [60, 113] on div "Line" at bounding box center [63, 113] width 15 height 5
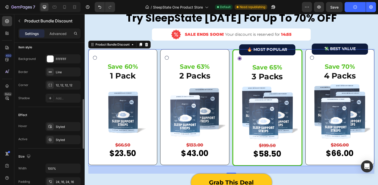
scroll to position [174, 0]
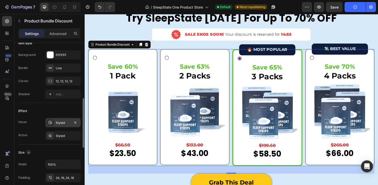
click at [58, 119] on div "Styled" at bounding box center [62, 122] width 35 height 9
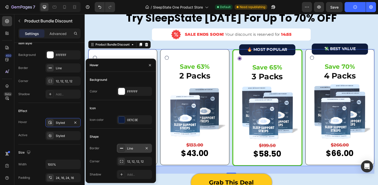
click at [133, 150] on div "Line" at bounding box center [134, 148] width 15 height 5
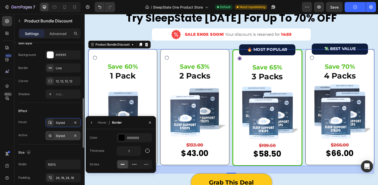
click at [59, 137] on div "Styled" at bounding box center [63, 135] width 15 height 5
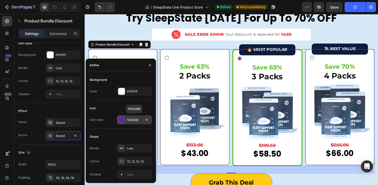
click at [124, 118] on div at bounding box center [121, 119] width 7 height 7
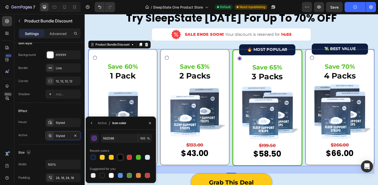
click at [119, 157] on div at bounding box center [120, 157] width 5 height 5
type input "000000"
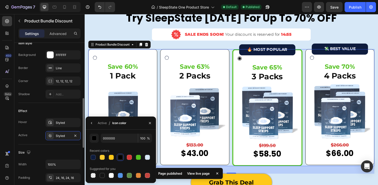
click at [65, 149] on div "Size" at bounding box center [49, 152] width 62 height 8
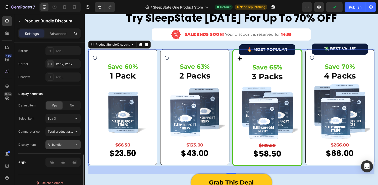
scroll to position [335, 0]
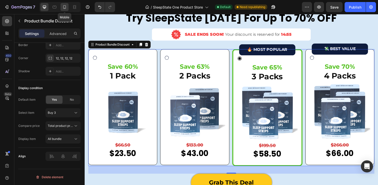
click at [64, 7] on icon at bounding box center [64, 7] width 5 height 5
type input "18"
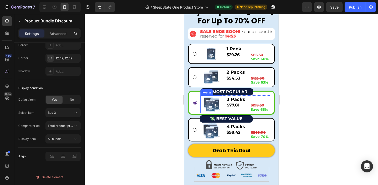
scroll to position [1623, 0]
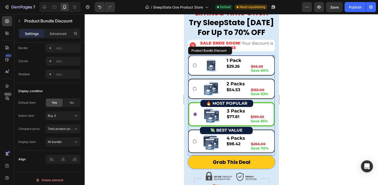
click at [196, 106] on div "🔥 MOST POPULAR Button Image 3 Packs Text Block $77.81 Product Price Product Pri…" at bounding box center [231, 114] width 77 height 21
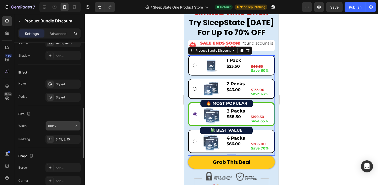
scroll to position [201, 0]
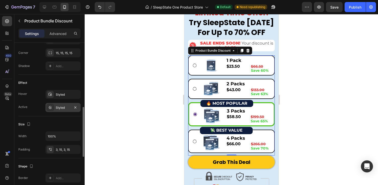
click at [62, 110] on div "Styled" at bounding box center [62, 107] width 35 height 9
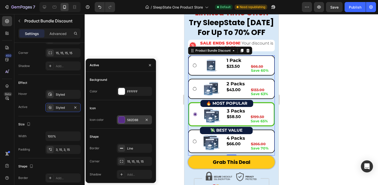
click at [120, 118] on div at bounding box center [121, 119] width 7 height 7
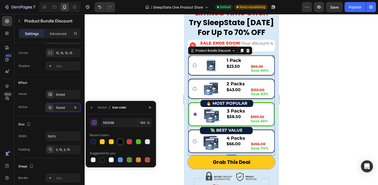
click at [122, 142] on div at bounding box center [120, 141] width 5 height 5
type input "000000"
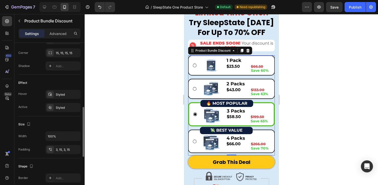
click at [59, 120] on div "Size" at bounding box center [49, 124] width 62 height 8
click at [57, 151] on div "3, 15, 3, 15" at bounding box center [63, 149] width 15 height 5
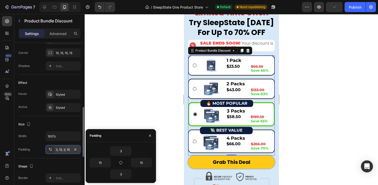
click at [57, 151] on div "3, 15, 3, 15" at bounding box center [63, 149] width 15 height 5
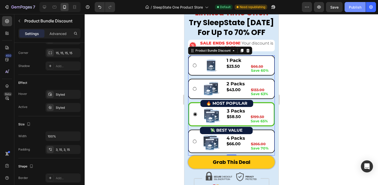
click at [352, 10] on button "Publish" at bounding box center [355, 7] width 21 height 10
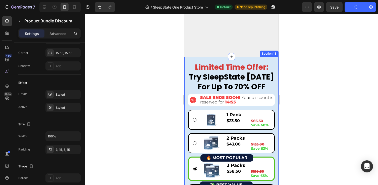
scroll to position [1941, 0]
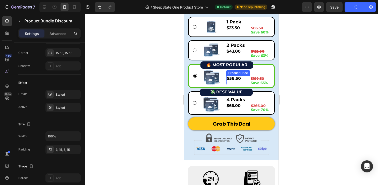
click at [236, 78] on div "$58.50" at bounding box center [236, 78] width 20 height 5
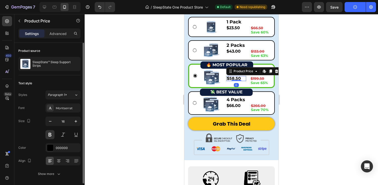
click at [236, 78] on div "$58.50" at bounding box center [236, 78] width 20 height 5
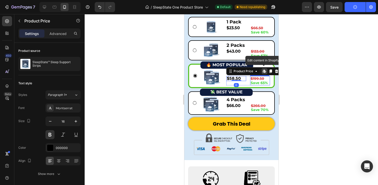
click at [260, 77] on strong "$199.50" at bounding box center [258, 78] width 14 height 5
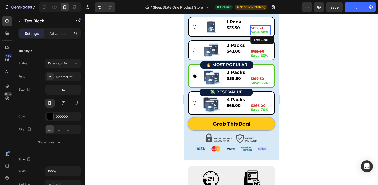
click at [260, 26] on strong "$66.50" at bounding box center [257, 28] width 12 height 5
click at [260, 25] on div "1 Pack" at bounding box center [248, 22] width 44 height 7
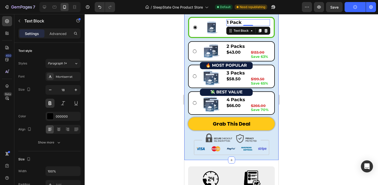
click at [290, 24] on div at bounding box center [232, 99] width 294 height 171
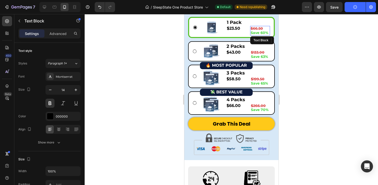
click at [259, 28] on strong "$66.50" at bounding box center [257, 28] width 12 height 5
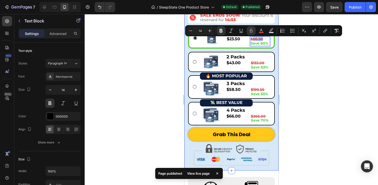
scroll to position [1928, 0]
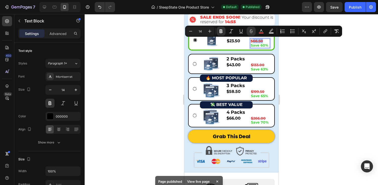
click at [289, 63] on div at bounding box center [232, 99] width 294 height 171
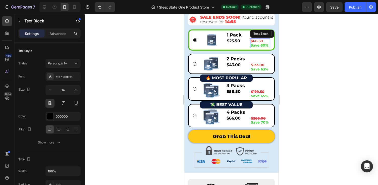
click at [257, 40] on strong "$66.50" at bounding box center [257, 41] width 12 height 5
drag, startPoint x: 263, startPoint y: 40, endPoint x: 256, endPoint y: 41, distance: 7.1
click at [256, 41] on strong "$66.50" at bounding box center [257, 41] width 12 height 5
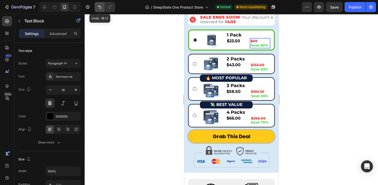
click at [97, 6] on button "Undo/Redo" at bounding box center [100, 7] width 10 height 10
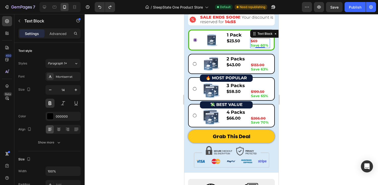
click at [136, 48] on div at bounding box center [232, 99] width 294 height 171
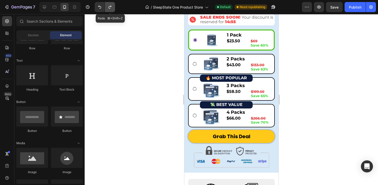
click at [111, 7] on icon "Undo/Redo" at bounding box center [110, 7] width 5 height 5
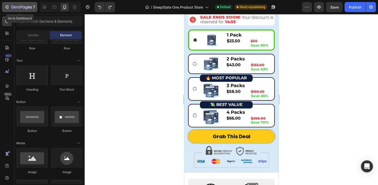
click at [8, 4] on div "7" at bounding box center [19, 7] width 31 height 6
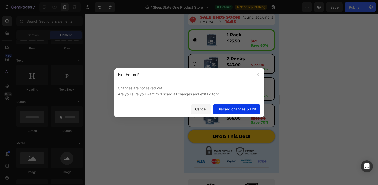
click at [239, 108] on div "Discard changes & Exit" at bounding box center [236, 108] width 39 height 5
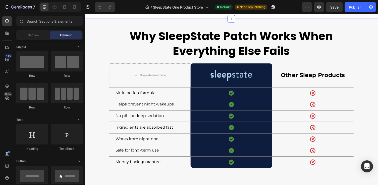
scroll to position [1517, 0]
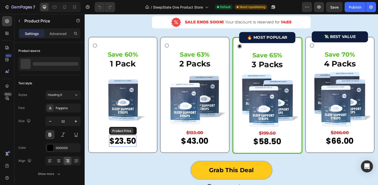
click at [121, 135] on div "Product Price" at bounding box center [123, 133] width 22 height 5
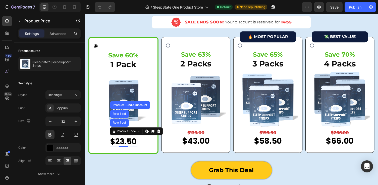
click at [130, 146] on div "$23.50" at bounding box center [125, 145] width 28 height 12
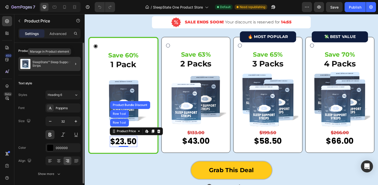
click at [64, 62] on p "SleepState™ Sleep Support Strips" at bounding box center [55, 63] width 46 height 7
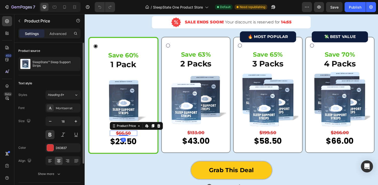
click at [128, 134] on div "$66.50" at bounding box center [125, 136] width 28 height 6
click at [148, 128] on icon at bounding box center [149, 129] width 4 height 4
click at [134, 143] on div "$23.50" at bounding box center [125, 145] width 28 height 12
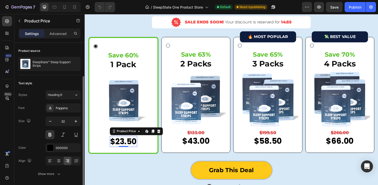
scroll to position [18, 0]
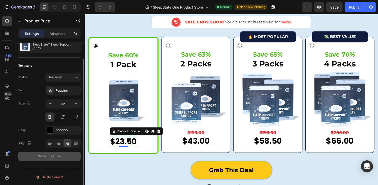
click at [53, 157] on div "Show more" at bounding box center [49, 156] width 23 height 5
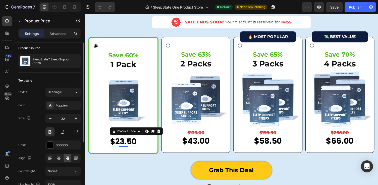
scroll to position [0, 0]
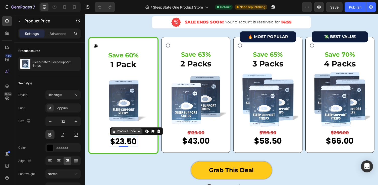
click at [139, 134] on icon at bounding box center [140, 134] width 4 height 4
click at [132, 135] on div "Product Price" at bounding box center [128, 134] width 22 height 5
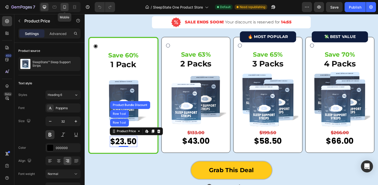
click at [65, 8] on icon at bounding box center [64, 7] width 5 height 5
type input "16"
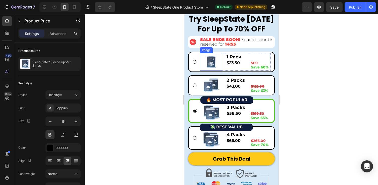
scroll to position [1311, 0]
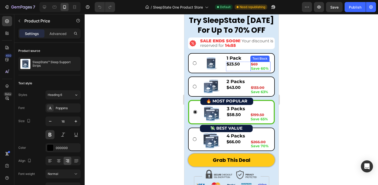
click at [262, 70] on div "$69 Save 60% Text Block" at bounding box center [260, 67] width 20 height 10
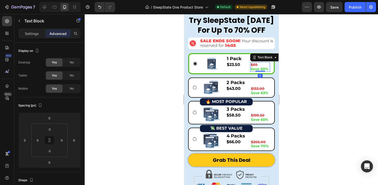
click at [262, 70] on strong "Save 60%" at bounding box center [260, 69] width 18 height 5
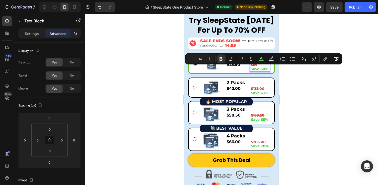
click at [268, 69] on strong "Save 60%" at bounding box center [260, 69] width 18 height 5
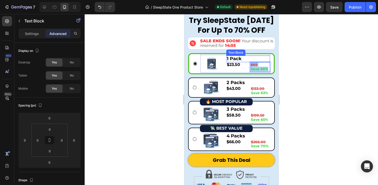
click at [289, 69] on div at bounding box center [232, 99] width 294 height 171
click at [263, 69] on strong "Save 60%" at bounding box center [260, 69] width 18 height 5
drag, startPoint x: 268, startPoint y: 69, endPoint x: 250, endPoint y: 69, distance: 18.1
click at [250, 69] on div "$23.50 Product Price Product Price $69 Save 60% Text Block 0 Row" at bounding box center [248, 67] width 44 height 10
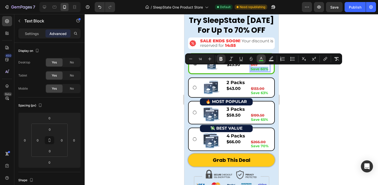
click at [260, 60] on rect "Editor contextual toolbar" at bounding box center [261, 60] width 5 height 1
type input "3BD336"
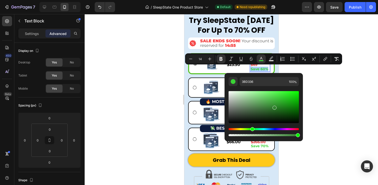
click at [274, 107] on div "Editor contextual toolbar" at bounding box center [264, 107] width 70 height 32
type input "31822E"
drag, startPoint x: 253, startPoint y: 82, endPoint x: 238, endPoint y: 82, distance: 15.3
click at [238, 82] on div "31822E 100 %" at bounding box center [264, 81] width 70 height 9
click at [324, 91] on div at bounding box center [232, 99] width 294 height 171
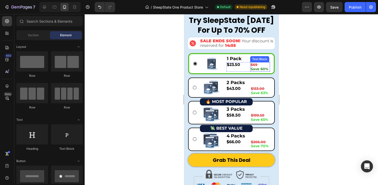
click at [263, 66] on p "$69" at bounding box center [260, 65] width 19 height 4
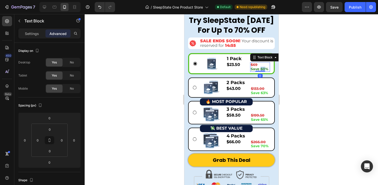
click at [263, 67] on strong "Save 60%" at bounding box center [260, 69] width 18 height 5
drag, startPoint x: 268, startPoint y: 69, endPoint x: 251, endPoint y: 69, distance: 16.8
click at [251, 69] on strong "Save 60%" at bounding box center [260, 69] width 18 height 5
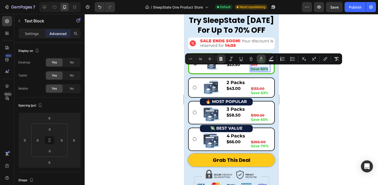
click at [261, 60] on rect "Editor contextual toolbar" at bounding box center [261, 60] width 5 height 1
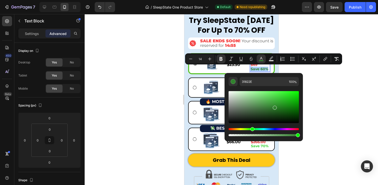
click at [282, 104] on div "Editor contextual toolbar" at bounding box center [264, 107] width 70 height 32
click at [282, 102] on div "Editor contextual toolbar" at bounding box center [283, 103] width 4 height 4
type input "2CA828"
click at [320, 91] on div at bounding box center [232, 99] width 294 height 171
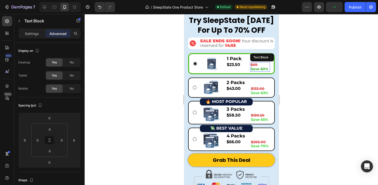
click at [267, 67] on strong "Save 60%" at bounding box center [260, 69] width 18 height 5
click at [266, 69] on strong "Save 60%" at bounding box center [260, 69] width 18 height 5
drag, startPoint x: 266, startPoint y: 69, endPoint x: 257, endPoint y: 69, distance: 9.6
click at [257, 69] on strong "Save 60%" at bounding box center [260, 69] width 18 height 5
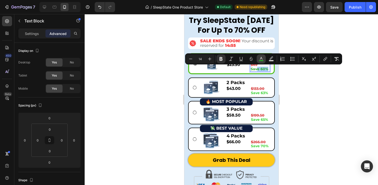
click at [261, 59] on icon "Editor contextual toolbar" at bounding box center [261, 58] width 3 height 3
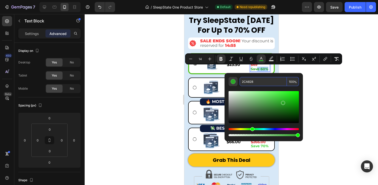
drag, startPoint x: 259, startPoint y: 82, endPoint x: 236, endPoint y: 82, distance: 23.4
click at [236, 82] on div "2CA828 100 %" at bounding box center [264, 81] width 70 height 9
click at [321, 96] on div at bounding box center [232, 99] width 294 height 171
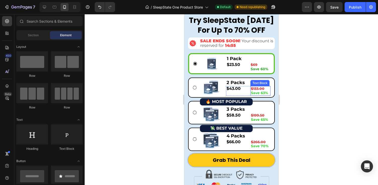
click at [267, 93] on strong "Save 63%" at bounding box center [259, 92] width 17 height 5
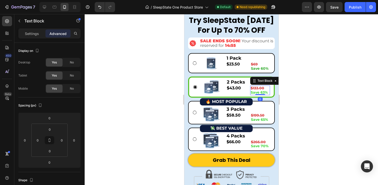
click at [267, 93] on strong "Save 63%" at bounding box center [259, 92] width 17 height 5
drag, startPoint x: 268, startPoint y: 93, endPoint x: 251, endPoint y: 93, distance: 16.6
click at [251, 93] on p "Save 63%" at bounding box center [260, 92] width 19 height 4
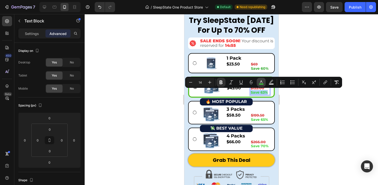
click at [261, 84] on rect "Editor contextual toolbar" at bounding box center [261, 83] width 5 height 1
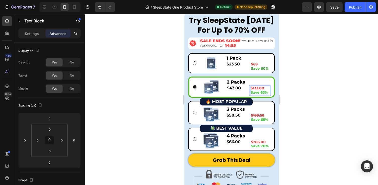
click at [268, 92] on p "Save 63%" at bounding box center [260, 92] width 19 height 4
drag, startPoint x: 268, startPoint y: 92, endPoint x: 250, endPoint y: 92, distance: 18.1
click at [250, 92] on div "$43.00 Product Price Product Price $133.00 Save 63% Text Block 0 Row" at bounding box center [248, 90] width 44 height 10
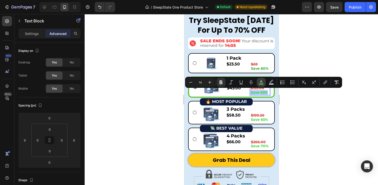
click at [258, 82] on button "color" at bounding box center [261, 82] width 9 height 9
click at [261, 80] on icon "Editor contextual toolbar" at bounding box center [261, 81] width 3 height 3
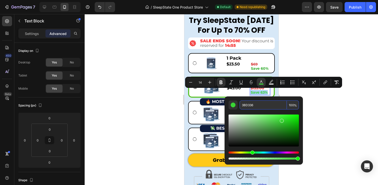
drag, startPoint x: 255, startPoint y: 106, endPoint x: 240, endPoint y: 103, distance: 15.1
click at [240, 103] on input "3BD336" at bounding box center [263, 104] width 47 height 9
paste input "2CA828"
type input "2CA828"
click at [328, 112] on div at bounding box center [232, 99] width 294 height 171
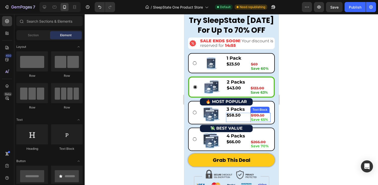
click at [266, 119] on strong "Save 65%" at bounding box center [259, 119] width 17 height 5
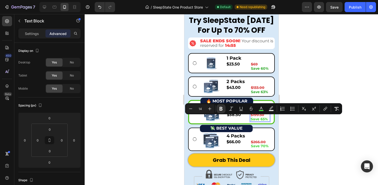
click at [265, 118] on strong "Save 65%" at bounding box center [259, 119] width 17 height 5
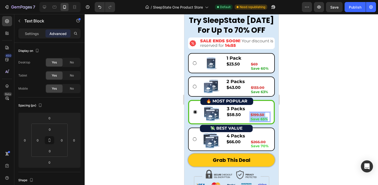
click at [289, 113] on div at bounding box center [232, 99] width 294 height 171
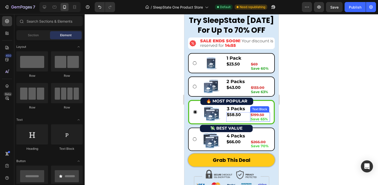
click at [267, 116] on p "$199.50" at bounding box center [260, 115] width 19 height 4
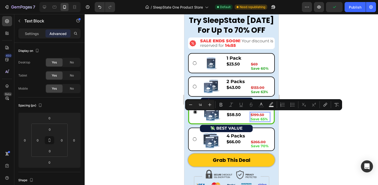
click at [268, 119] on p "Save 65%" at bounding box center [260, 119] width 19 height 4
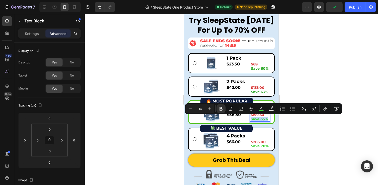
drag, startPoint x: 268, startPoint y: 119, endPoint x: 251, endPoint y: 119, distance: 16.3
click at [251, 119] on p "Save 65%" at bounding box center [260, 119] width 19 height 4
click at [263, 109] on icon "Editor contextual toolbar" at bounding box center [261, 108] width 5 height 5
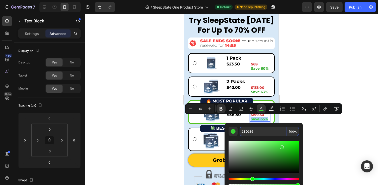
drag, startPoint x: 262, startPoint y: 132, endPoint x: 242, endPoint y: 132, distance: 20.1
click at [242, 132] on input "3BD336" at bounding box center [263, 131] width 47 height 9
paste input "2CA828"
type input "2CA828"
click at [323, 128] on div at bounding box center [232, 99] width 294 height 171
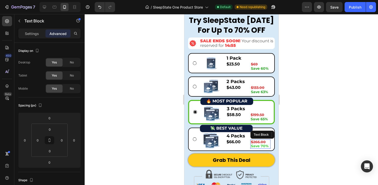
click at [266, 142] on p "$266.00" at bounding box center [260, 142] width 19 height 4
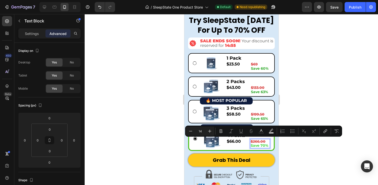
click at [266, 145] on strong "Save 70%" at bounding box center [260, 145] width 18 height 5
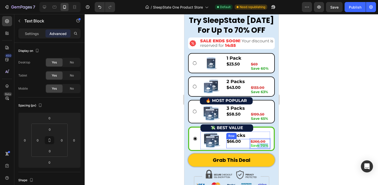
drag, startPoint x: 266, startPoint y: 145, endPoint x: 250, endPoint y: 145, distance: 16.3
click at [250, 145] on div "$66.00 Product Price Product Price $266.00 Save 70% Text Block 0 Row" at bounding box center [248, 144] width 44 height 10
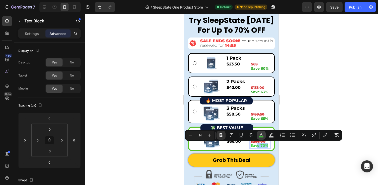
click at [262, 132] on button "color" at bounding box center [261, 134] width 9 height 9
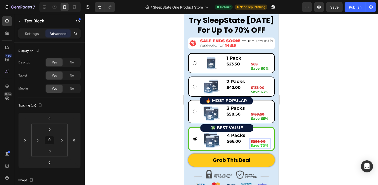
click at [269, 145] on p "Save 70%" at bounding box center [260, 145] width 19 height 4
drag, startPoint x: 269, startPoint y: 145, endPoint x: 253, endPoint y: 145, distance: 15.6
click at [253, 145] on p "Save 70%" at bounding box center [260, 145] width 19 height 4
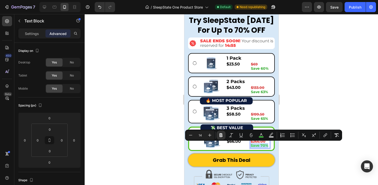
drag, startPoint x: 251, startPoint y: 145, endPoint x: 267, endPoint y: 145, distance: 16.6
click at [262, 136] on rect "Editor contextual toolbar" at bounding box center [261, 136] width 5 height 1
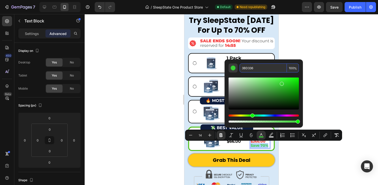
drag, startPoint x: 260, startPoint y: 70, endPoint x: 230, endPoint y: 70, distance: 29.7
click at [230, 70] on div "3BD336 100 %" at bounding box center [264, 67] width 70 height 9
drag, startPoint x: 251, startPoint y: 70, endPoint x: 241, endPoint y: 68, distance: 10.7
click at [241, 68] on input "3BD336" at bounding box center [263, 67] width 47 height 9
paste input "2CA828"
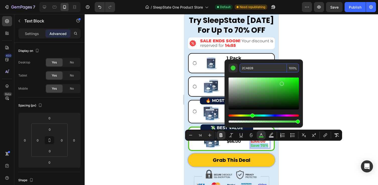
type input "2CA828"
click at [333, 74] on div at bounding box center [232, 99] width 294 height 171
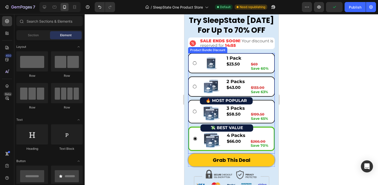
click at [273, 129] on div "💸 BEST VALUE Button Image 4 Packs Text Block $66.00 Product Price Product Price…" at bounding box center [231, 138] width 87 height 24
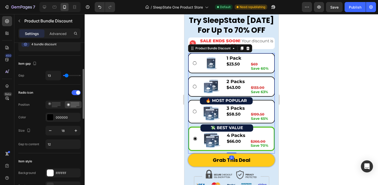
scroll to position [101, 0]
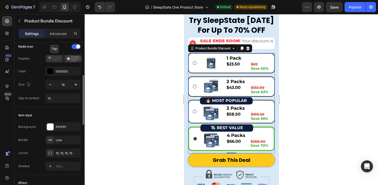
click at [59, 60] on rect at bounding box center [56, 59] width 9 height 1
click at [71, 60] on rect at bounding box center [74, 60] width 6 height 1
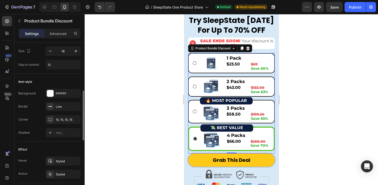
scroll to position [157, 0]
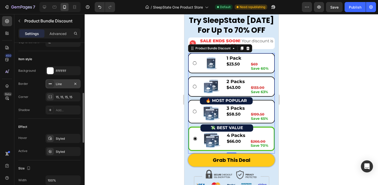
click at [61, 85] on div "Line" at bounding box center [63, 84] width 15 height 5
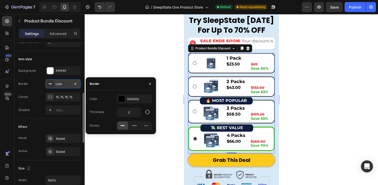
click at [61, 84] on div "Line" at bounding box center [63, 84] width 15 height 5
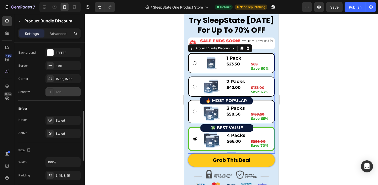
scroll to position [191, 0]
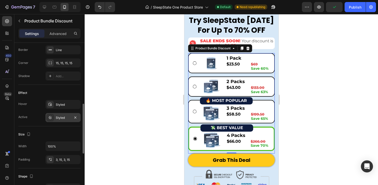
click at [55, 117] on div "Styled" at bounding box center [62, 117] width 35 height 9
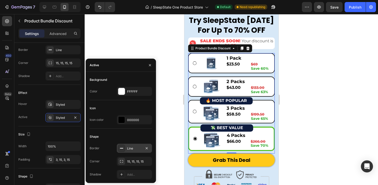
click at [130, 149] on div "Line" at bounding box center [134, 148] width 15 height 5
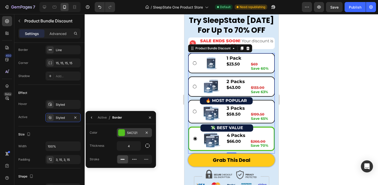
click at [131, 135] on div "54C121" at bounding box center [134, 132] width 15 height 5
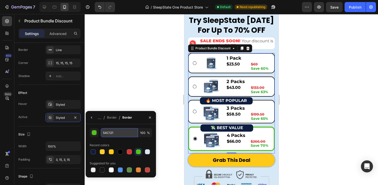
drag, startPoint x: 115, startPoint y: 133, endPoint x: 101, endPoint y: 132, distance: 14.1
click at [101, 132] on input "54C121" at bounding box center [119, 132] width 37 height 9
paste input "2CA828"
type input "2CA828"
click at [299, 101] on div at bounding box center [232, 99] width 294 height 171
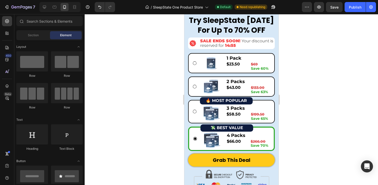
click at [299, 101] on div at bounding box center [232, 99] width 294 height 171
click at [192, 112] on div "🔥 MOST POPULAR Button Image 3 Packs Text Block $58.50 Product Price Product Pri…" at bounding box center [231, 111] width 87 height 23
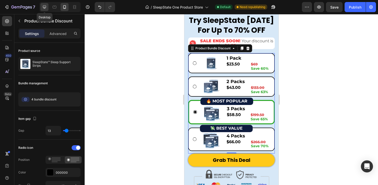
click at [44, 8] on icon at bounding box center [44, 7] width 3 height 3
type input "12"
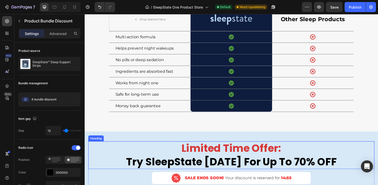
scroll to position [1846, 0]
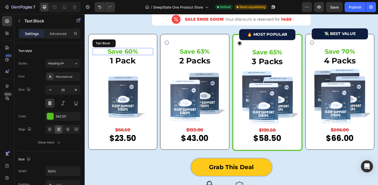
click at [134, 49] on p "Save 60%" at bounding box center [123, 52] width 61 height 6
click at [134, 49] on div "Save 60% Text Block 1 Pack Text Block Image $66.50 Product Price Product Price …" at bounding box center [124, 94] width 62 height 106
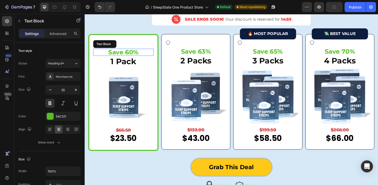
click at [138, 52] on p "Save 60%" at bounding box center [124, 53] width 61 height 6
drag, startPoint x: 140, startPoint y: 53, endPoint x: 106, endPoint y: 53, distance: 34.4
click at [106, 53] on p "Save 60%" at bounding box center [124, 53] width 61 height 6
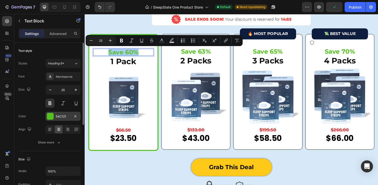
click at [53, 117] on div at bounding box center [50, 116] width 7 height 7
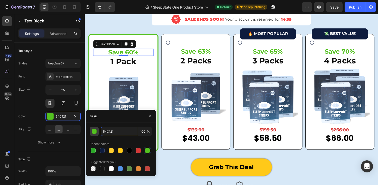
drag, startPoint x: 115, startPoint y: 132, endPoint x: 97, endPoint y: 130, distance: 18.4
click at [97, 130] on div "54C121 100 %" at bounding box center [121, 131] width 62 height 9
paste input "2CA828"
type input "2CA828"
click at [139, 141] on div "Recent colors" at bounding box center [121, 144] width 62 height 8
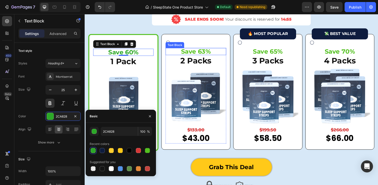
click at [204, 52] on p "Save 63%" at bounding box center [198, 52] width 61 height 6
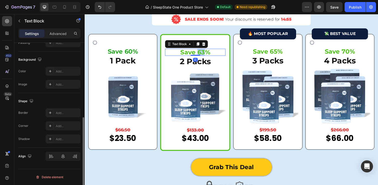
click at [204, 52] on p "Save 63%" at bounding box center [198, 53] width 61 height 6
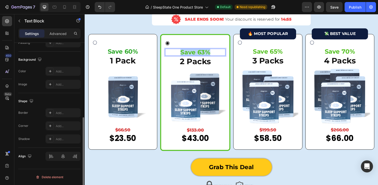
drag, startPoint x: 217, startPoint y: 52, endPoint x: 174, endPoint y: 51, distance: 42.7
click at [174, 51] on p "Save 63%" at bounding box center [198, 53] width 61 height 6
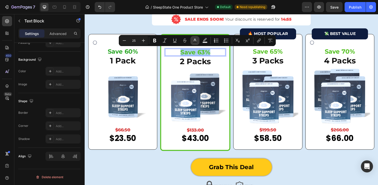
click at [195, 41] on icon "Editor contextual toolbar" at bounding box center [195, 40] width 5 height 5
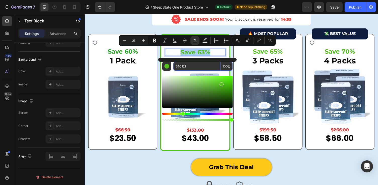
drag, startPoint x: 198, startPoint y: 66, endPoint x: 173, endPoint y: 65, distance: 24.7
click at [173, 65] on div "54C121 100 %" at bounding box center [197, 66] width 70 height 9
paste input "2CA828"
type input "2CA828"
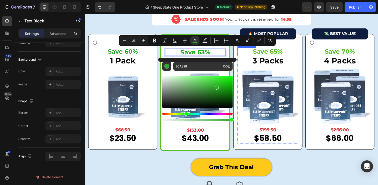
click at [278, 52] on p "Save 65%" at bounding box center [272, 52] width 61 height 6
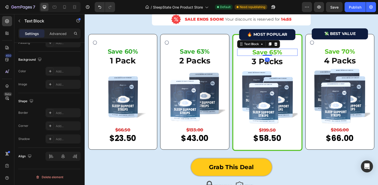
click at [278, 52] on p "Save 65%" at bounding box center [272, 53] width 61 height 6
drag, startPoint x: 295, startPoint y: 54, endPoint x: 253, endPoint y: 54, distance: 42.2
click at [253, 54] on p "Save 65%" at bounding box center [272, 53] width 61 height 6
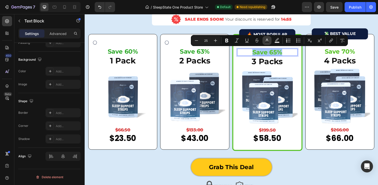
click at [266, 41] on icon "Editor contextual toolbar" at bounding box center [267, 39] width 3 height 3
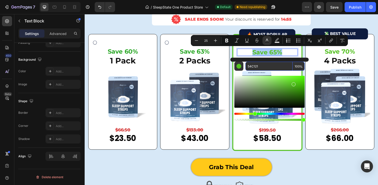
drag, startPoint x: 259, startPoint y: 65, endPoint x: 248, endPoint y: 65, distance: 11.3
click at [248, 65] on input "54C121" at bounding box center [269, 66] width 47 height 9
paste input "2CA828"
type input "2CA828"
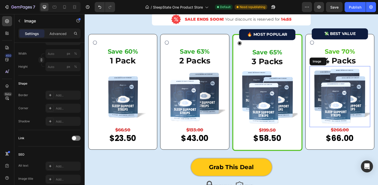
click at [321, 68] on img at bounding box center [347, 98] width 62 height 62
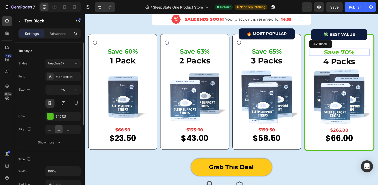
click at [342, 53] on p "Save 70%" at bounding box center [346, 53] width 61 height 6
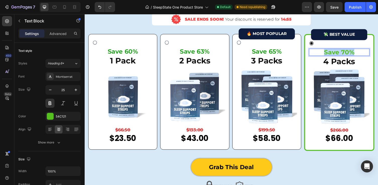
drag, startPoint x: 365, startPoint y: 53, endPoint x: 325, endPoint y: 53, distance: 39.5
click at [326, 53] on p "Save 70%" at bounding box center [346, 53] width 61 height 6
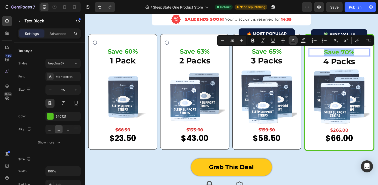
click at [295, 41] on icon "Editor contextual toolbar" at bounding box center [293, 40] width 5 height 5
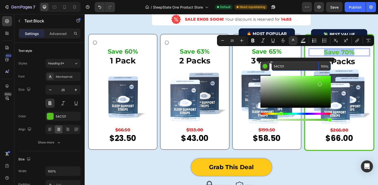
drag, startPoint x: 290, startPoint y: 67, endPoint x: 264, endPoint y: 65, distance: 26.2
click at [270, 67] on div "54C121 100 %" at bounding box center [296, 66] width 70 height 9
paste input "2CA828"
type input "2CA828"
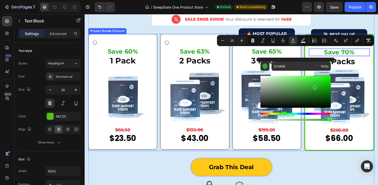
click at [305, 151] on div "🔥 MOST POPULAR Button Save 65% Text Block 3 Packs Text Block Image $199.50 Prod…" at bounding box center [272, 93] width 71 height 119
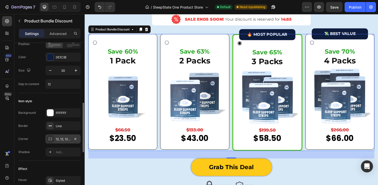
scroll to position [157, 0]
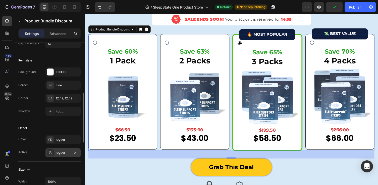
click at [51, 153] on icon at bounding box center [50, 152] width 3 height 3
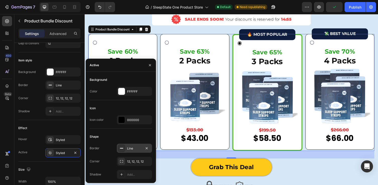
click at [129, 148] on div "Line" at bounding box center [134, 148] width 15 height 5
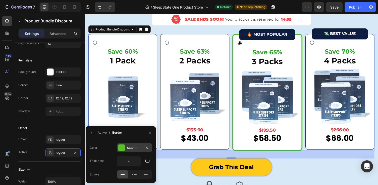
drag, startPoint x: 141, startPoint y: 147, endPoint x: 130, endPoint y: 146, distance: 10.4
click at [130, 146] on div "54C121" at bounding box center [134, 148] width 15 height 5
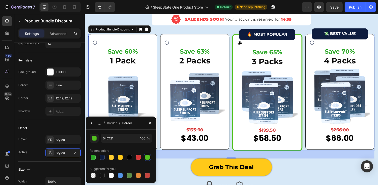
click at [117, 132] on div "54C121 100 % Recent colors Suggested for you" at bounding box center [121, 155] width 70 height 53
drag, startPoint x: 119, startPoint y: 136, endPoint x: 89, endPoint y: 136, distance: 30.2
click at [89, 136] on div "54C121 100 % Recent colors Suggested for you" at bounding box center [121, 155] width 70 height 45
paste input "2CA828"
type input "2CA828"
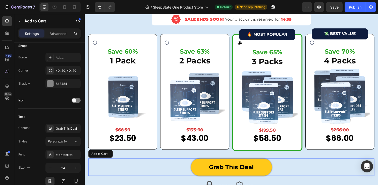
click at [174, 168] on div "Grab This Deal Add to Cart" at bounding box center [235, 171] width 294 height 18
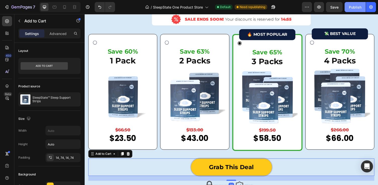
click at [350, 9] on div "Publish" at bounding box center [355, 7] width 13 height 5
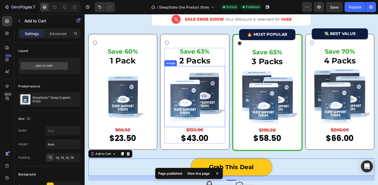
scroll to position [1844, 0]
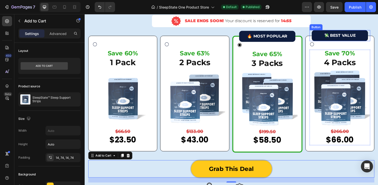
click at [329, 33] on button "💸 BEST VALUE" at bounding box center [347, 35] width 58 height 11
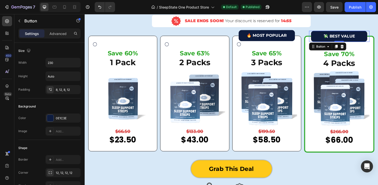
click at [326, 33] on button "💸 BEST VALUE" at bounding box center [346, 36] width 58 height 11
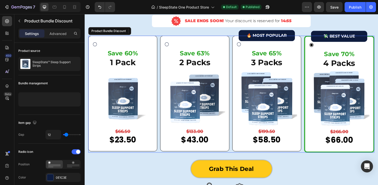
click at [240, 42] on div "🔥 MOST POPULAR Button Save 65% Text Block 3 Packs Text Block Image $199.50 Prod…" at bounding box center [272, 95] width 71 height 119
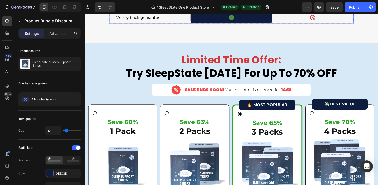
scroll to position [1331, 0]
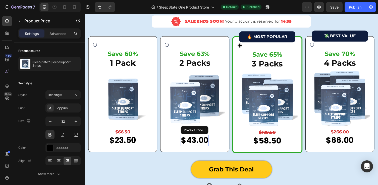
click at [190, 144] on div "$43.00" at bounding box center [197, 144] width 29 height 12
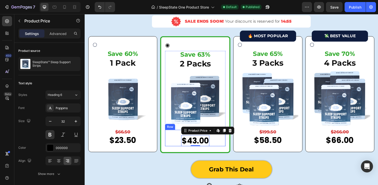
click at [171, 130] on div "Row" at bounding box center [172, 129] width 8 height 5
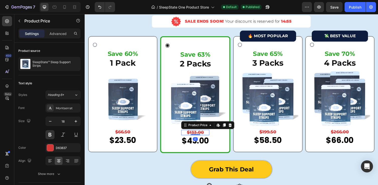
click at [193, 134] on div "$133.00" at bounding box center [198, 136] width 29 height 6
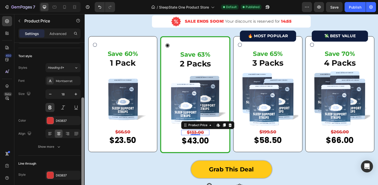
scroll to position [46, 0]
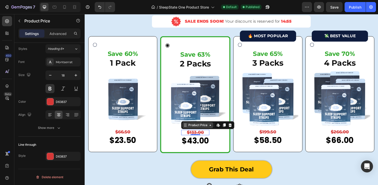
click at [216, 129] on icon at bounding box center [214, 128] width 4 height 4
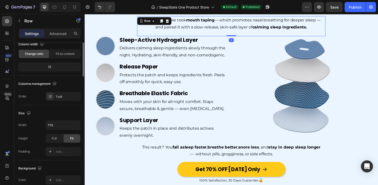
scroll to position [0, 0]
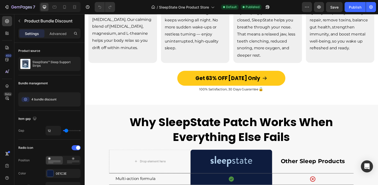
scroll to position [960, 0]
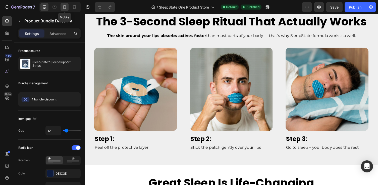
click at [68, 7] on div at bounding box center [65, 7] width 8 height 8
type input "18"
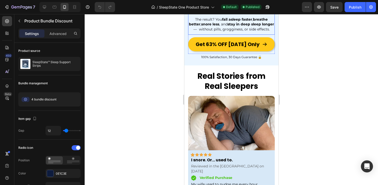
scroll to position [482, 0]
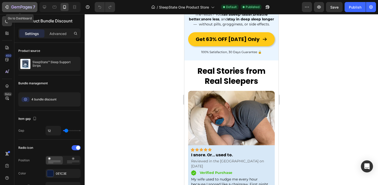
click at [17, 7] on icon "button" at bounding box center [18, 7] width 3 height 2
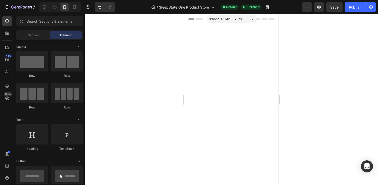
scroll to position [1786, 0]
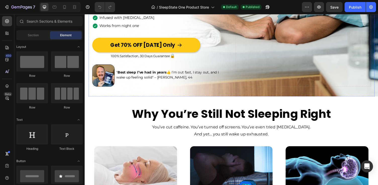
scroll to position [234, 0]
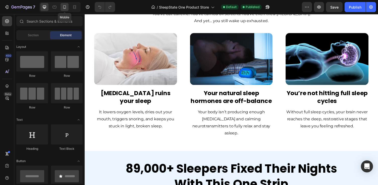
click at [67, 8] on icon at bounding box center [64, 7] width 5 height 5
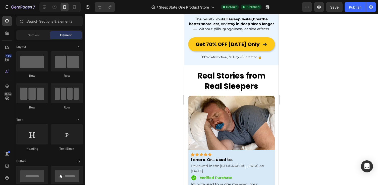
scroll to position [661, 0]
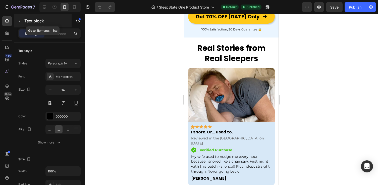
click at [19, 19] on icon "button" at bounding box center [19, 21] width 4 height 4
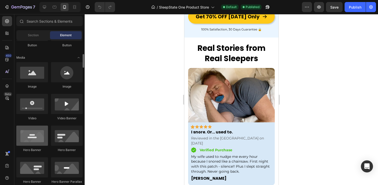
scroll to position [133, 0]
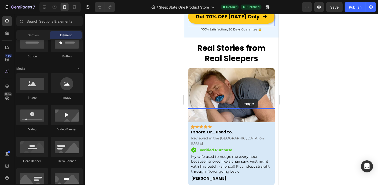
drag, startPoint x: 215, startPoint y: 104, endPoint x: 238, endPoint y: 100, distance: 23.7
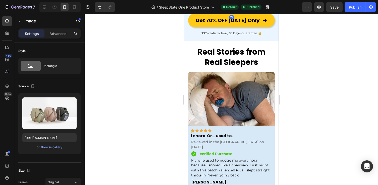
click at [223, 10] on img at bounding box center [231, 10] width 87 height 0
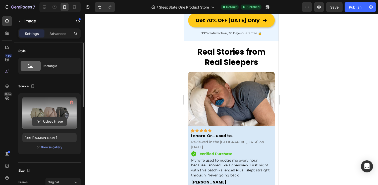
click at [54, 122] on input "file" at bounding box center [49, 121] width 35 height 9
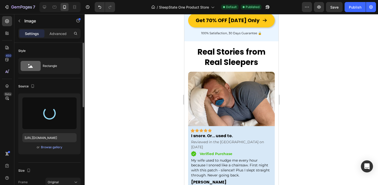
type input "[URL][DOMAIN_NAME]"
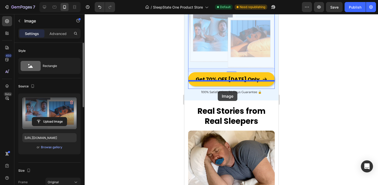
drag, startPoint x: 193, startPoint y: 105, endPoint x: 218, endPoint y: 91, distance: 28.3
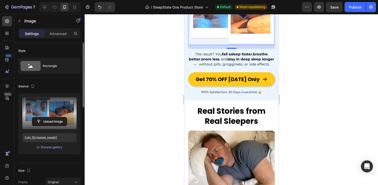
click at [321, 106] on div at bounding box center [232, 99] width 294 height 171
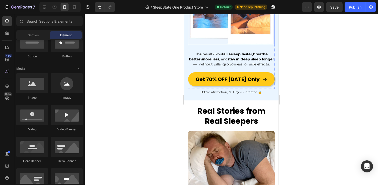
click at [247, 45] on img at bounding box center [231, 15] width 87 height 59
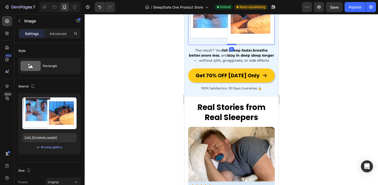
drag, startPoint x: 232, startPoint y: 143, endPoint x: 234, endPoint y: 136, distance: 6.4
click at [234, 45] on div "Image 0" at bounding box center [231, 15] width 87 height 59
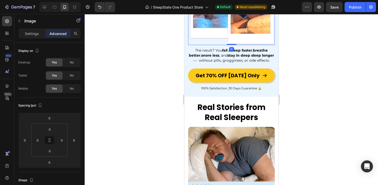
click at [286, 124] on div at bounding box center [232, 99] width 294 height 171
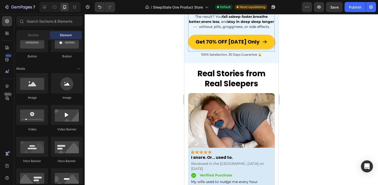
scroll to position [701, 0]
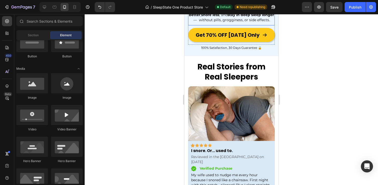
click at [231, 12] on strong "fall asleep faster" at bounding box center [237, 10] width 30 height 5
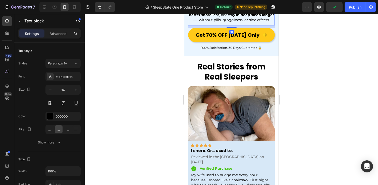
click at [291, 104] on div at bounding box center [232, 99] width 294 height 171
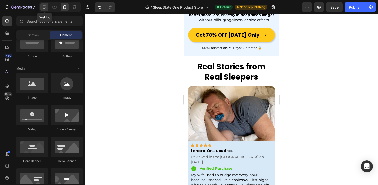
click at [42, 6] on icon at bounding box center [44, 7] width 5 height 5
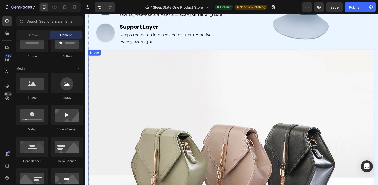
scroll to position [761, 0]
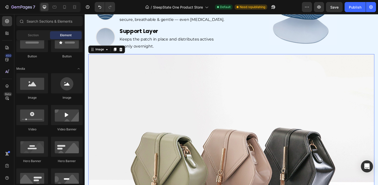
click at [214, 103] on img at bounding box center [235, 165] width 294 height 221
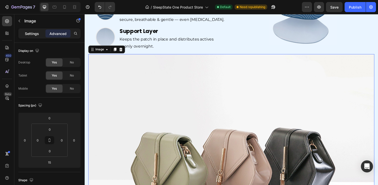
click at [32, 32] on p "Settings" at bounding box center [32, 33] width 14 height 5
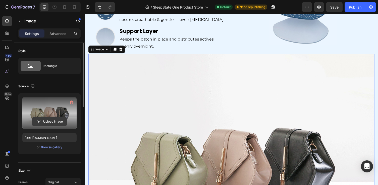
click at [48, 123] on input "file" at bounding box center [49, 121] width 35 height 9
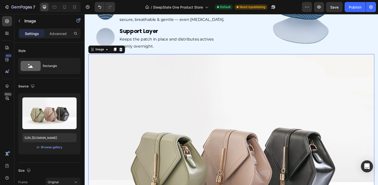
type input "[URL][DOMAIN_NAME]"
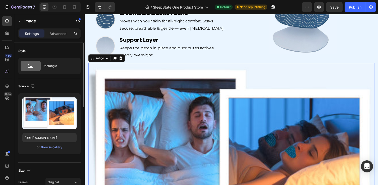
scroll to position [117, 0]
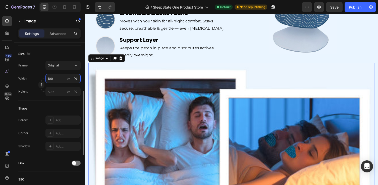
click at [55, 78] on input "100" at bounding box center [62, 78] width 35 height 9
drag, startPoint x: 50, startPoint y: 79, endPoint x: 44, endPoint y: 78, distance: 5.5
click at [45, 79] on div "Width 100 px %" at bounding box center [49, 78] width 62 height 9
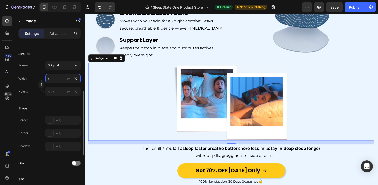
click at [49, 78] on input "40" at bounding box center [62, 78] width 35 height 9
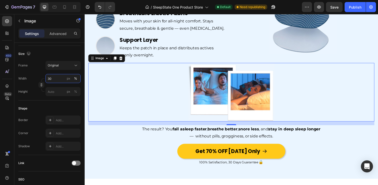
type input "30"
click at [230, 88] on img at bounding box center [236, 94] width 88 height 60
click at [300, 163] on p "100% Satisfaction, 30 Days Guarantee 🔒" at bounding box center [235, 166] width 293 height 6
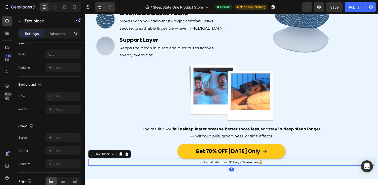
scroll to position [0, 0]
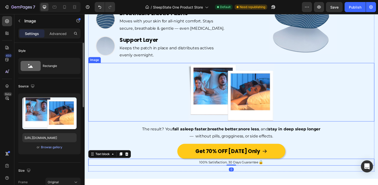
click at [290, 99] on div at bounding box center [235, 94] width 294 height 60
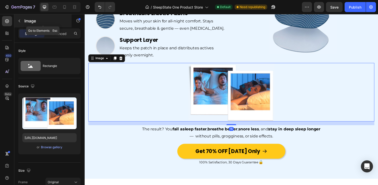
click at [21, 18] on button "button" at bounding box center [19, 21] width 8 height 8
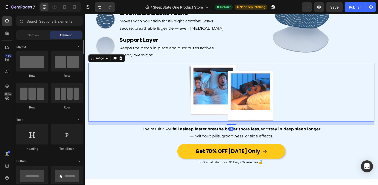
click at [180, 95] on div at bounding box center [235, 94] width 294 height 60
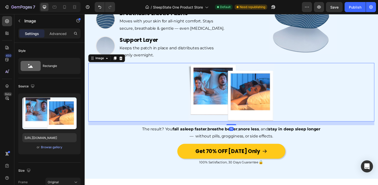
click at [52, 39] on div "Settings Advanced" at bounding box center [49, 35] width 70 height 14
click at [52, 33] on p "Advanced" at bounding box center [58, 33] width 17 height 5
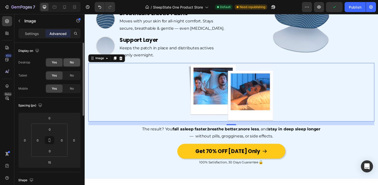
click at [70, 60] on div "No" at bounding box center [72, 62] width 17 height 8
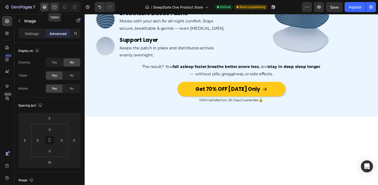
click at [56, 10] on div at bounding box center [55, 7] width 8 height 8
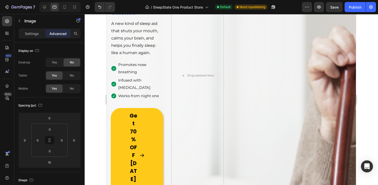
scroll to position [297, 0]
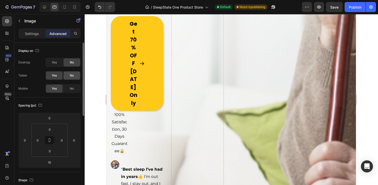
click at [68, 75] on div "No" at bounding box center [72, 75] width 17 height 8
click at [70, 90] on span "No" at bounding box center [72, 88] width 4 height 5
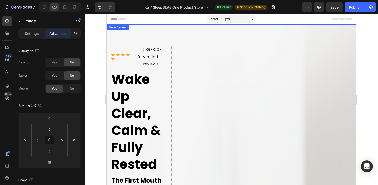
scroll to position [0, 0]
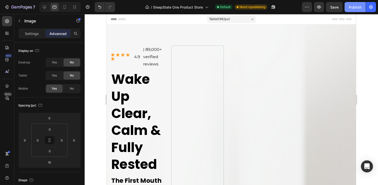
click at [355, 6] on div "Publish" at bounding box center [355, 7] width 13 height 5
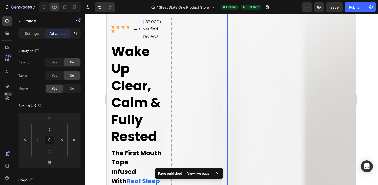
scroll to position [59, 0]
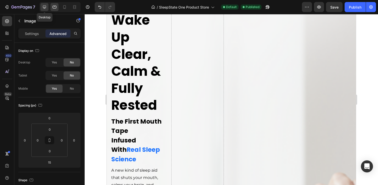
click at [45, 8] on icon at bounding box center [44, 7] width 5 height 5
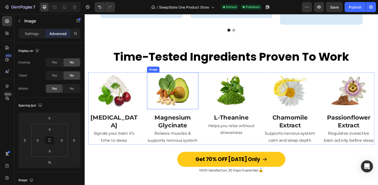
scroll to position [689, 0]
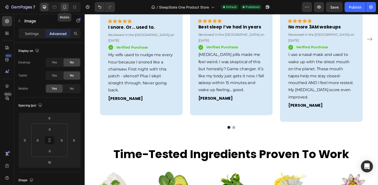
click at [66, 7] on icon at bounding box center [64, 7] width 3 height 4
type input "0"
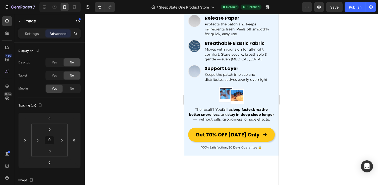
scroll to position [532, 0]
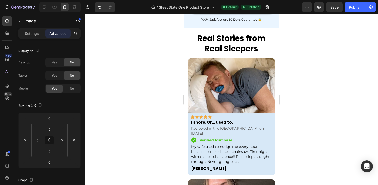
click at [288, 60] on div at bounding box center [232, 99] width 294 height 171
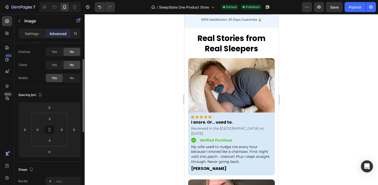
scroll to position [0, 0]
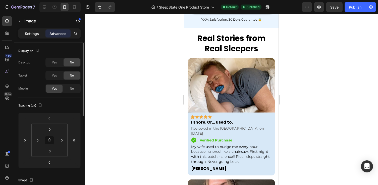
click at [38, 32] on p "Settings" at bounding box center [32, 33] width 14 height 5
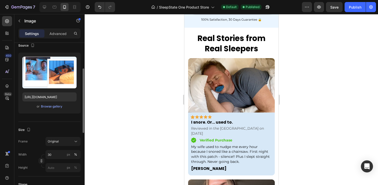
scroll to position [111, 0]
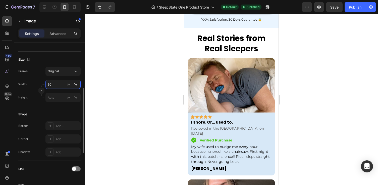
drag, startPoint x: 50, startPoint y: 84, endPoint x: 47, endPoint y: 84, distance: 2.8
click at [49, 84] on input "30" at bounding box center [62, 84] width 35 height 9
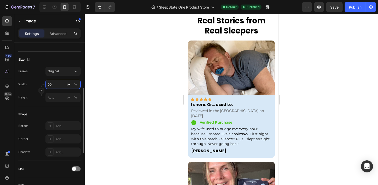
type input "0"
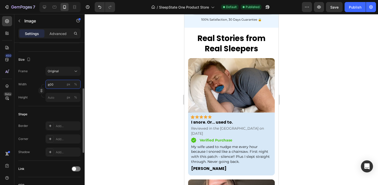
type input "0"
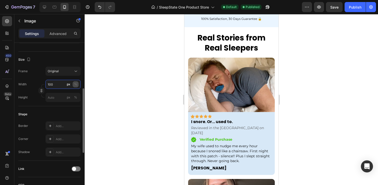
type input "100"
click at [75, 85] on div "%" at bounding box center [75, 84] width 3 height 5
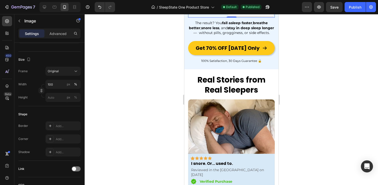
click at [333, 73] on div at bounding box center [232, 99] width 294 height 171
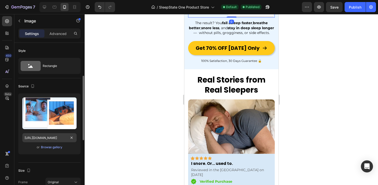
scroll to position [92, 0]
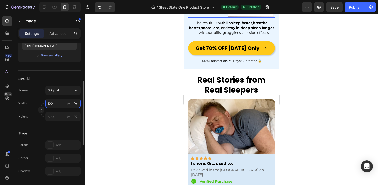
click at [51, 104] on input "100" at bounding box center [62, 103] width 35 height 9
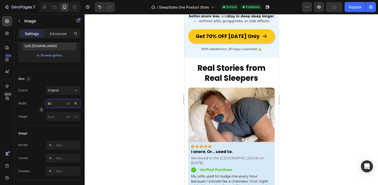
type input "80"
click at [301, 96] on div at bounding box center [232, 99] width 294 height 171
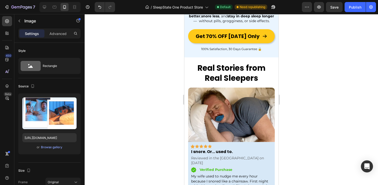
click at [317, 77] on div at bounding box center [232, 99] width 294 height 171
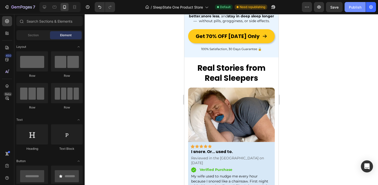
click at [356, 2] on button "Publish" at bounding box center [355, 7] width 21 height 10
click at [356, 6] on icon "button" at bounding box center [355, 7] width 5 height 5
click at [354, 112] on div at bounding box center [232, 99] width 294 height 171
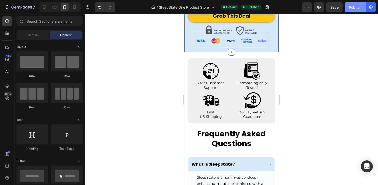
scroll to position [2356, 0]
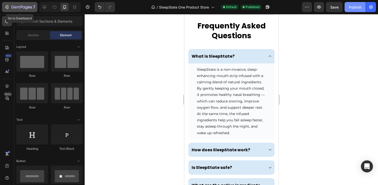
click at [6, 6] on icon "button" at bounding box center [6, 7] width 5 height 5
